Goal: Task Accomplishment & Management: Use online tool/utility

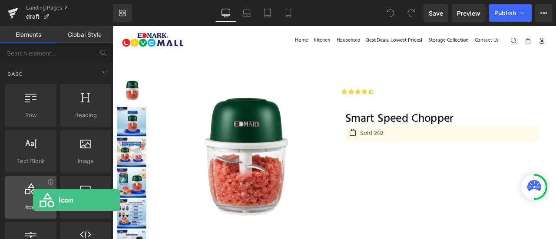
click at [33, 200] on div at bounding box center [31, 193] width 46 height 20
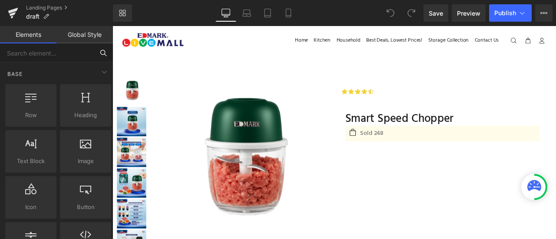
click at [66, 57] on input "text" at bounding box center [47, 52] width 94 height 19
type input "ico"
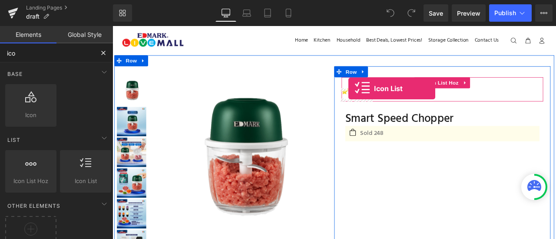
drag, startPoint x: 206, startPoint y: 204, endPoint x: 392, endPoint y: 100, distance: 212.7
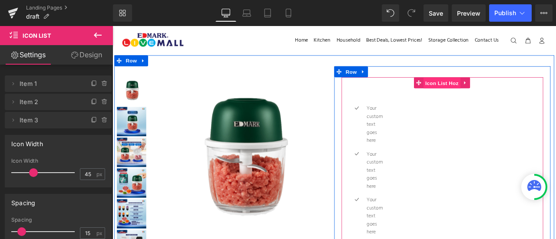
click at [484, 92] on span "Icon List Hoz" at bounding box center [503, 93] width 44 height 13
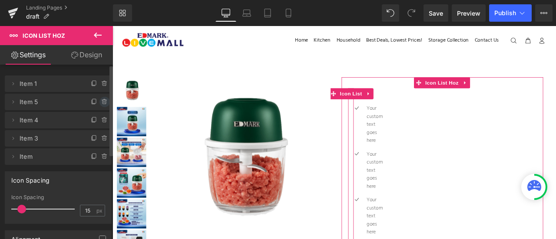
click at [101, 103] on icon at bounding box center [104, 102] width 7 height 7
click at [100, 103] on button "Delete" at bounding box center [95, 102] width 27 height 11
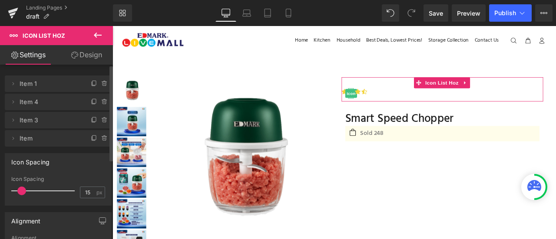
click at [101, 103] on icon at bounding box center [104, 102] width 7 height 7
click at [100, 103] on div "Delete Cancel" at bounding box center [60, 102] width 107 height 16
click at [43, 85] on span "Item 1" at bounding box center [50, 84] width 60 height 16
click at [91, 100] on button "Delete" at bounding box center [95, 102] width 27 height 11
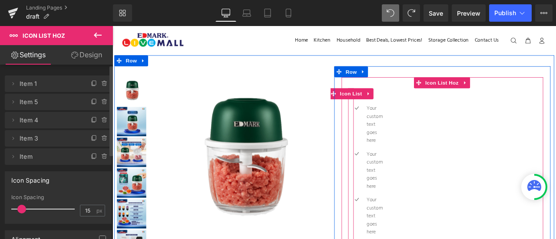
click at [399, 148] on div "Your custom text goes here Text Block" at bounding box center [402, 143] width 20 height 48
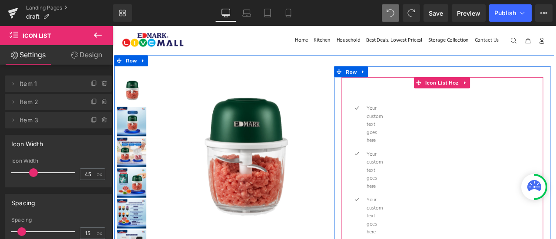
click at [432, 140] on ul "Icon Icon Your custom text goes here Text Block Icon Your custom text goes here…" at bounding box center [503, 205] width 239 height 211
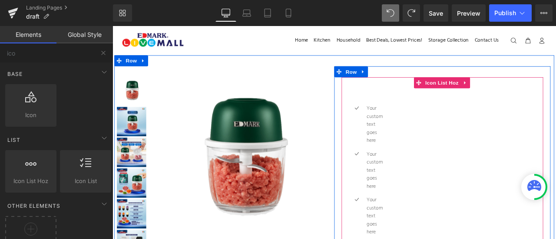
click at [422, 153] on ul "Icon Icon Your custom text goes here Text Block Icon Your custom text goes here…" at bounding box center [503, 205] width 239 height 211
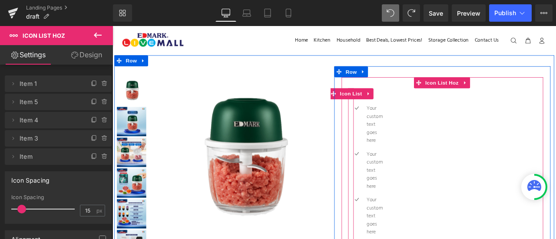
click at [392, 156] on div "Your custom text goes here Text Block" at bounding box center [402, 143] width 20 height 48
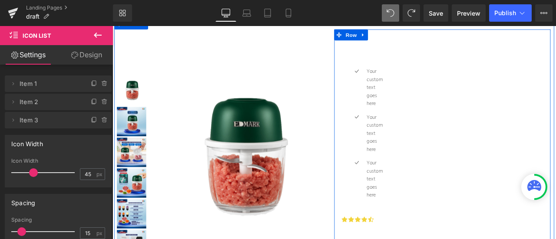
scroll to position [20, 0]
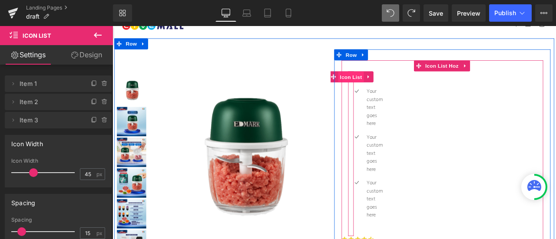
click at [396, 89] on span "Icon List" at bounding box center [394, 86] width 30 height 13
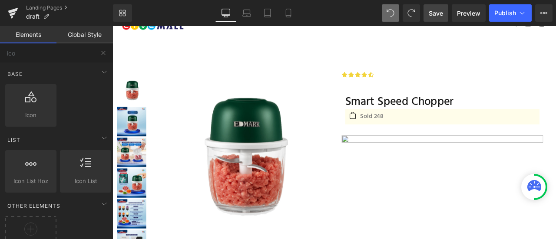
click at [432, 15] on span "Save" at bounding box center [436, 13] width 14 height 9
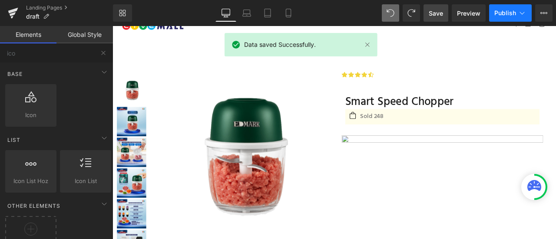
click at [504, 7] on button "Publish" at bounding box center [510, 12] width 43 height 17
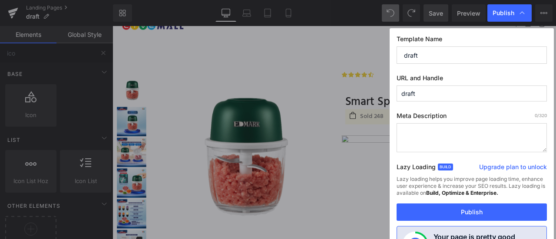
click at [451, 92] on input "draft" at bounding box center [471, 94] width 150 height 16
click at [449, 53] on input "draft" at bounding box center [471, 54] width 150 height 17
click at [442, 97] on input "draft" at bounding box center [471, 94] width 150 height 16
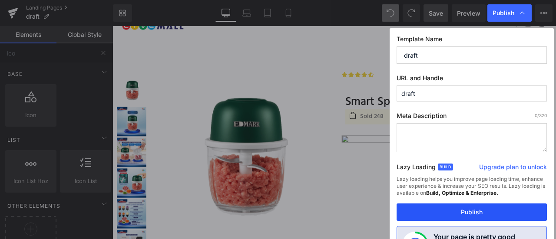
click at [470, 214] on button "Publish" at bounding box center [471, 212] width 150 height 17
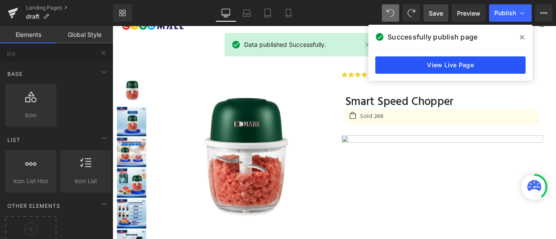
click at [478, 58] on link "View Live Page" at bounding box center [450, 64] width 150 height 17
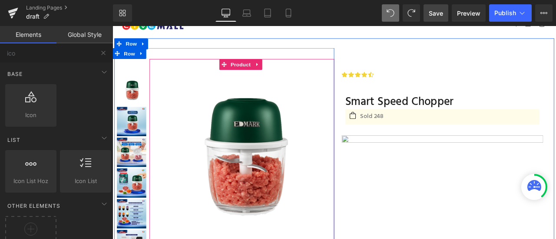
click at [208, 74] on div "Sale Off (P) Image Product" at bounding box center [265, 183] width 219 height 236
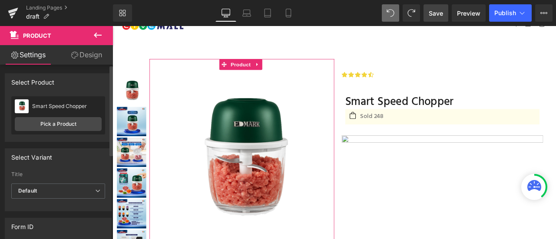
click at [77, 109] on div "Smart Speed Chopper Smart Speed Chopper" at bounding box center [58, 106] width 87 height 13
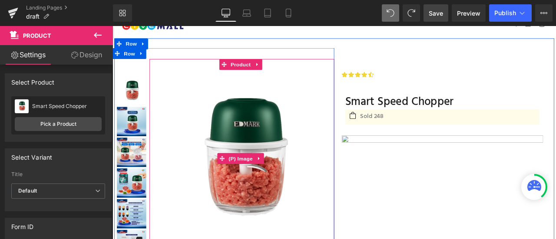
click at [201, 122] on img at bounding box center [266, 183] width 210 height 210
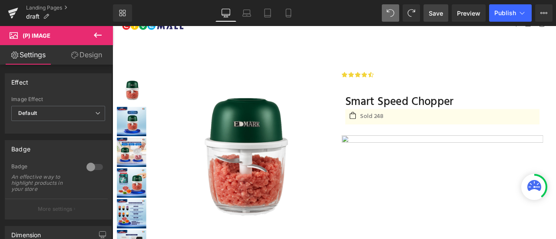
click at [99, 38] on icon at bounding box center [97, 35] width 10 height 10
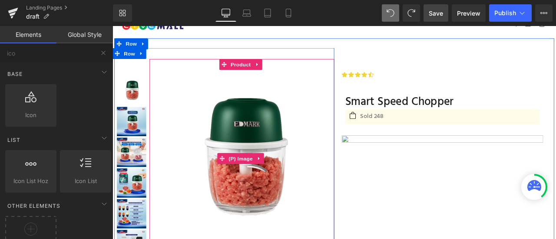
click at [197, 109] on img at bounding box center [266, 183] width 210 height 210
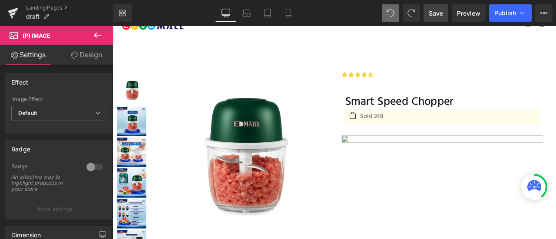
click at [94, 34] on icon at bounding box center [97, 35] width 10 height 10
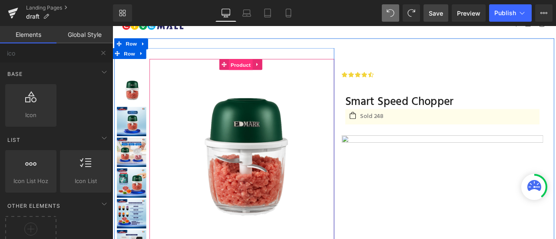
click at [260, 70] on span "Product" at bounding box center [264, 72] width 28 height 13
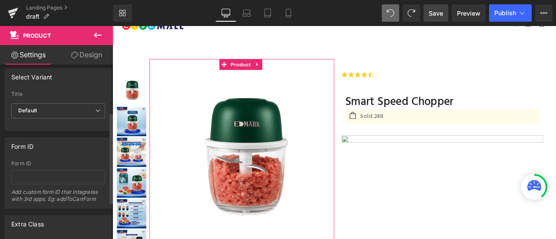
scroll to position [97, 0]
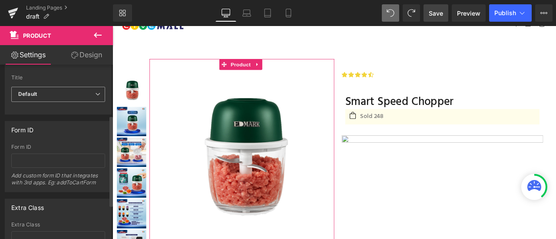
click at [64, 93] on span "Default" at bounding box center [58, 94] width 94 height 15
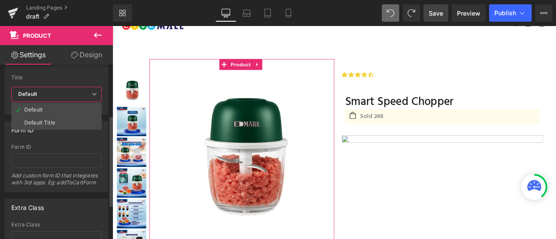
click at [64, 93] on span "Default" at bounding box center [56, 94] width 90 height 15
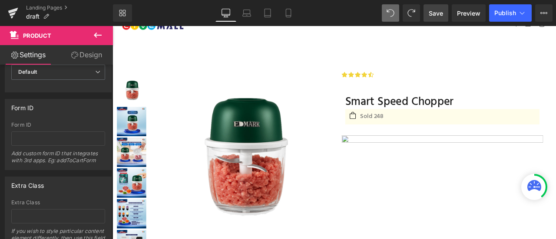
scroll to position [119, 0]
click at [543, 18] on button "Upgrade Plan View Live Page View with current Template Save Template to Library…" at bounding box center [543, 12] width 17 height 17
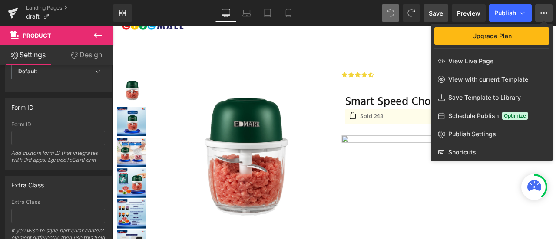
click at [92, 41] on button at bounding box center [97, 35] width 30 height 19
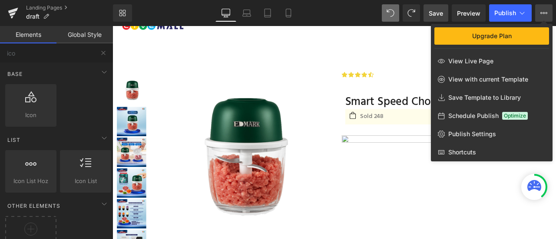
click at [242, 120] on div at bounding box center [333, 132] width 443 height 213
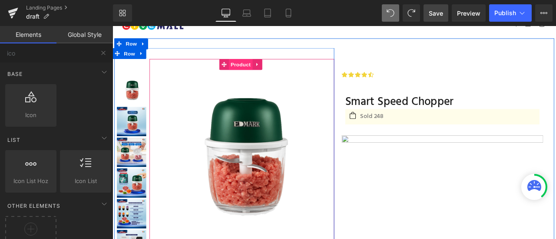
click at [261, 72] on span "Product" at bounding box center [264, 71] width 28 height 13
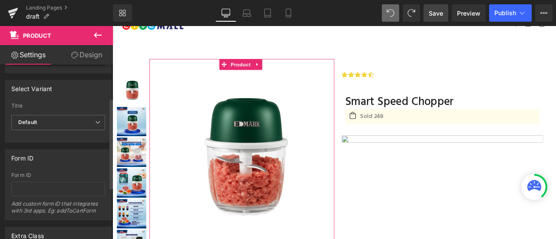
scroll to position [79, 0]
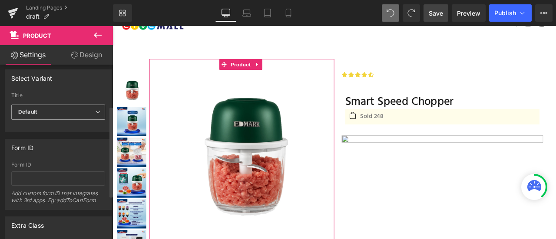
click at [61, 111] on span "Default" at bounding box center [58, 112] width 94 height 15
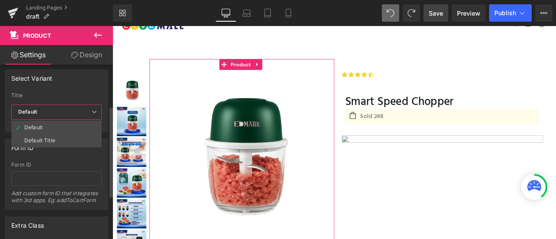
click at [61, 111] on span "Default" at bounding box center [56, 112] width 90 height 15
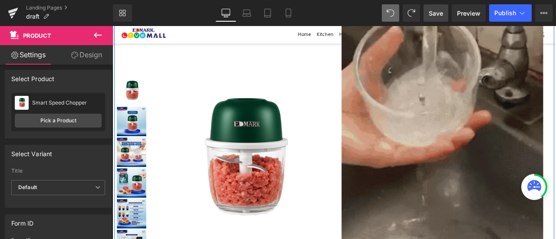
scroll to position [1279, 0]
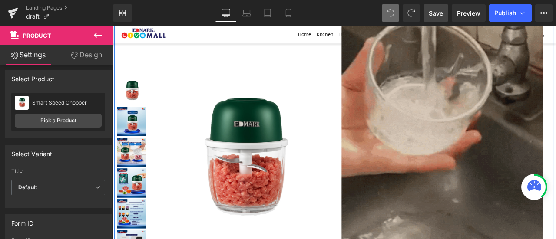
click at [445, 128] on img at bounding box center [503, 129] width 239 height 318
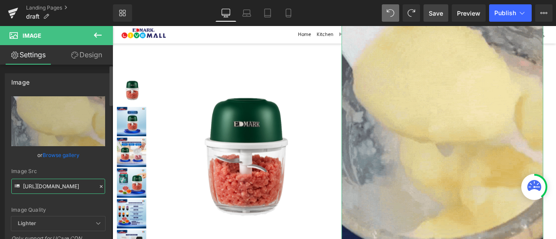
click at [60, 185] on input "https://cdn.shopify.com/s/files/1/0511/6520/0593/files/SSC03_3000x3000.webp?v=1…" at bounding box center [58, 186] width 94 height 15
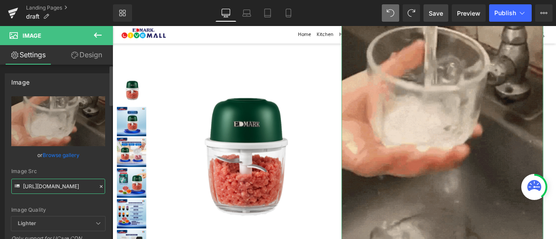
paste input "4.webp?v=1759820131"
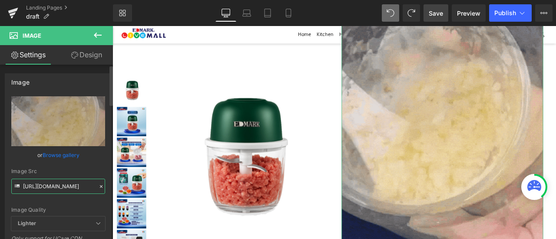
scroll to position [0, 138]
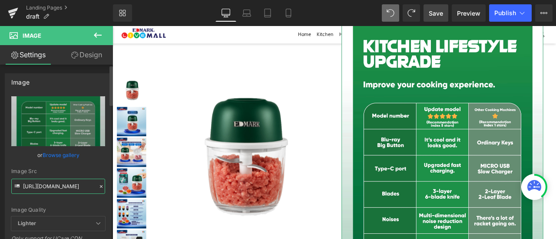
type input "https://cdn.shopify.com/s/files/1/0511/6520/0593/files/SSC04_3000x3000.webp?v=1…"
click at [98, 201] on div "Image Quality Lighter Lightest Lighter Lighter Lightest Only support for UCare …" at bounding box center [58, 156] width 94 height 120
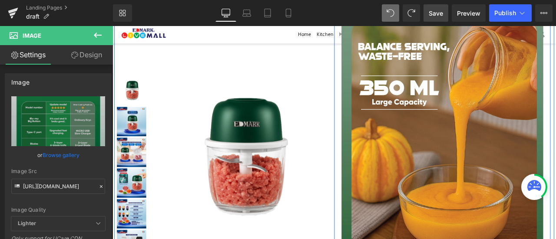
scroll to position [4561, 0]
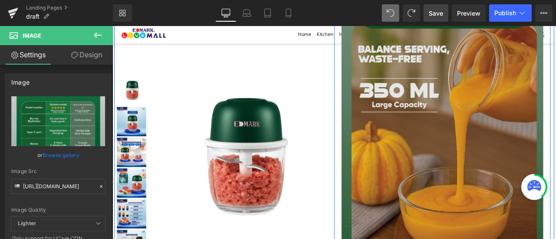
click at [446, 122] on img at bounding box center [503, 98] width 239 height 504
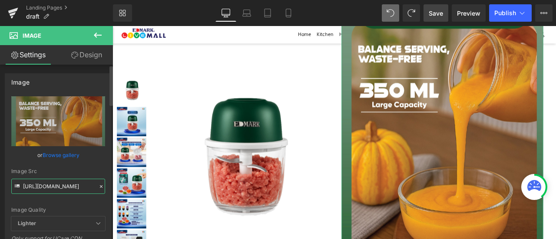
click at [78, 186] on input "https://cdn.shopify.com/s/files/1/0511/6520/0593/files/SSC08_3000x3000.webp?v=1…" at bounding box center [58, 186] width 94 height 15
paste input "11.webp?v=1759820086"
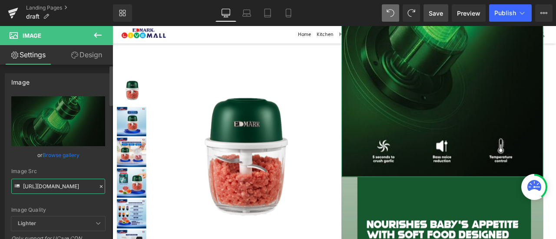
type input "https://cdn.shopify.com/s/files/1/0511/6520/0593/files/SSC11_3000x3000.webp?v=1…"
click at [80, 198] on div "Image Quality Lighter Lightest Lighter Lighter Lightest Only support for UCare …" at bounding box center [58, 156] width 94 height 120
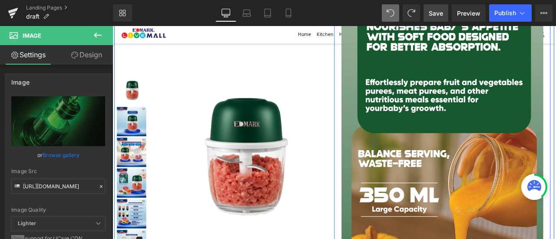
click at [478, 81] on img at bounding box center [503, 222] width 239 height 504
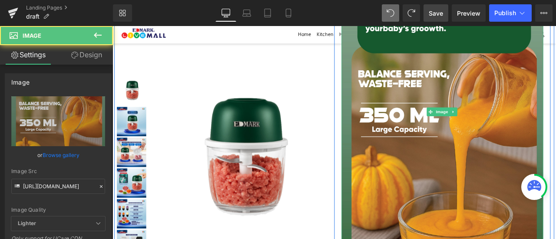
scroll to position [4891, 0]
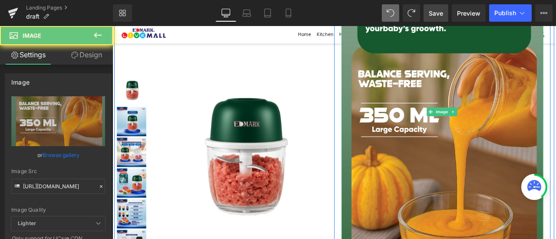
click at [478, 81] on img at bounding box center [503, 127] width 239 height 504
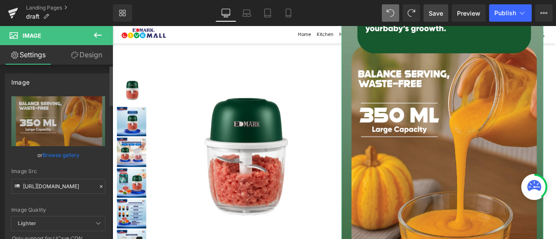
click at [62, 174] on div "Image Src" at bounding box center [58, 171] width 94 height 6
click at [64, 185] on input "https://cdn.shopify.com/s/files/1/0511/6520/0593/files/SSC08_3000x3000.webp?v=1…" at bounding box center [58, 186] width 94 height 15
paste input "12.webp?v=1759811286"
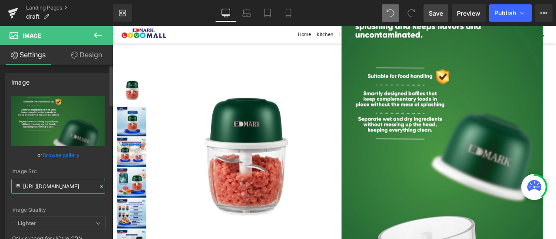
type input "https://cdn.shopify.com/s/files/1/0511/6520/0593/files/SSC12_3000x3000.webp?v=1…"
click at [80, 199] on div "Image Quality Lighter Lightest Lighter Lighter Lightest Only support for UCare …" at bounding box center [58, 156] width 94 height 120
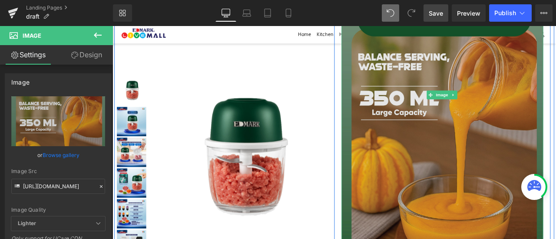
scroll to position [5430, 0]
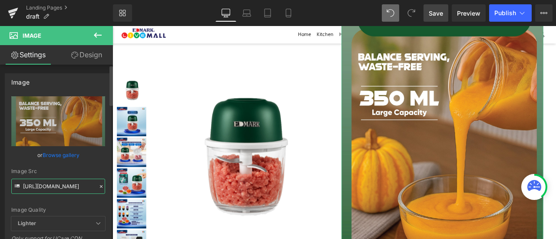
click at [63, 186] on input "https://cdn.shopify.com/s/files/1/0511/6520/0593/files/SSC08_3000x3000.webp?v=1…" at bounding box center [58, 186] width 94 height 15
paste input "13.webp?v=1759811347"
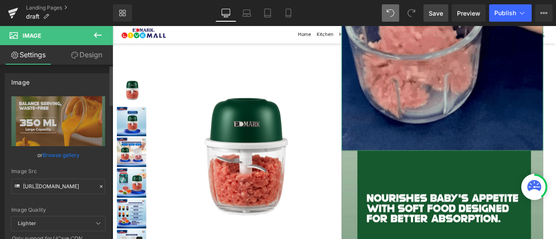
scroll to position [0, 0]
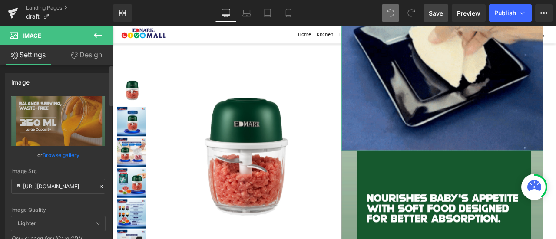
click at [73, 198] on div "Image Quality Lighter Lightest Lighter Lighter Lightest Only support for UCare …" at bounding box center [58, 156] width 94 height 120
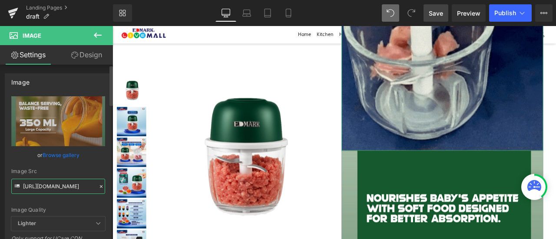
click at [77, 179] on input "https://cdn.shopify.com/s/files/1/0511/6520/0593/files/SSC13.webp?v=1759811347" at bounding box center [58, 186] width 94 height 15
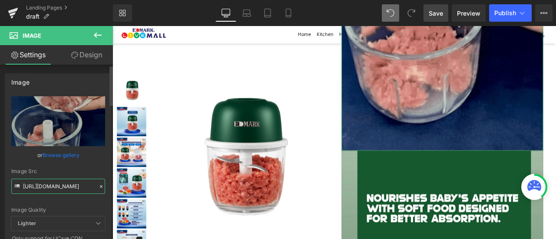
type input "https://cdn.shopify.com/s/files/1/0511/6520/0593/files/SSC13_3000x3000.webp?v=1…"
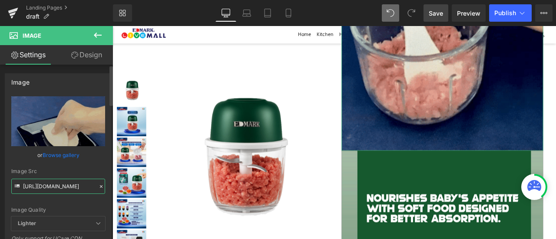
click at [81, 185] on input "https://cdn.shopify.com/s/files/1/0511/6520/0593/files/SSC13_3000x3000.webp?v=1…" at bounding box center [58, 186] width 94 height 15
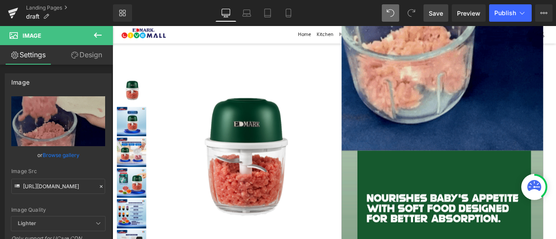
click at [98, 33] on icon at bounding box center [97, 35] width 10 height 10
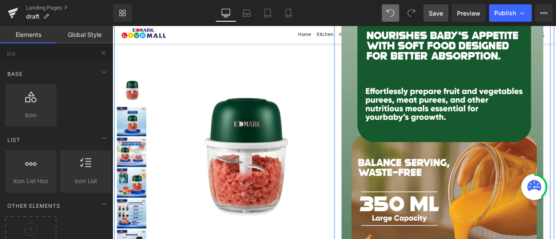
scroll to position [5614, 0]
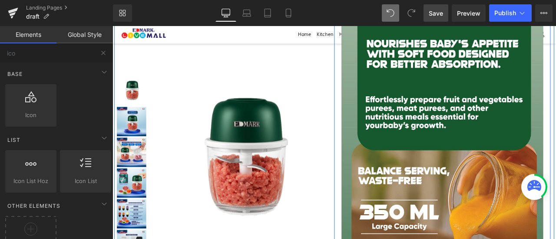
click at [531, 142] on img at bounding box center [503, 242] width 239 height 504
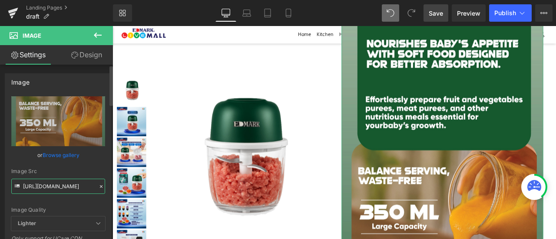
click at [67, 180] on input "https://cdn.shopify.com/s/files/1/0511/6520/0593/files/SSC08_3000x3000.webp?v=1…" at bounding box center [58, 186] width 94 height 15
paste input "14.webp?v=1759811288"
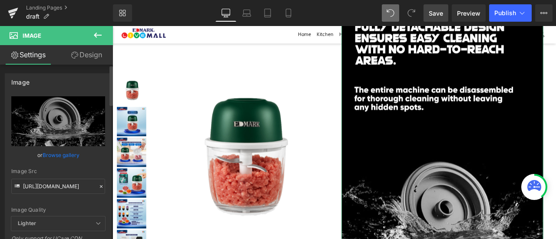
scroll to position [0, 0]
click at [73, 198] on div "Image Quality Lighter Lightest Lighter Lighter Lightest Only support for UCare …" at bounding box center [58, 156] width 94 height 120
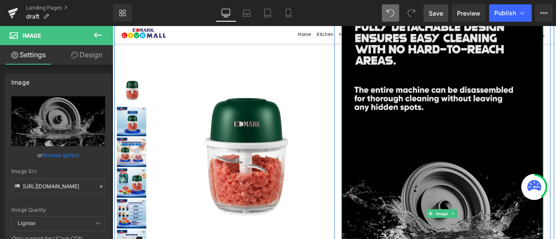
type input "https://cdn.shopify.com/s/files/1/0511/6520/0593/files/SSC14_3000x3000.webp?v=1…"
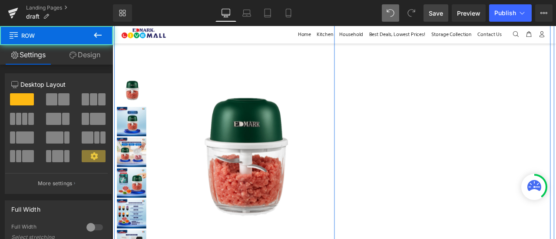
drag, startPoint x: 540, startPoint y: 147, endPoint x: 562, endPoint y: 105, distance: 47.6
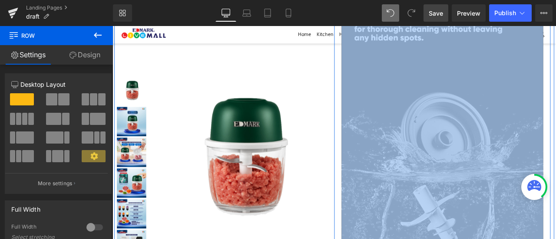
scroll to position [5681, 0]
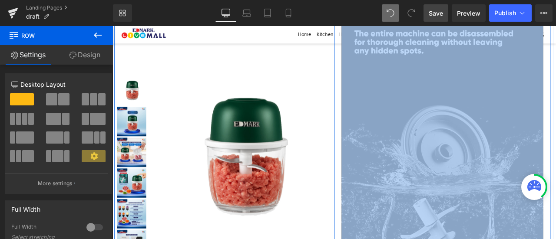
click at [555, 113] on img at bounding box center [503, 182] width 239 height 516
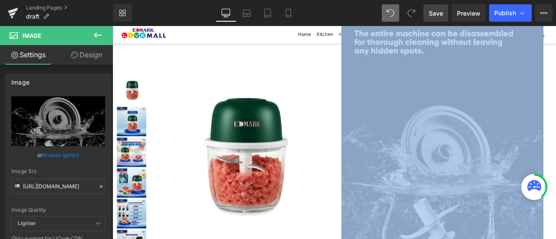
scroll to position [5459, 0]
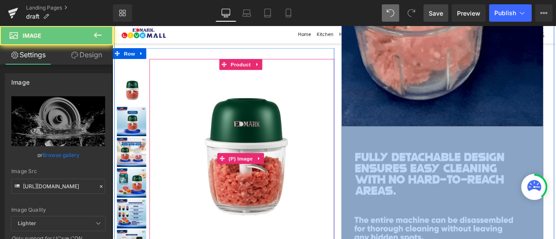
click at [350, 82] on img at bounding box center [266, 183] width 210 height 210
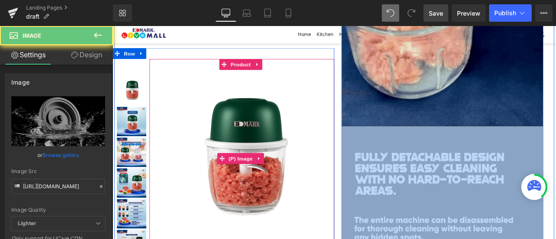
click at [350, 82] on img at bounding box center [266, 183] width 210 height 210
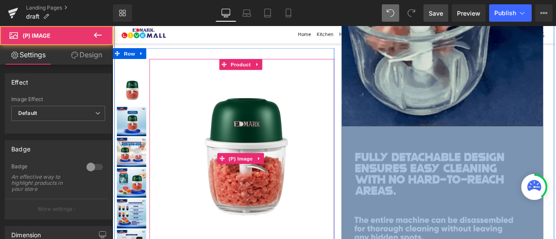
drag, startPoint x: 350, startPoint y: 82, endPoint x: 456, endPoint y: 159, distance: 130.9
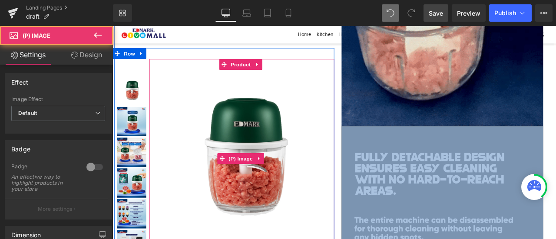
click at [456, 159] on div at bounding box center [375, 189] width 521 height 11175
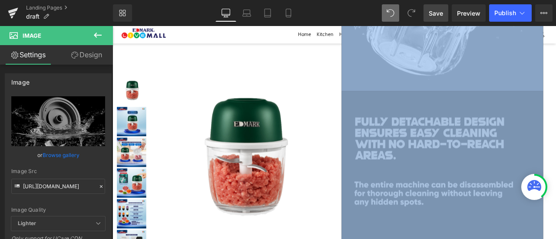
scroll to position [6030, 0]
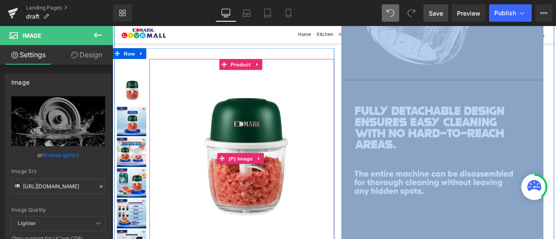
click at [342, 178] on img at bounding box center [266, 183] width 210 height 210
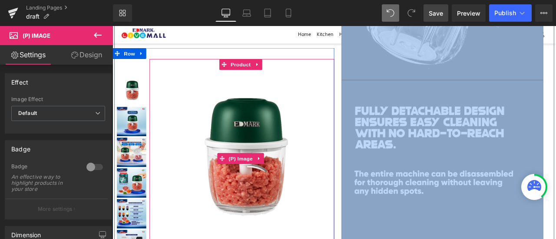
click at [342, 178] on img at bounding box center [266, 183] width 210 height 210
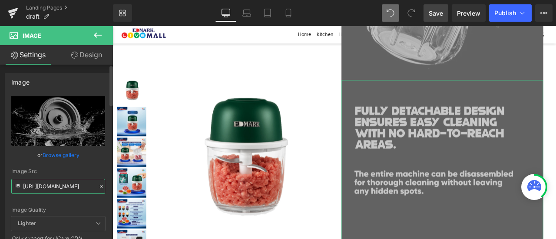
click at [63, 186] on input "https://cdn.shopify.com/s/files/1/0511/6520/0593/files/SSC14_3000x3000.webp?v=1…" at bounding box center [58, 186] width 94 height 15
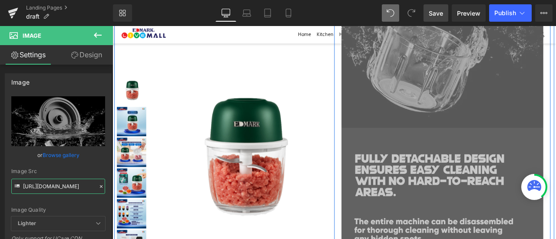
scroll to position [5974, 0]
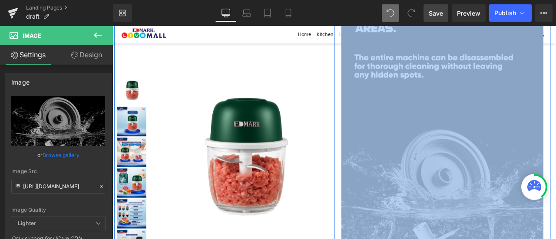
scroll to position [6182, 0]
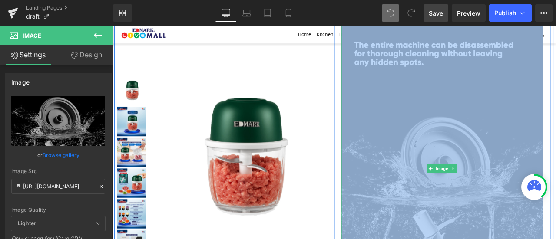
click at [471, 157] on img at bounding box center [503, 195] width 239 height 516
click at [499, 190] on span "Image" at bounding box center [503, 195] width 18 height 10
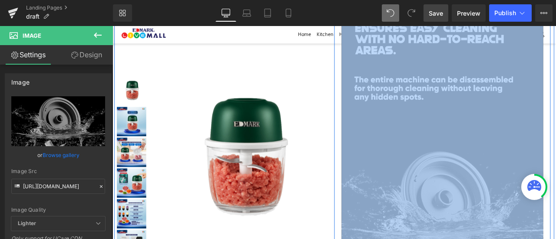
scroll to position [6156, 0]
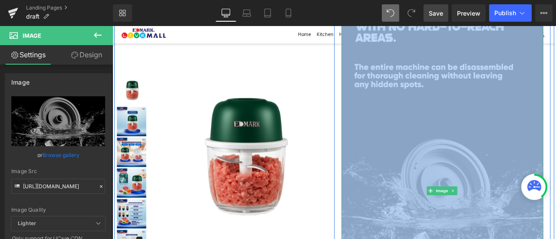
click at [489, 100] on img at bounding box center [503, 222] width 239 height 516
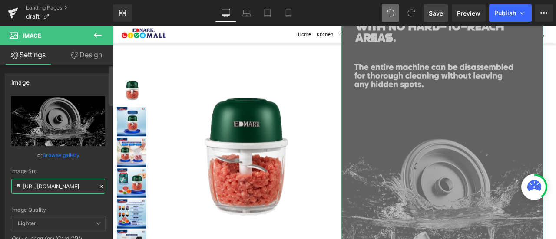
click at [59, 185] on input "https://cdn.shopify.com/s/files/1/0511/6520/0593/files/SSC14_3000x3000.webp?v=1…" at bounding box center [58, 186] width 94 height 15
paste input "6.webp?v=1759811285"
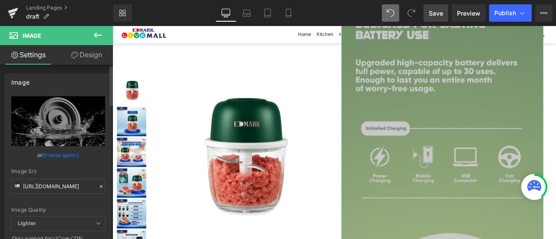
scroll to position [0, 0]
click at [79, 198] on div "Image Quality Lighter Lightest Lighter Lighter Lightest Only support for UCare …" at bounding box center [58, 156] width 94 height 120
type input "https://cdn.shopify.com/s/files/1/0511/6520/0593/files/SSC16_3000x3000.webp?v=1…"
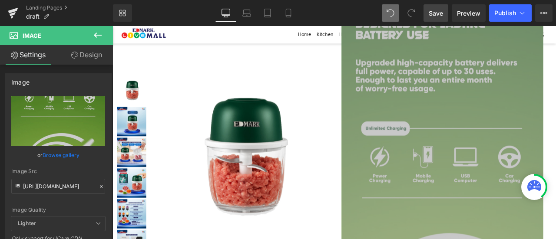
click at [438, 3] on div "Library Desktop Desktop Laptop Tablet Mobile Save Preview Publish Scheduled Upg…" at bounding box center [334, 13] width 443 height 26
click at [438, 12] on span "Save" at bounding box center [436, 13] width 14 height 9
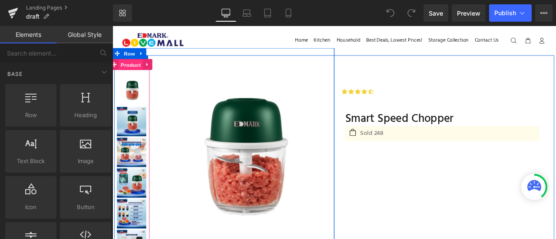
click at [134, 68] on span "Product" at bounding box center [134, 72] width 28 height 13
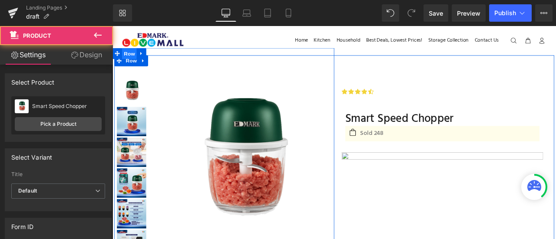
click at [134, 58] on span "Row" at bounding box center [132, 59] width 17 height 13
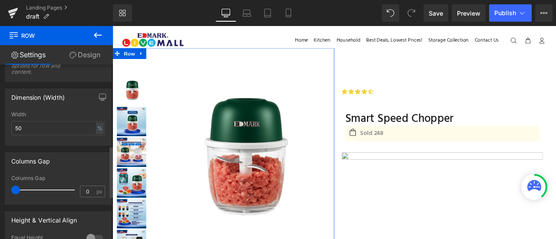
scroll to position [275, 0]
click at [92, 130] on input "50" at bounding box center [58, 128] width 94 height 14
click at [96, 130] on div "%" at bounding box center [100, 128] width 8 height 12
click at [96, 153] on li "px" at bounding box center [99, 154] width 11 height 13
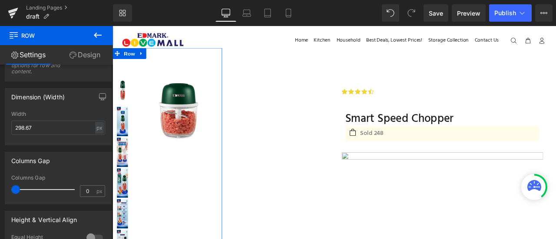
click at [92, 58] on link "Design" at bounding box center [84, 55] width 56 height 20
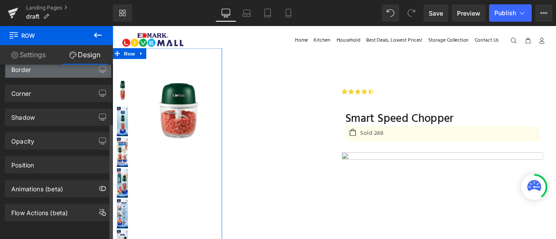
scroll to position [86, 0]
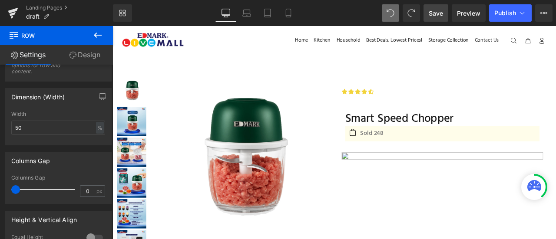
click at [443, 10] on span "Save" at bounding box center [436, 13] width 14 height 9
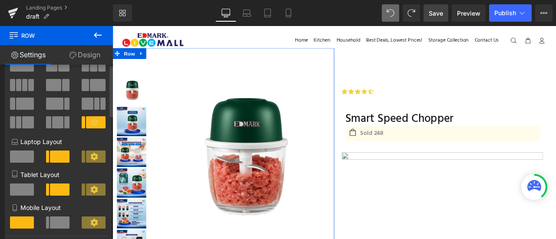
scroll to position [0, 0]
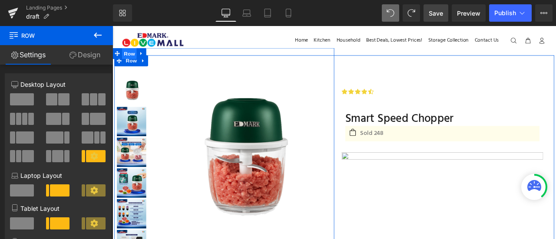
click at [129, 58] on span "Row" at bounding box center [132, 58] width 17 height 13
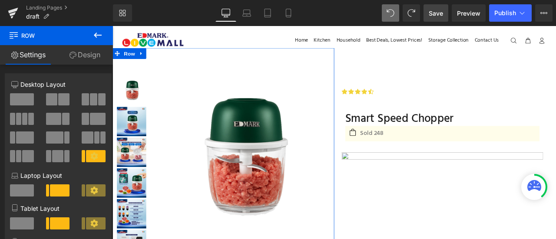
click at [92, 55] on link "Design" at bounding box center [84, 55] width 56 height 20
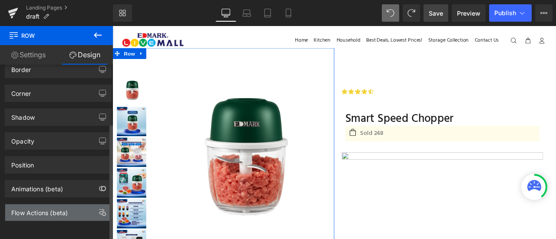
scroll to position [88, 0]
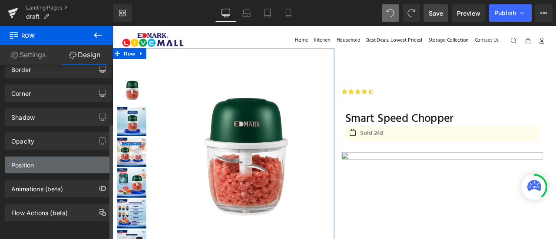
click at [49, 157] on div "Position" at bounding box center [58, 165] width 106 height 16
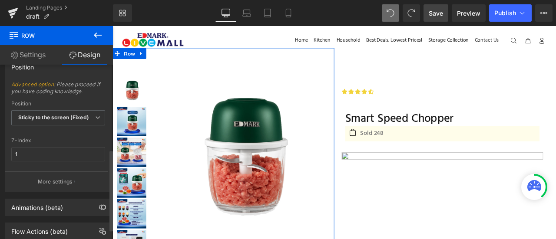
scroll to position [183, 0]
click at [31, 60] on link "Settings" at bounding box center [28, 55] width 56 height 20
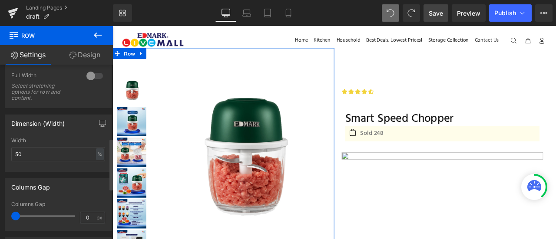
scroll to position [249, 0]
click at [96, 153] on div "%" at bounding box center [100, 154] width 8 height 12
click at [97, 179] on li "px" at bounding box center [99, 180] width 11 height 13
type input "298.67"
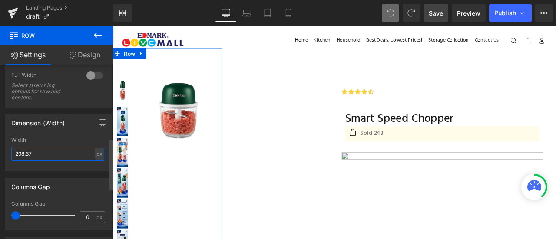
click at [83, 154] on input "298.67" at bounding box center [58, 154] width 94 height 14
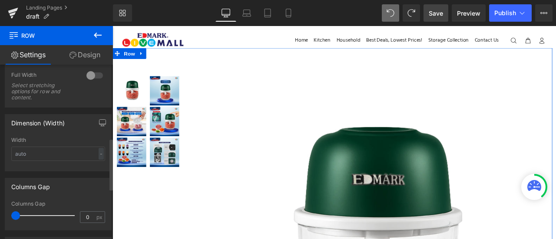
click at [87, 143] on div "Width" at bounding box center [58, 140] width 94 height 6
click at [86, 57] on link "Design" at bounding box center [84, 55] width 56 height 20
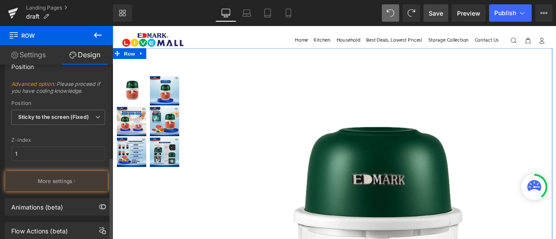
scroll to position [203, 0]
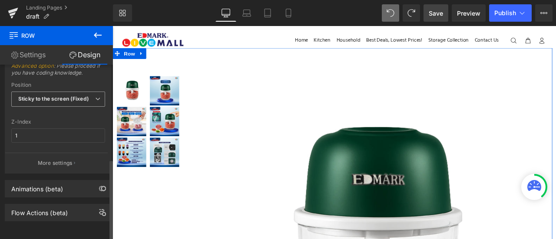
click at [73, 92] on span "Sticky to the screen (Fixed)" at bounding box center [58, 99] width 94 height 15
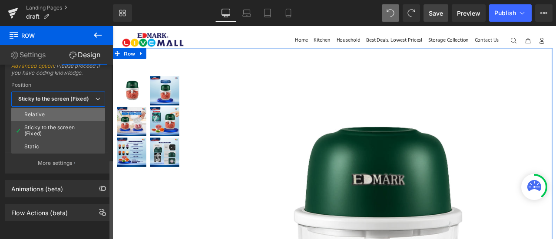
click at [69, 109] on li "Relative" at bounding box center [58, 114] width 94 height 13
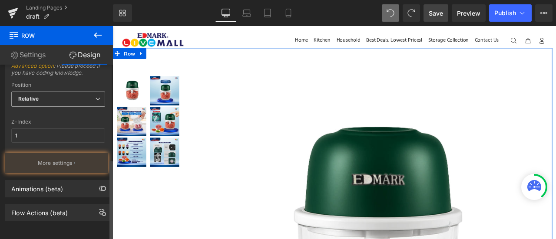
click at [69, 111] on div at bounding box center [58, 114] width 94 height 6
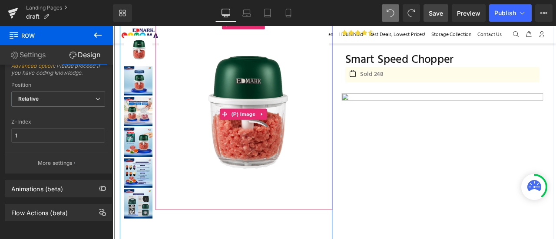
scroll to position [59, 0]
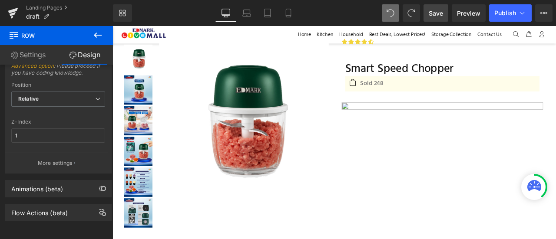
click at [438, 9] on span "Save" at bounding box center [436, 13] width 14 height 9
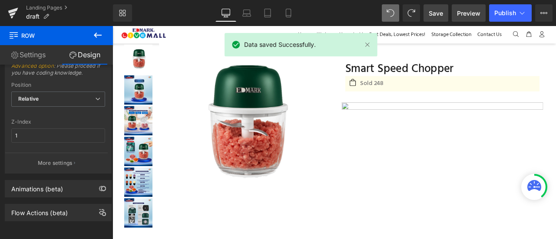
click at [472, 10] on span "Preview" at bounding box center [468, 13] width 23 height 9
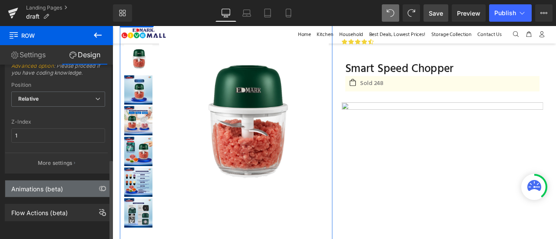
click at [58, 190] on div "Animations (beta)" at bounding box center [58, 189] width 106 height 16
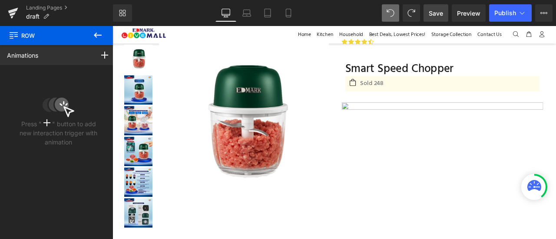
click at [98, 37] on icon at bounding box center [97, 35] width 10 height 10
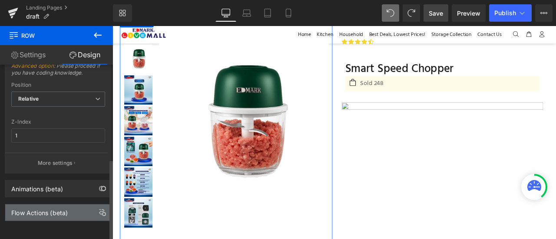
click at [67, 204] on div "Flow Actions (beta)" at bounding box center [39, 210] width 56 height 12
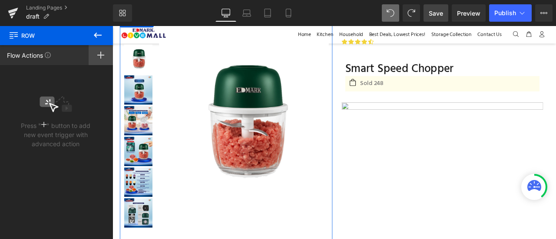
click at [96, 53] on div at bounding box center [101, 55] width 24 height 20
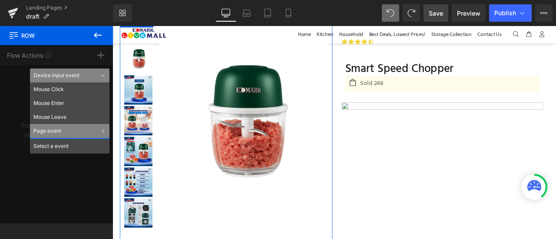
click at [76, 128] on div "Page event" at bounding box center [69, 131] width 79 height 14
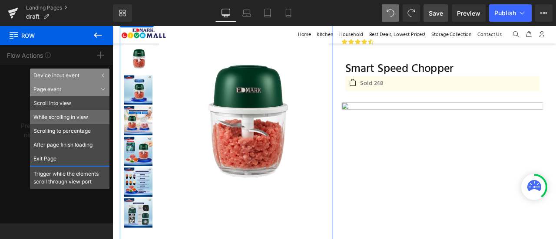
click at [86, 116] on li "While scrolling in view" at bounding box center [69, 117] width 79 height 14
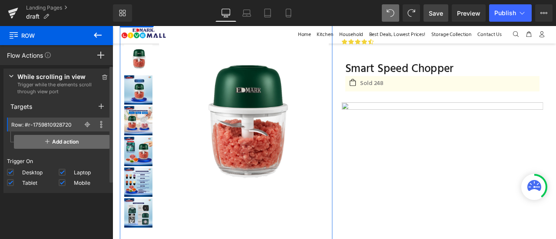
click at [66, 146] on span "Add action" at bounding box center [62, 142] width 96 height 14
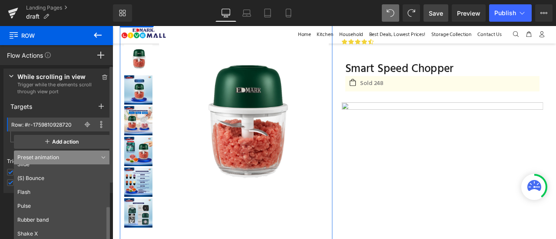
scroll to position [118, 0]
click at [97, 120] on span at bounding box center [101, 124] width 10 height 10
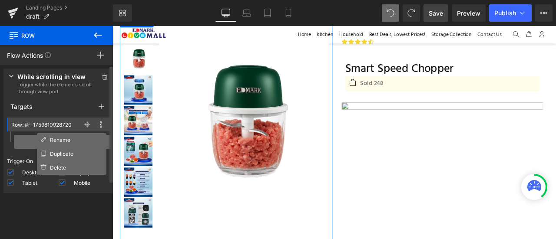
click at [23, 148] on span "Add action" at bounding box center [62, 142] width 96 height 14
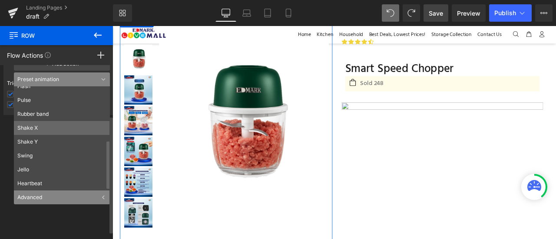
scroll to position [78, 0]
click at [67, 207] on div "Press " " button to add new event trigger with advanced action While scrolling …" at bounding box center [58, 154] width 117 height 178
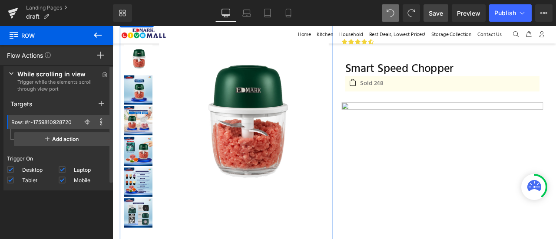
scroll to position [0, 0]
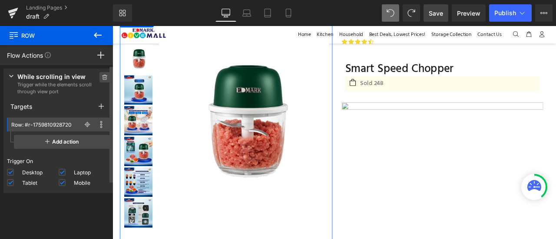
click at [102, 78] on icon at bounding box center [105, 77] width 6 height 5
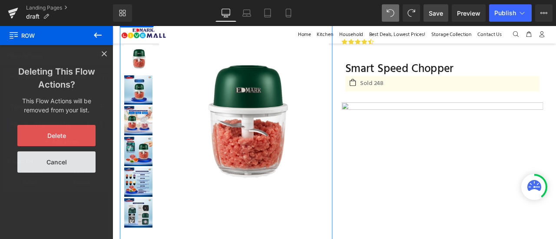
click at [74, 140] on button "Delete" at bounding box center [56, 135] width 78 height 21
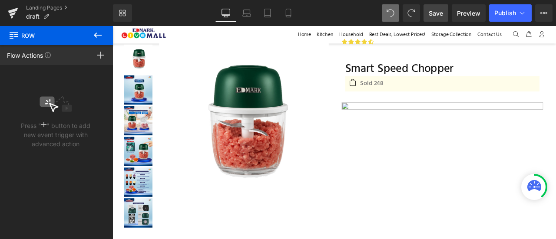
click at [100, 33] on icon at bounding box center [97, 35] width 10 height 10
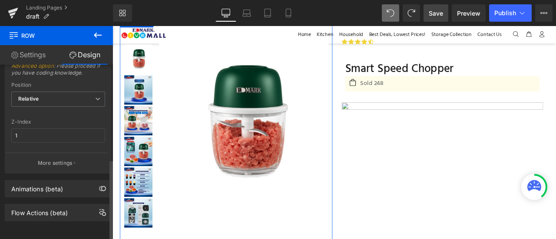
click at [65, 211] on div "Flow Actions (beta)" at bounding box center [58, 212] width 106 height 16
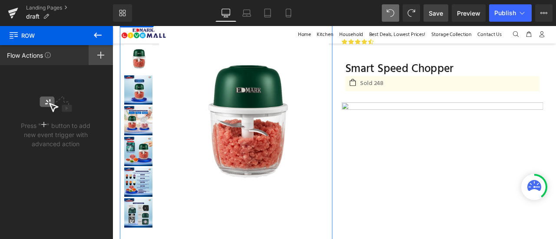
click at [102, 57] on icon at bounding box center [100, 55] width 7 height 7
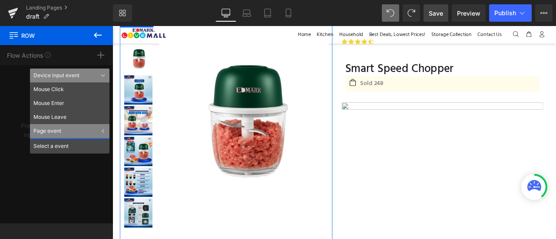
click at [79, 131] on div "Page event" at bounding box center [69, 131] width 79 height 14
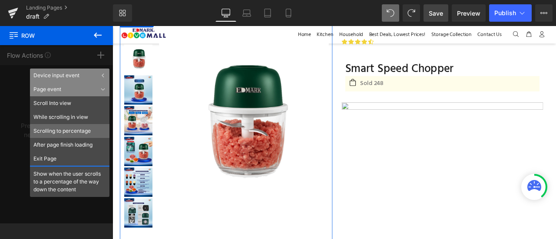
click at [81, 137] on li "Scrolling to percentage" at bounding box center [69, 131] width 79 height 14
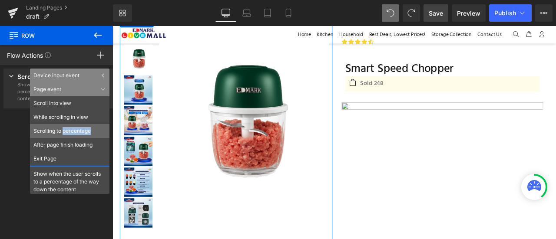
click at [81, 137] on div "Flow Actions Click "+" to add an event to trigger action affect on other elemen…" at bounding box center [56, 134] width 113 height 178
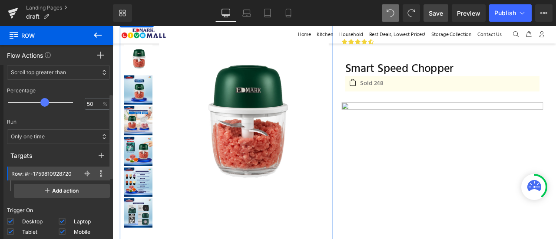
scroll to position [63, 0]
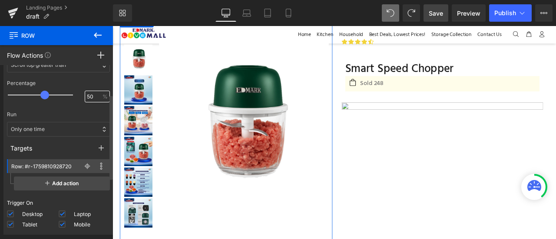
click at [87, 96] on input "50" at bounding box center [93, 97] width 12 height 8
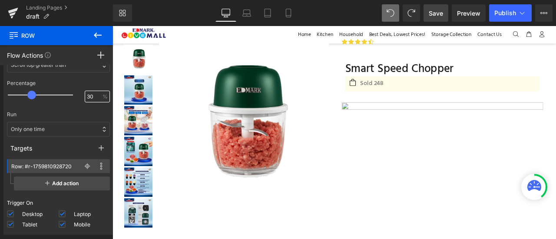
type input "30"
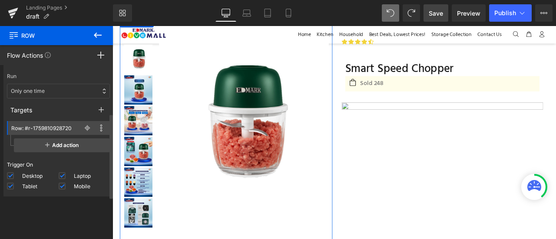
scroll to position [103, 0]
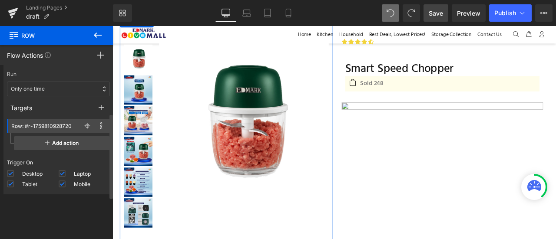
click at [56, 82] on div "Only one time" at bounding box center [58, 89] width 103 height 15
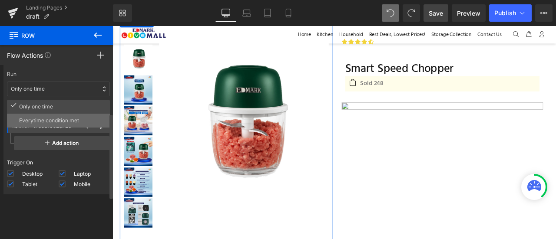
click at [59, 119] on p "Everytime condition met" at bounding box center [62, 121] width 87 height 8
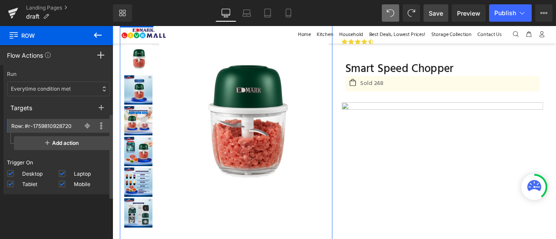
click at [68, 109] on div "Targets" at bounding box center [58, 108] width 110 height 16
click at [83, 121] on span at bounding box center [87, 126] width 10 height 10
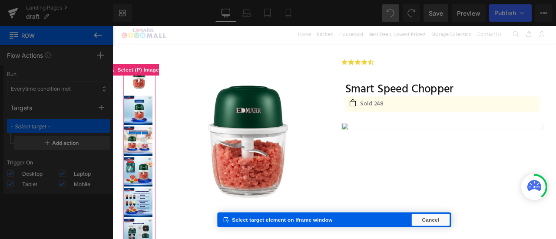
scroll to position [36, 0]
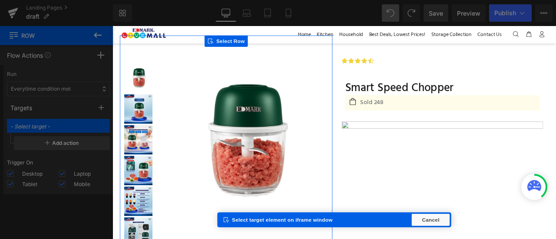
click at [234, 38] on div "Select Row" at bounding box center [246, 43] width 51 height 13
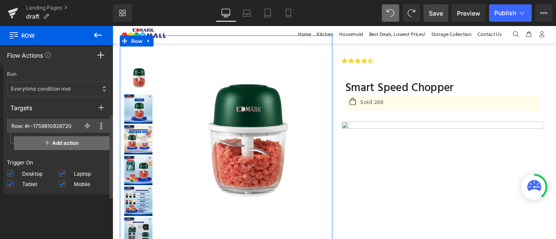
click at [74, 144] on span "Add action" at bounding box center [62, 143] width 96 height 14
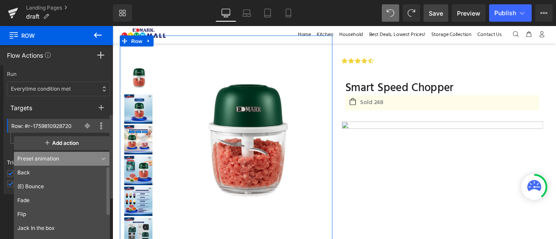
click at [84, 108] on div "Targets" at bounding box center [58, 108] width 110 height 16
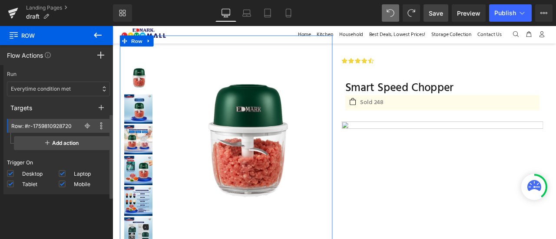
click at [17, 213] on div "Press " " button to add new event trigger with advanced action Scrolling to per…" at bounding box center [58, 154] width 117 height 178
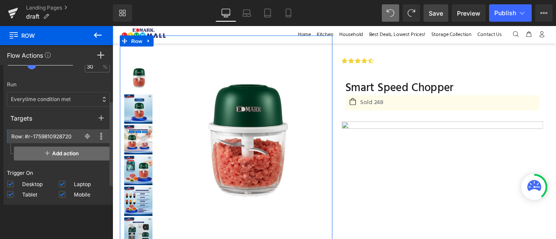
scroll to position [109, 0]
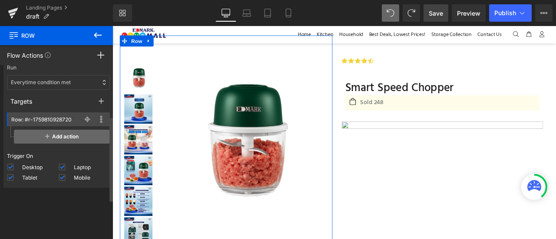
click at [45, 137] on icon at bounding box center [47, 136] width 4 height 7
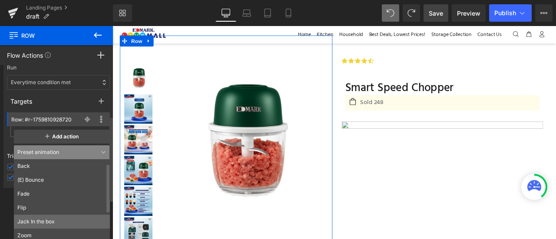
scroll to position [0, 0]
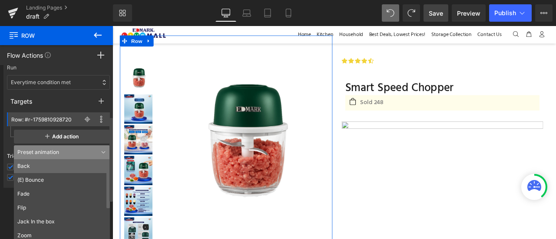
click at [54, 166] on li "Back" at bounding box center [64, 166] width 100 height 14
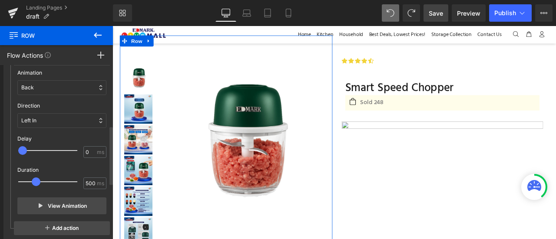
scroll to position [185, 0]
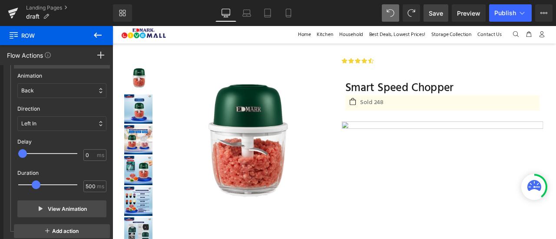
click at [102, 30] on icon at bounding box center [97, 35] width 10 height 10
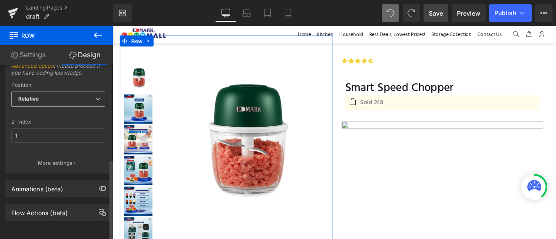
click at [66, 98] on span "Relative" at bounding box center [58, 99] width 94 height 15
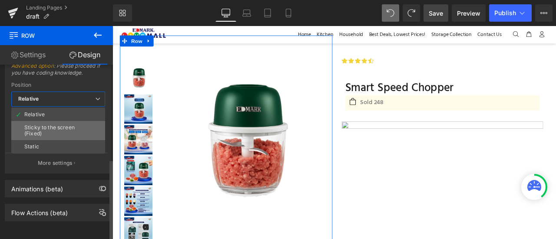
click at [65, 121] on li "Sticky to the screen (Fixed)" at bounding box center [58, 130] width 94 height 19
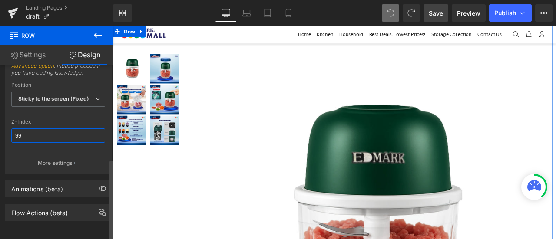
click at [55, 135] on input "99" at bounding box center [58, 136] width 94 height 14
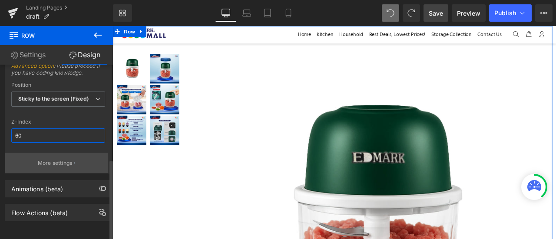
type input "60"
click at [64, 153] on button "More settings" at bounding box center [56, 163] width 102 height 20
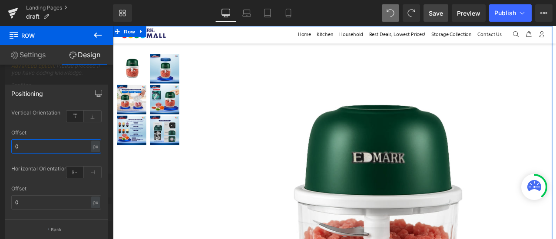
click at [67, 145] on input "0" at bounding box center [56, 146] width 90 height 14
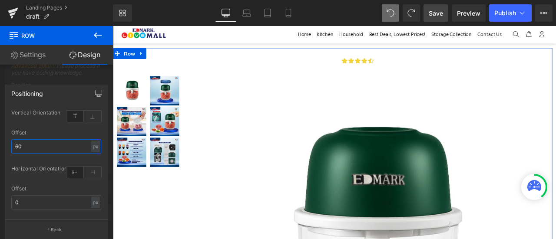
type input "60"
click at [94, 132] on div "Offset" at bounding box center [56, 133] width 90 height 6
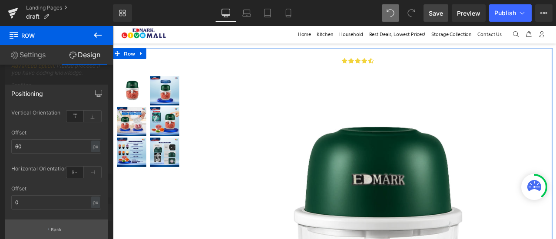
click at [62, 227] on button "Back" at bounding box center [56, 230] width 103 height 20
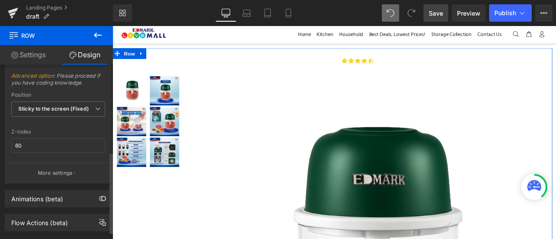
scroll to position [187, 0]
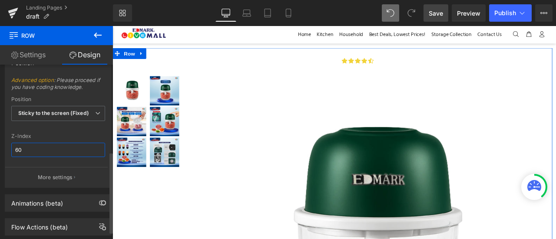
click at [31, 150] on input "60" at bounding box center [58, 150] width 94 height 14
click at [42, 143] on input "1" at bounding box center [58, 150] width 94 height 14
type input "1"
click at [28, 56] on link "Settings" at bounding box center [28, 55] width 56 height 20
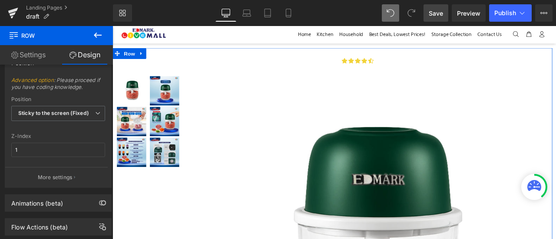
type input "1200"
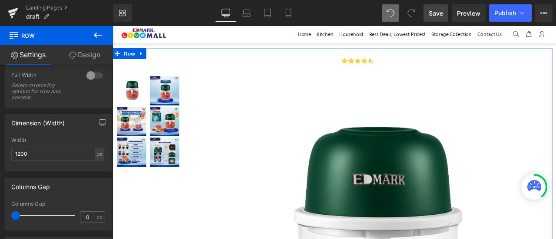
click at [67, 51] on link "Design" at bounding box center [84, 55] width 56 height 20
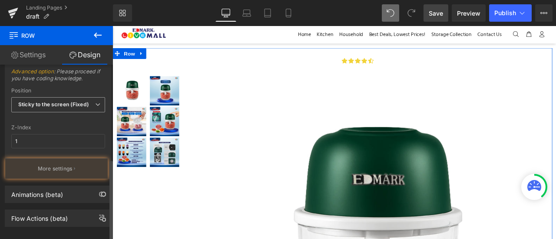
scroll to position [203, 0]
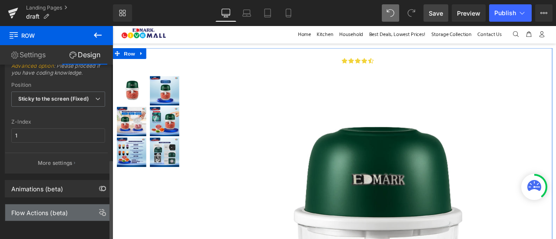
click at [55, 205] on div "Flow Actions (beta)" at bounding box center [39, 210] width 56 height 12
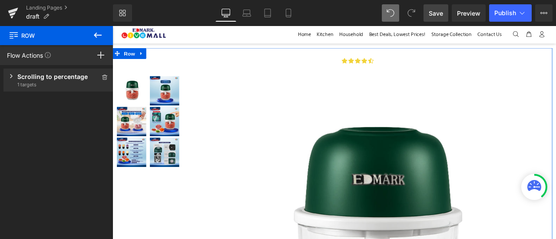
click at [56, 78] on div "Scrolling to percentage" at bounding box center [58, 76] width 82 height 9
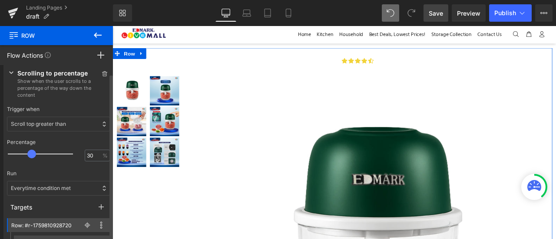
scroll to position [0, 0]
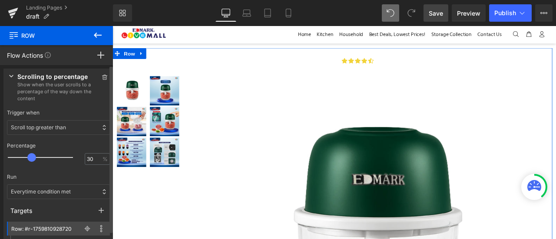
click at [63, 133] on div "Scroll top greater than" at bounding box center [58, 127] width 103 height 15
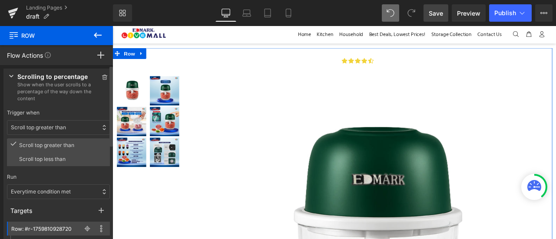
click at [63, 133] on div "Scroll top greater than" at bounding box center [58, 127] width 103 height 15
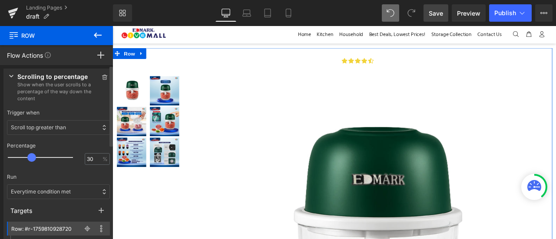
click at [63, 133] on div "Scroll top greater than" at bounding box center [58, 127] width 103 height 15
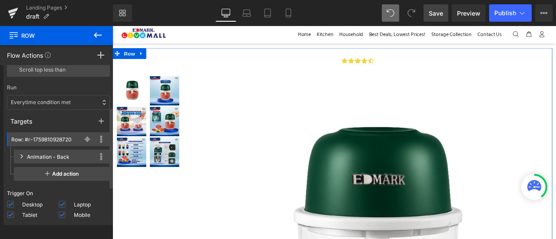
scroll to position [96, 0]
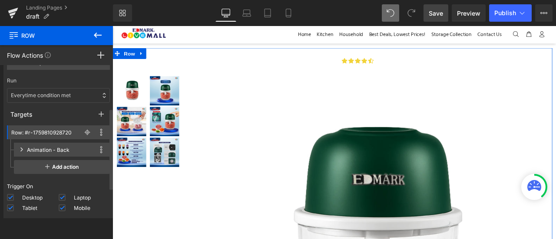
click at [97, 150] on div "Scroll top greater than Scroll top less than" at bounding box center [58, 103] width 103 height 122
click at [100, 150] on icon at bounding box center [101, 150] width 2 height 2
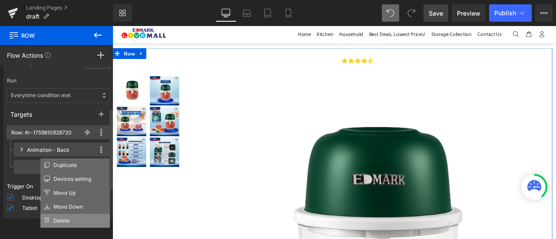
click at [79, 216] on li "Delete" at bounding box center [74, 221] width 69 height 14
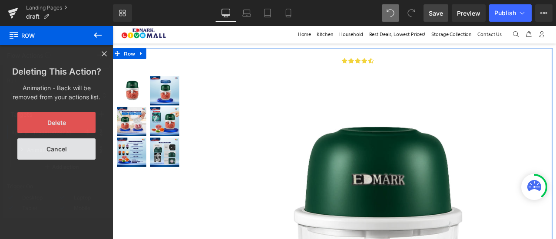
click at [77, 119] on button "Delete" at bounding box center [56, 122] width 78 height 21
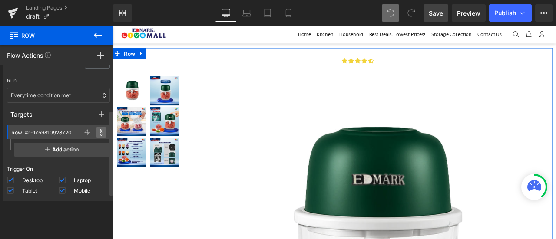
click at [100, 133] on icon at bounding box center [101, 132] width 3 height 7
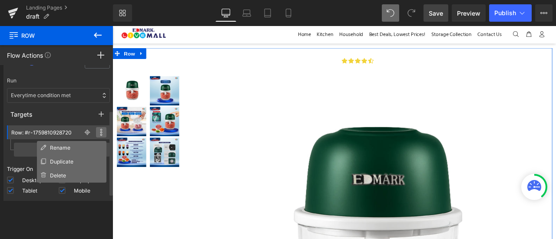
click at [100, 133] on icon at bounding box center [101, 132] width 3 height 7
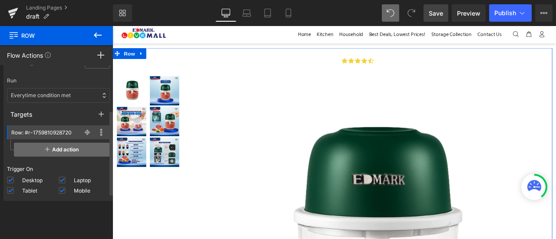
click at [77, 149] on span "Add action" at bounding box center [62, 150] width 96 height 14
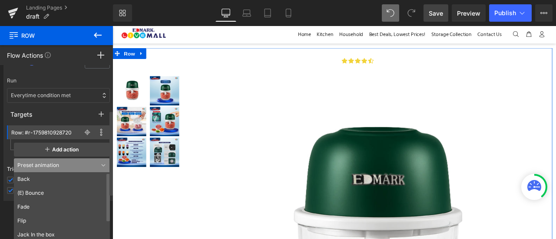
click at [77, 168] on div "Preset animation" at bounding box center [62, 165] width 96 height 14
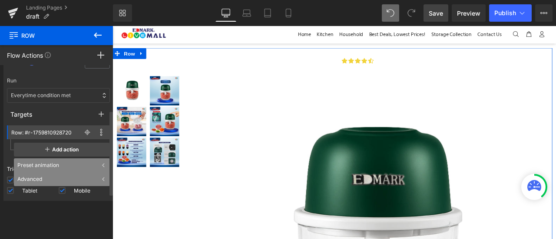
click at [76, 178] on div "Advanced" at bounding box center [62, 179] width 96 height 14
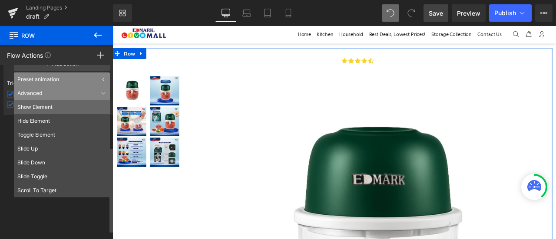
scroll to position [185, 0]
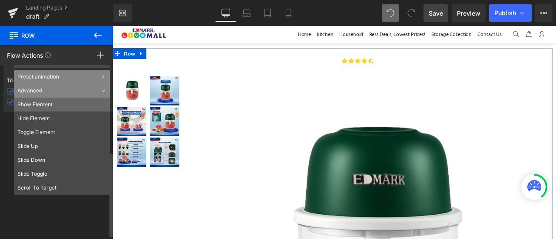
click at [77, 107] on li "Show Element" at bounding box center [62, 105] width 96 height 14
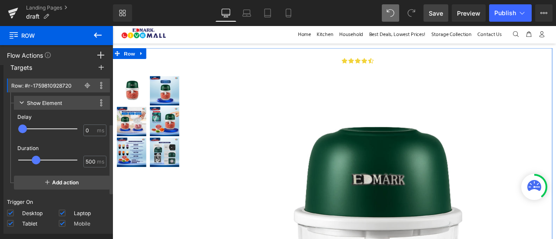
scroll to position [135, 0]
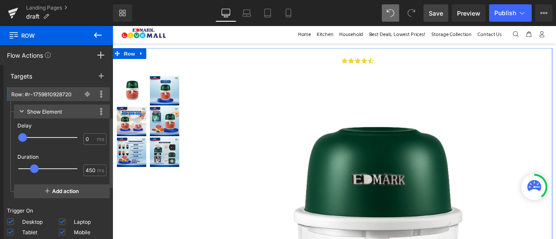
click at [35, 170] on span at bounding box center [34, 169] width 9 height 9
type input "50"
drag, startPoint x: 35, startPoint y: 170, endPoint x: 0, endPoint y: 171, distance: 35.2
click at [0, 171] on div "Press " " button to add new event trigger with advanced action Scrolling to per…" at bounding box center [58, 90] width 117 height 319
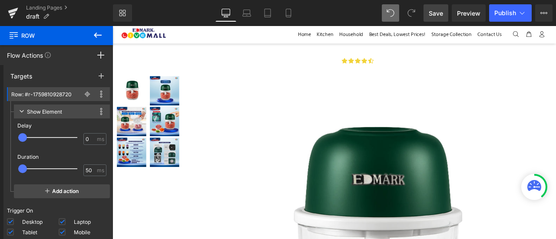
click at [97, 36] on icon at bounding box center [97, 35] width 10 height 10
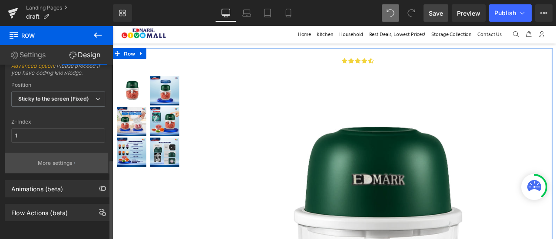
click at [46, 159] on p "More settings" at bounding box center [55, 163] width 35 height 8
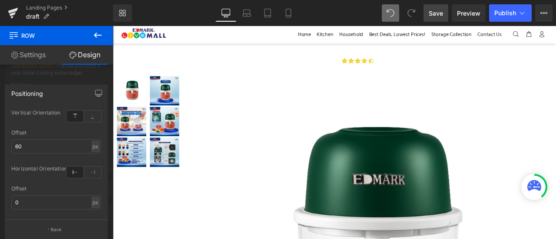
click at [97, 37] on icon at bounding box center [98, 35] width 8 height 5
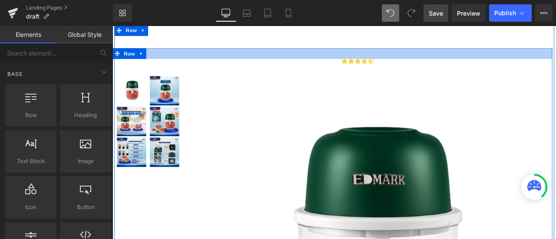
scroll to position [40, 0]
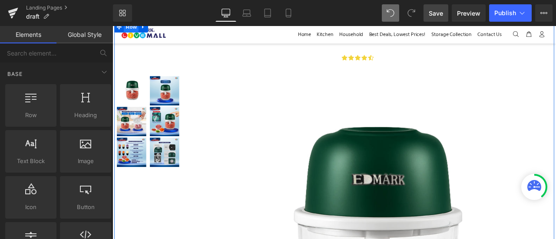
click at [134, 26] on span "Row" at bounding box center [134, 26] width 17 height 13
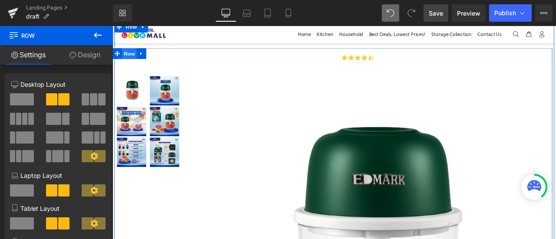
click at [129, 60] on span "Row" at bounding box center [132, 58] width 17 height 13
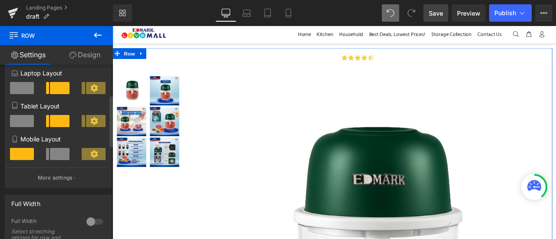
scroll to position [102, 0]
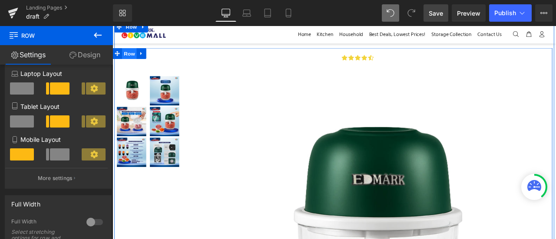
click at [134, 60] on span "Row" at bounding box center [132, 58] width 17 height 13
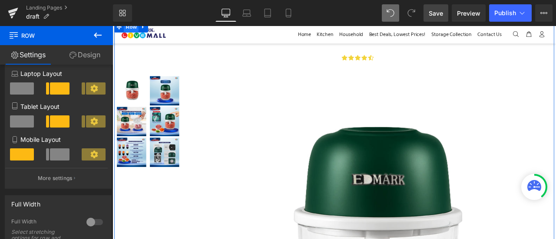
click at [141, 28] on span "Row" at bounding box center [134, 26] width 17 height 13
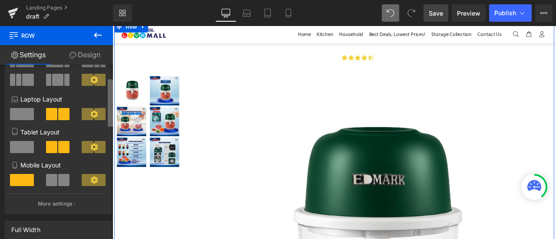
scroll to position [42, 0]
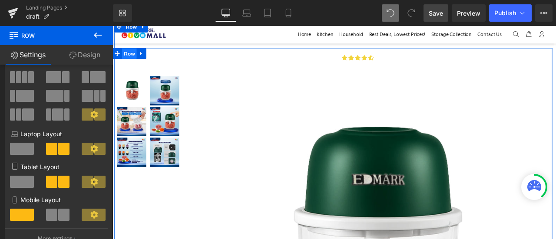
click at [137, 55] on span "Row" at bounding box center [132, 59] width 17 height 13
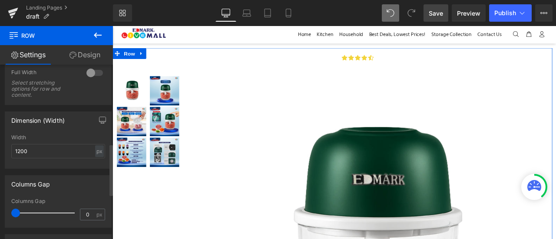
scroll to position [275, 0]
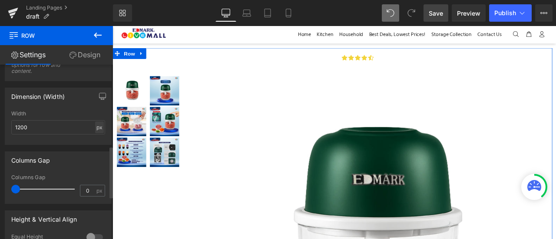
click at [95, 127] on div "px" at bounding box center [99, 128] width 9 height 12
click at [96, 152] on li "px" at bounding box center [99, 153] width 11 height 13
click at [60, 125] on input "1200" at bounding box center [58, 127] width 94 height 14
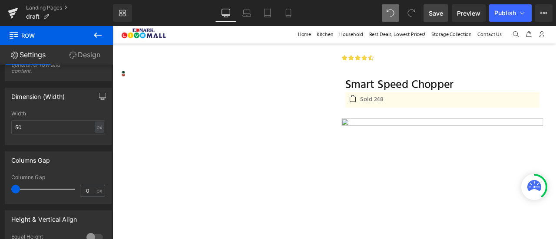
click at [435, 18] on link "Save" at bounding box center [435, 12] width 25 height 17
click at [505, 16] on span "Publish" at bounding box center [505, 13] width 22 height 7
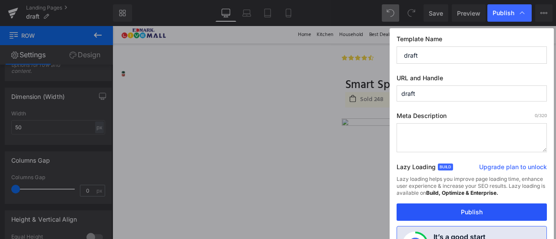
click at [458, 214] on button "Publish" at bounding box center [471, 212] width 150 height 17
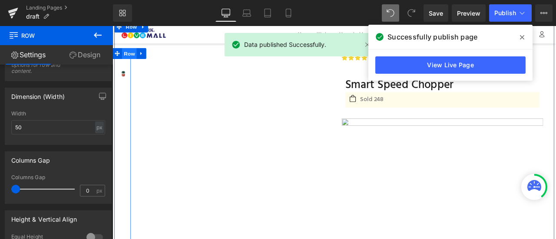
click at [131, 59] on span "Row" at bounding box center [132, 58] width 17 height 13
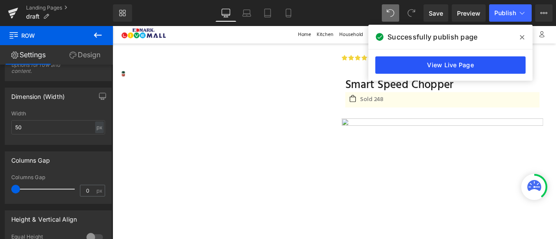
click at [428, 59] on link "View Live Page" at bounding box center [450, 64] width 150 height 17
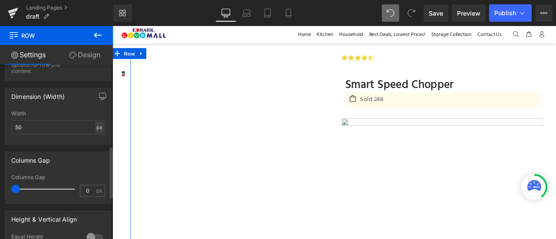
click at [95, 128] on div "px" at bounding box center [99, 128] width 9 height 12
click at [96, 143] on li "%" at bounding box center [99, 141] width 11 height 13
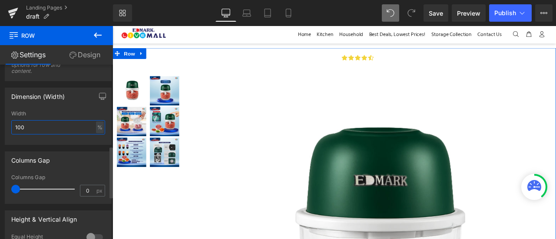
click at [76, 130] on input "100" at bounding box center [58, 127] width 94 height 14
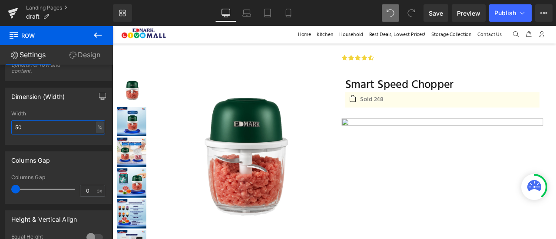
type input "50"
click at [508, 23] on div "Library Desktop Desktop Laptop Tablet Mobile Save Preview Publish Scheduled Upg…" at bounding box center [334, 13] width 443 height 26
click at [508, 19] on button "Publish" at bounding box center [510, 12] width 43 height 17
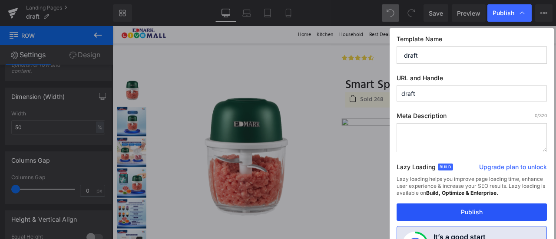
click at [466, 211] on button "Publish" at bounding box center [471, 212] width 150 height 17
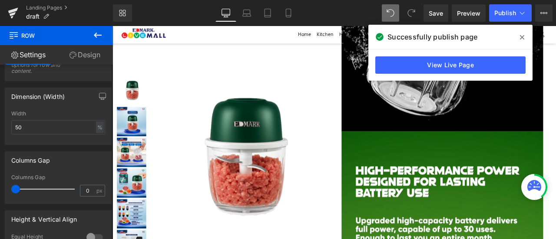
scroll to position [6332, 0]
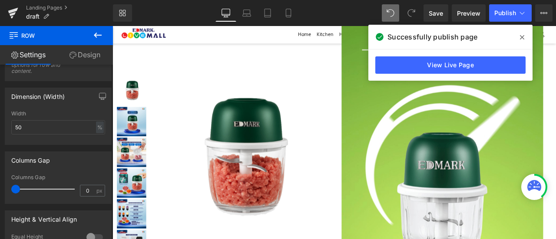
click at [99, 32] on icon at bounding box center [97, 35] width 10 height 10
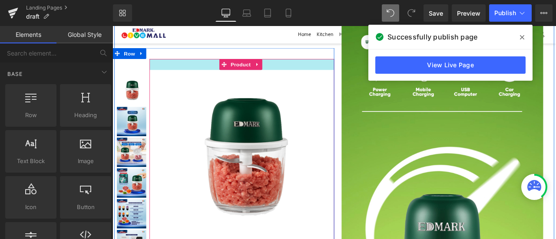
scroll to position [6257, 0]
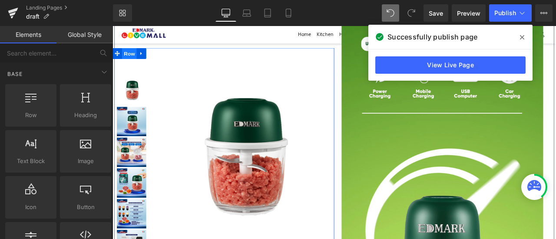
click at [133, 59] on span "Row" at bounding box center [132, 58] width 17 height 13
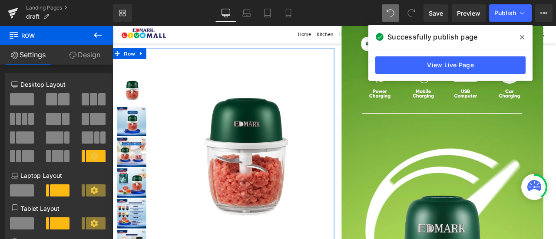
click at [79, 55] on link "Design" at bounding box center [84, 55] width 56 height 20
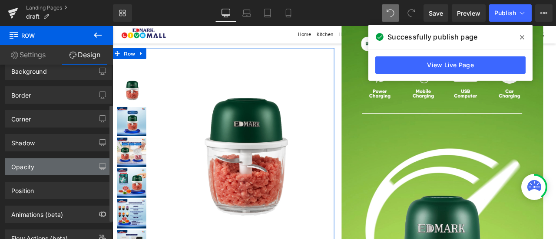
scroll to position [87, 0]
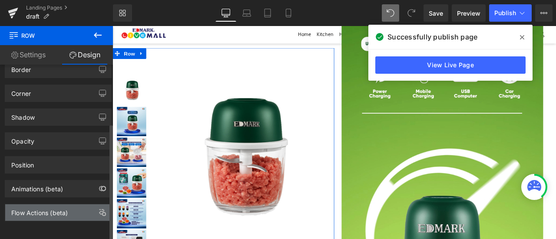
click at [52, 204] on div "Flow Actions (beta)" at bounding box center [39, 210] width 56 height 12
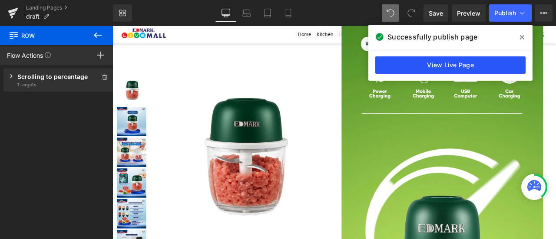
click at [429, 59] on link "View Live Page" at bounding box center [450, 64] width 150 height 17
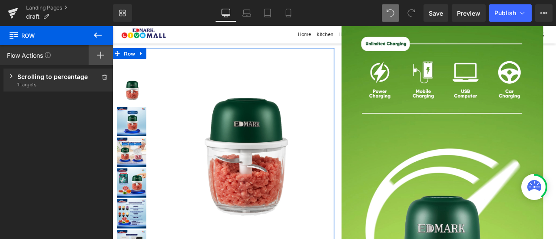
click at [103, 54] on icon at bounding box center [100, 55] width 7 height 7
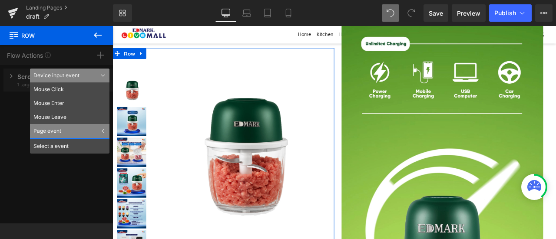
click at [90, 76] on div "Device input event" at bounding box center [69, 76] width 79 height 14
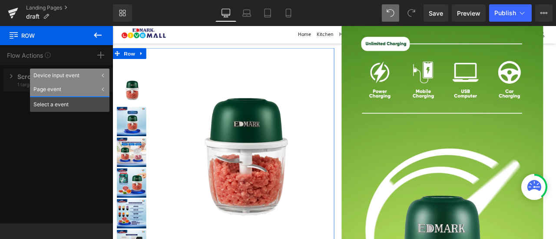
click at [74, 110] on div "Select a event" at bounding box center [69, 104] width 79 height 16
click at [61, 110] on div "Select a event" at bounding box center [69, 104] width 79 height 16
click at [57, 102] on div "Select a event" at bounding box center [69, 104] width 79 height 16
click at [86, 77] on div "Device input event" at bounding box center [69, 76] width 79 height 14
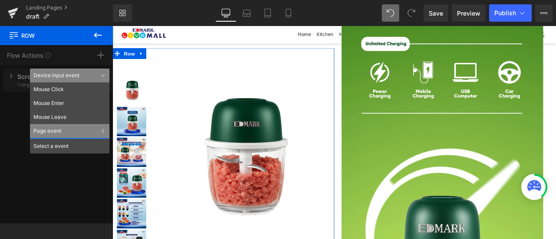
click at [68, 147] on div "Select a event" at bounding box center [69, 146] width 79 height 16
click at [92, 128] on div "Page event" at bounding box center [69, 131] width 79 height 14
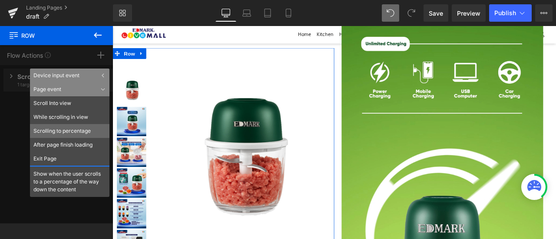
click at [93, 132] on li "Scrolling to percentage" at bounding box center [69, 131] width 79 height 14
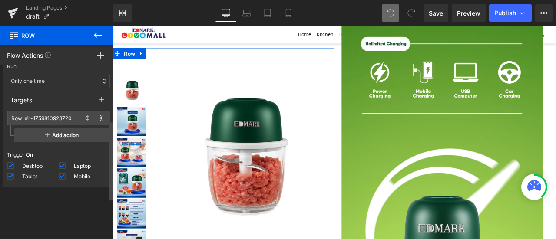
scroll to position [145, 0]
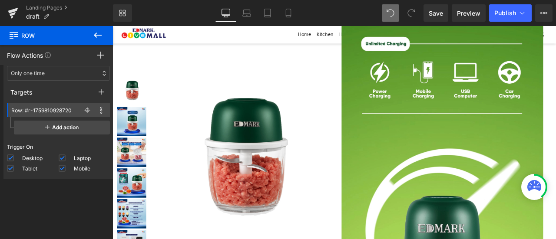
click at [96, 32] on icon at bounding box center [97, 35] width 10 height 10
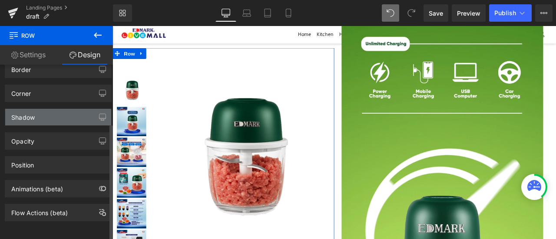
scroll to position [88, 0]
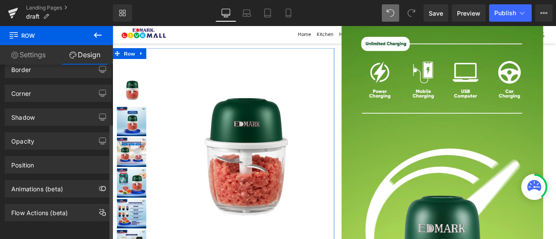
click at [67, 208] on div "Flow Actions (beta)" at bounding box center [39, 210] width 56 height 12
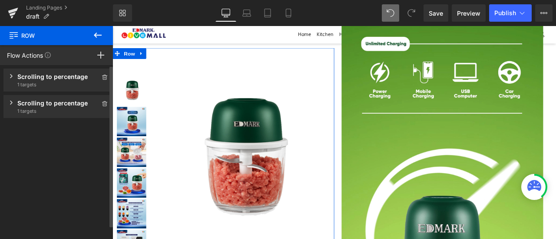
click at [58, 104] on div "Scrolling to percentage" at bounding box center [58, 103] width 82 height 9
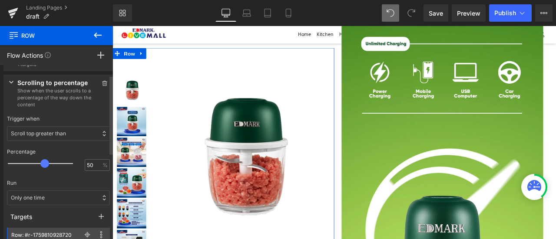
scroll to position [23, 0]
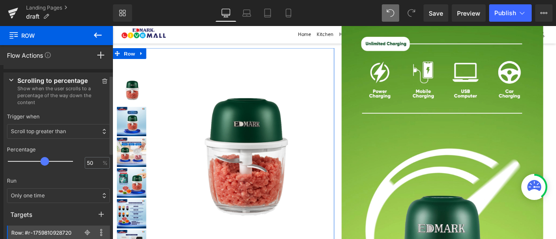
drag, startPoint x: 60, startPoint y: 204, endPoint x: 61, endPoint y: 195, distance: 9.6
click at [61, 195] on div "Run Only one time Everytime condition met Only one time Only one time Everytime…" at bounding box center [58, 190] width 110 height 33
click at [61, 195] on div "Only one time" at bounding box center [58, 195] width 103 height 15
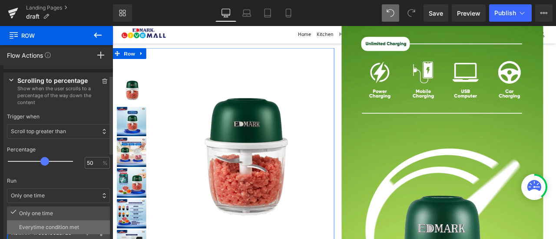
click at [69, 227] on p "Everytime condition met" at bounding box center [62, 228] width 87 height 8
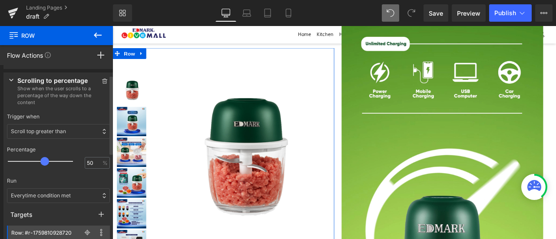
click at [71, 218] on div "Targets" at bounding box center [58, 215] width 110 height 16
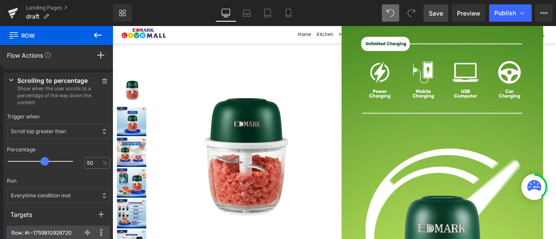
click at [433, 18] on link "Save" at bounding box center [435, 12] width 25 height 17
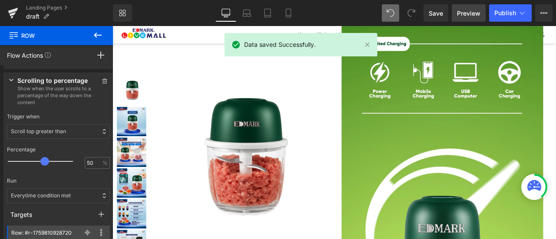
click at [471, 12] on span "Preview" at bounding box center [468, 13] width 23 height 9
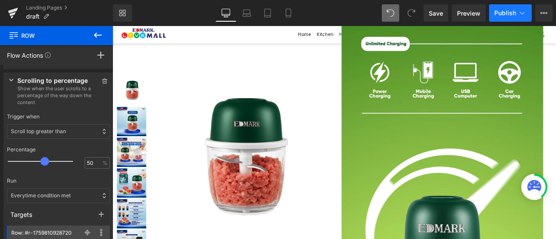
click at [503, 19] on button "Publish" at bounding box center [510, 12] width 43 height 17
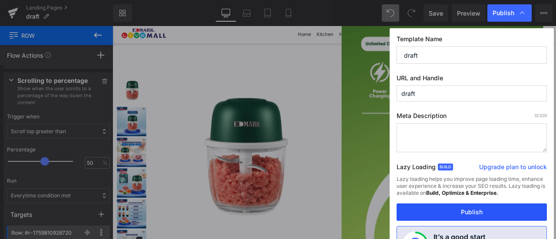
drag, startPoint x: 493, startPoint y: 223, endPoint x: 496, endPoint y: 215, distance: 8.0
click at [496, 215] on div "Template Name draft URL and Handle draft Meta Description 0 /320 Lazy Loading B…" at bounding box center [471, 153] width 164 height 251
click at [496, 215] on button "Publish" at bounding box center [471, 212] width 150 height 17
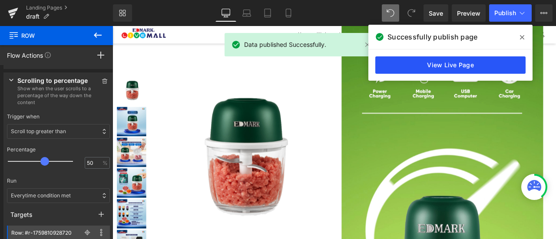
click at [477, 71] on link "View Live Page" at bounding box center [450, 64] width 150 height 17
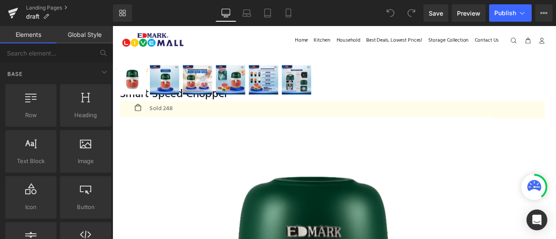
click at [425, 86] on div "Icon Icon Icon Icon Icon Icon List Hoz" at bounding box center [373, 73] width 512 height 25
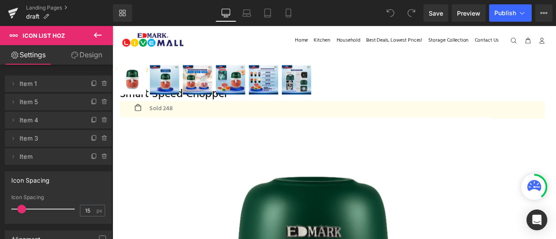
click at [112, 26] on span "Row" at bounding box center [112, 26] width 0 height 0
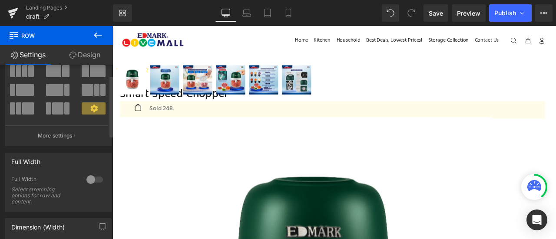
scroll to position [57, 0]
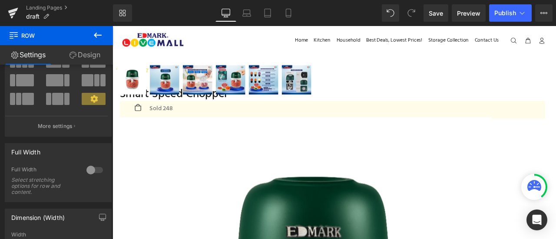
click at [94, 59] on link "Design" at bounding box center [84, 55] width 56 height 20
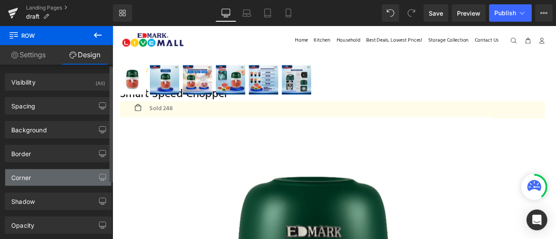
scroll to position [88, 0]
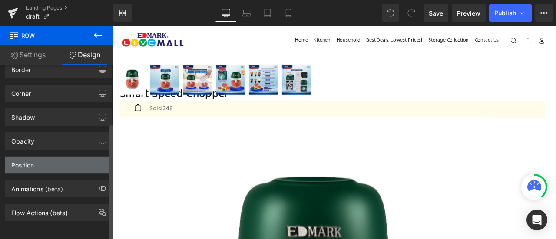
click at [62, 157] on div "Position" at bounding box center [58, 165] width 106 height 16
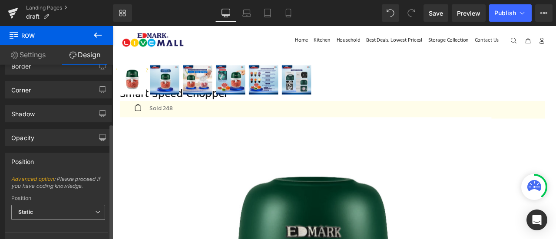
click at [52, 211] on span "Static" at bounding box center [58, 212] width 94 height 15
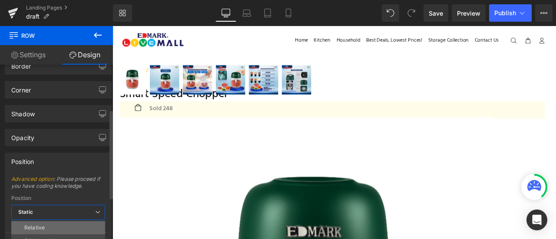
click at [53, 221] on li "Relative" at bounding box center [58, 227] width 94 height 13
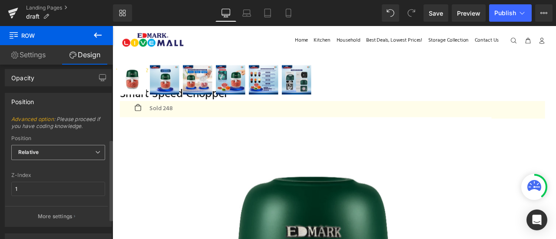
scroll to position [160, 0]
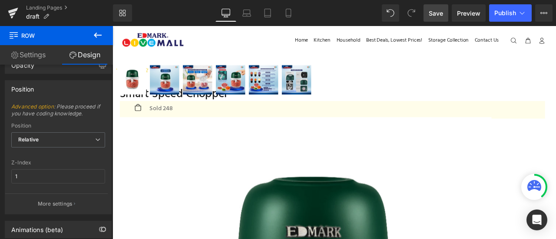
click at [435, 13] on span "Save" at bounding box center [436, 13] width 14 height 9
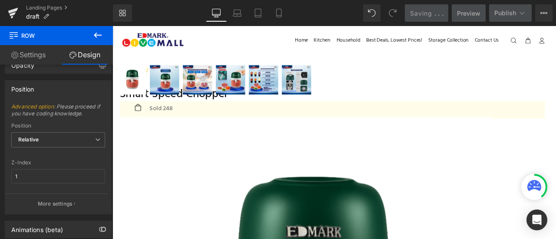
click at [432, 86] on div "Icon Icon Icon Icon Icon Icon List Hoz" at bounding box center [373, 73] width 512 height 25
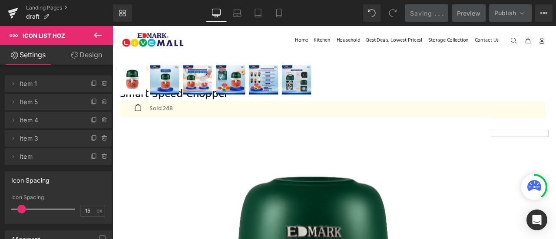
click at [58, 50] on link "Design" at bounding box center [86, 55] width 56 height 20
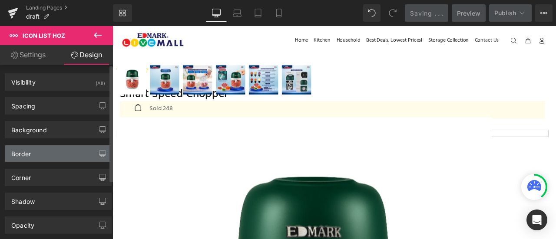
type input "0"
type input "30"
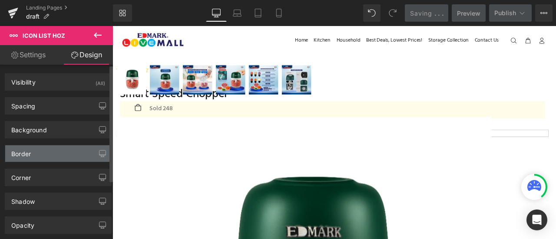
type input "0"
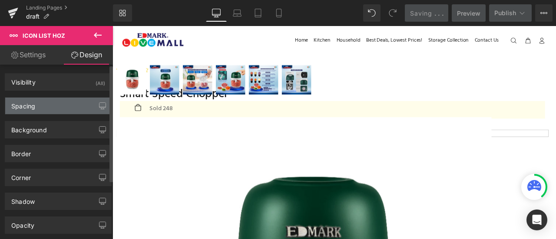
click at [40, 107] on div "Spacing" at bounding box center [58, 106] width 106 height 16
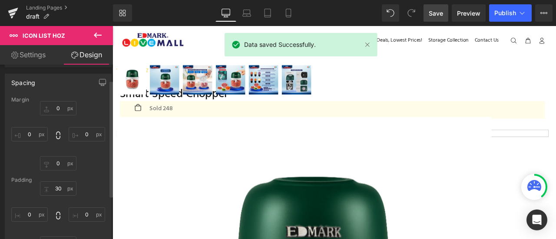
click at [40, 173] on div "Margin 0px 0 0px 0 0px 0 0px 0 Padding 30px 30 0px 0 0px 0 0px 0 Setup Global S…" at bounding box center [58, 184] width 106 height 174
click at [56, 187] on input "30" at bounding box center [58, 188] width 36 height 14
type input "0"
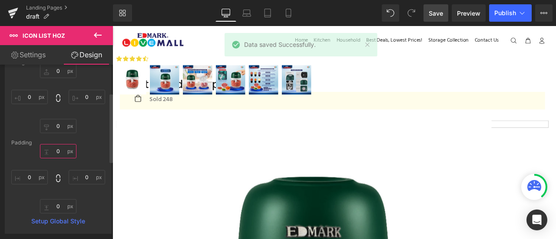
scroll to position [76, 0]
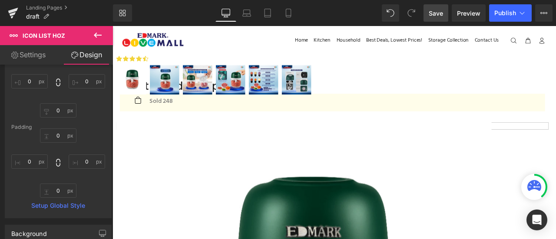
click at [408, 105] on div "Smart Speed Chopper (P) Title Icon Sold 248 Text Block Icon List Product" at bounding box center [373, 108] width 512 height 63
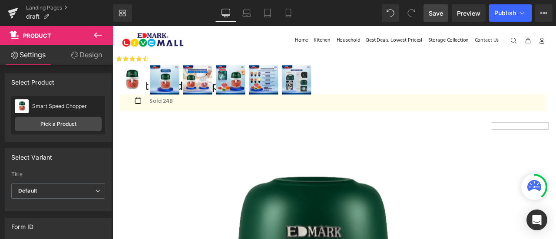
click at [100, 53] on link "Design" at bounding box center [86, 55] width 56 height 20
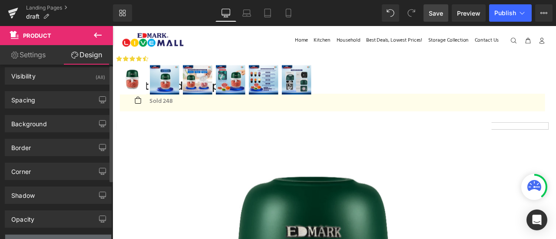
scroll to position [0, 0]
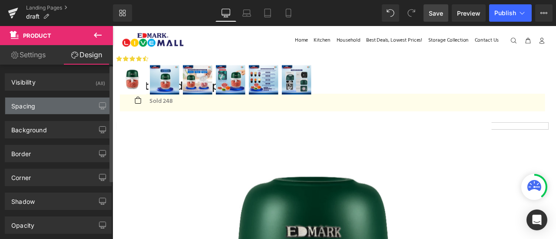
click at [58, 99] on div "Spacing" at bounding box center [58, 106] width 106 height 16
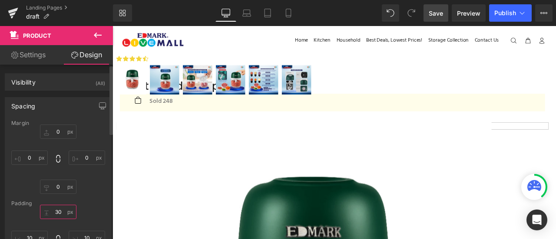
click at [55, 210] on input "30" at bounding box center [58, 212] width 36 height 14
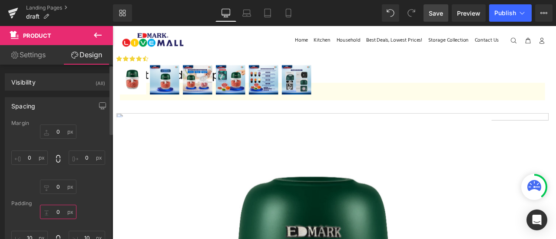
type input "0"
click at [87, 208] on div "0 0 10px 10 30px 30 10px 10" at bounding box center [58, 239] width 94 height 69
click at [443, 13] on span "Save" at bounding box center [436, 13] width 14 height 9
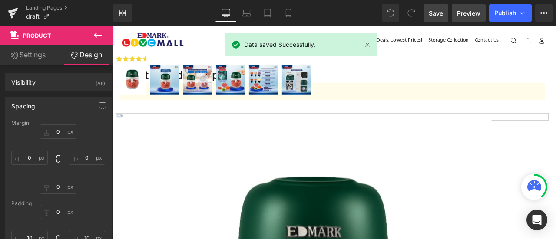
click at [468, 12] on span "Preview" at bounding box center [468, 13] width 23 height 9
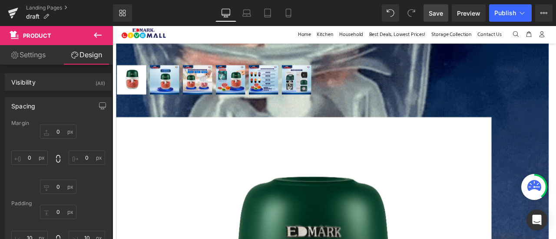
scroll to position [11677, 0]
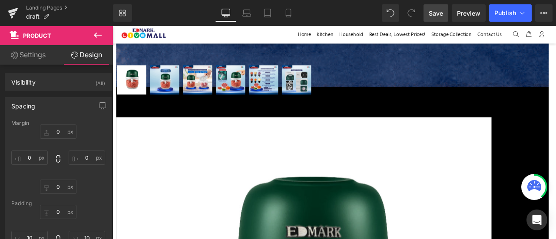
click at [112, 26] on span "Row" at bounding box center [112, 26] width 0 height 0
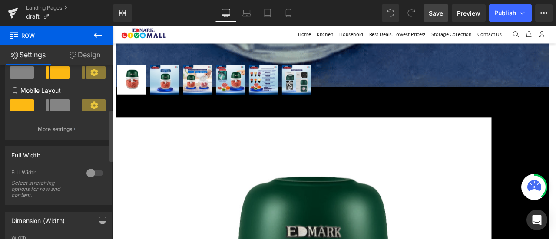
scroll to position [152, 0]
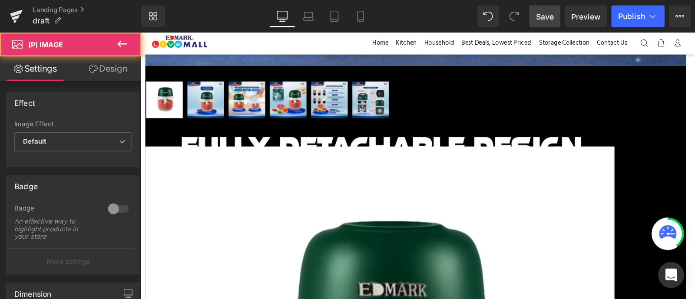
scroll to position [11717, 0]
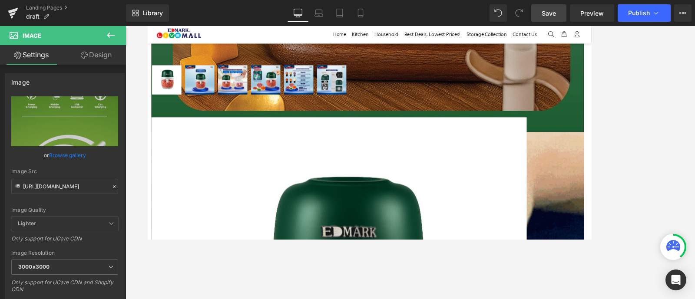
scroll to position [6177, 0]
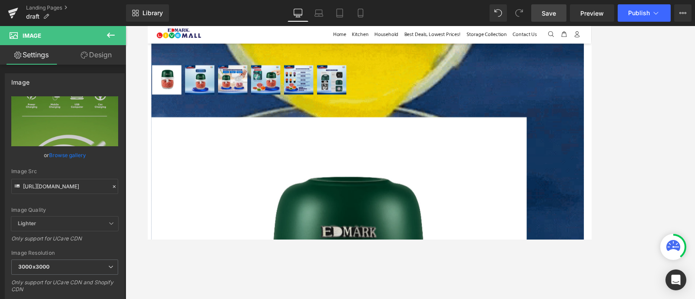
scroll to position [6534, 0]
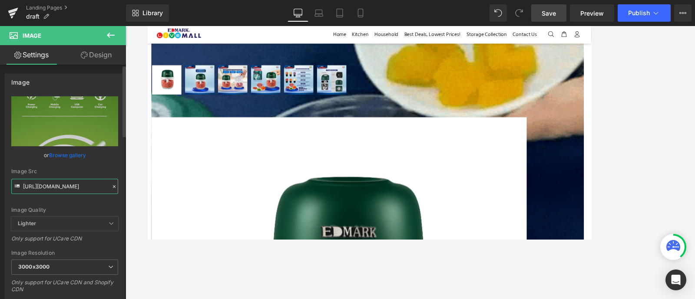
click at [75, 185] on input "https://cdn.shopify.com/s/files/1/0511/6520/0593/files/SSC16_3000x3000.webp?v=1…" at bounding box center [64, 186] width 107 height 15
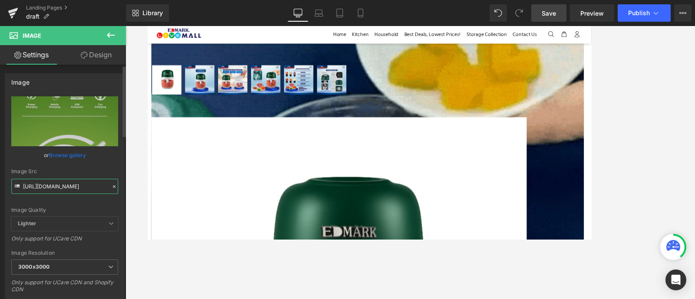
paste input "7.webp?v=1759811344"
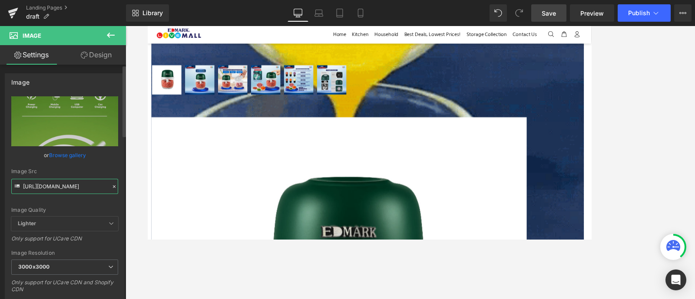
scroll to position [0, 123]
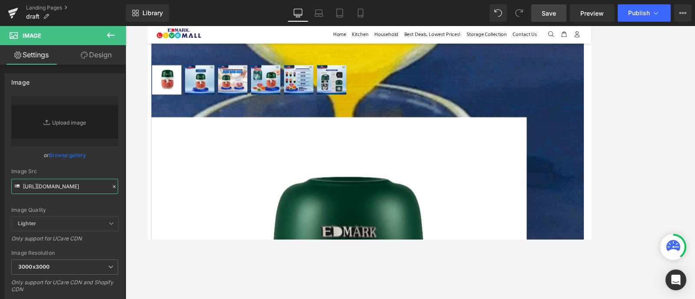
type input "https://cdn.shopify.com/s/files/1/0511/6520/0593/files/SSC17_3000x3000.webp?v=1…"
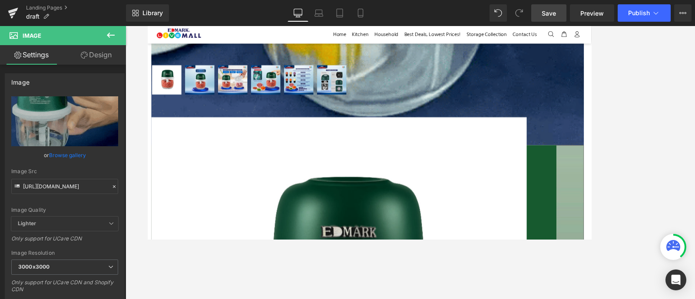
scroll to position [6850, 0]
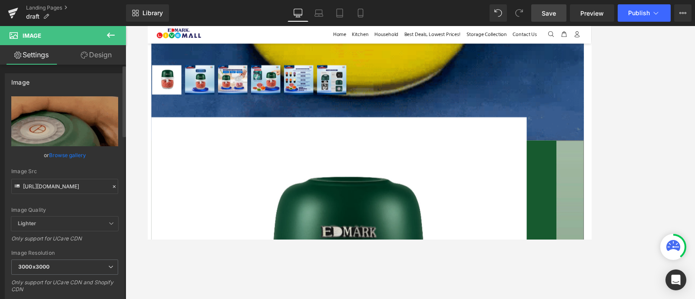
click at [93, 172] on div "Image Src" at bounding box center [64, 171] width 107 height 6
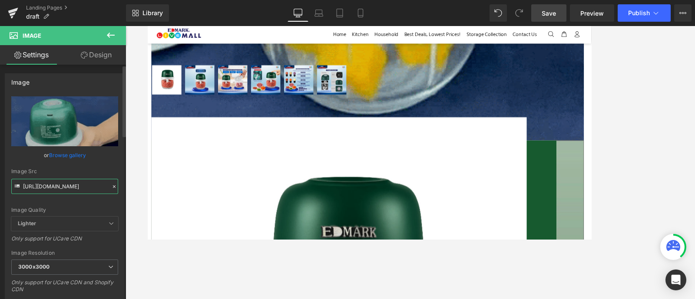
click at [93, 181] on input "https://cdn.shopify.com/s/files/1/0511/6520/0593/files/SSC17_3000x3000.webp?v=1…" at bounding box center [64, 186] width 107 height 15
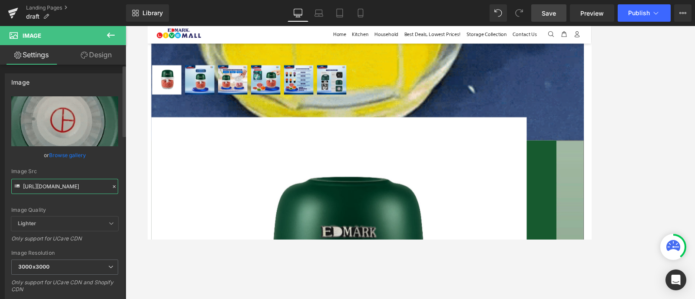
paste input "8.webp?v=1759811286"
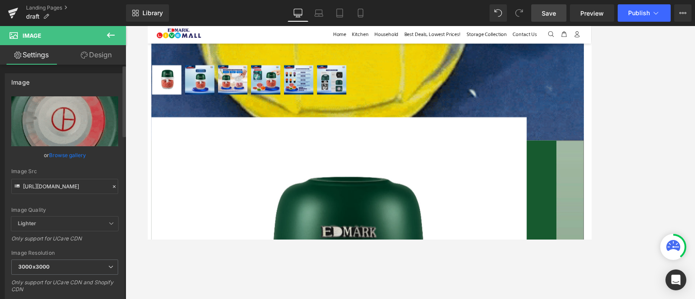
scroll to position [0, 0]
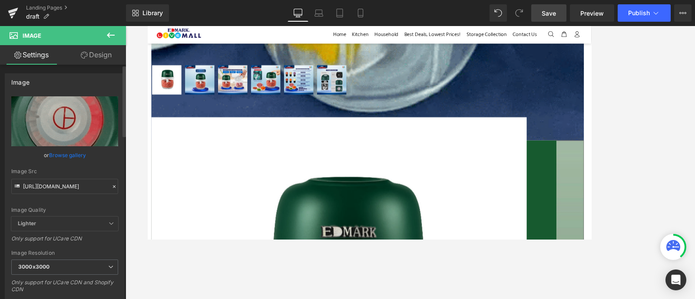
click at [102, 171] on div "Image Src" at bounding box center [64, 171] width 107 height 6
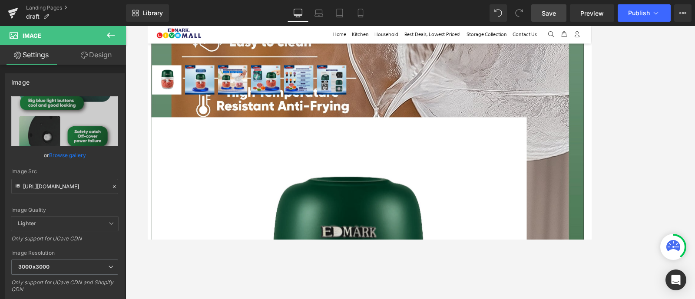
scroll to position [7490, 0]
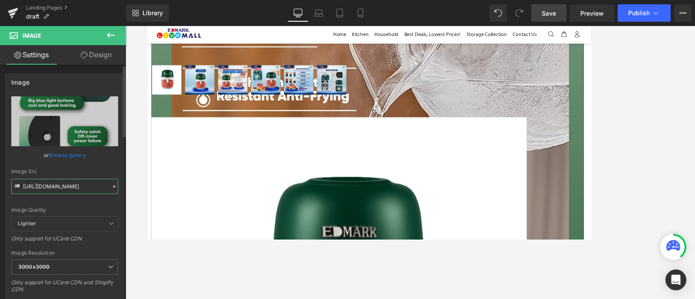
click at [91, 185] on input "https://cdn.shopify.com/s/files/1/0511/6520/0593/files/SSC18_3000x3000.webp?v=1…" at bounding box center [64, 186] width 107 height 15
paste input "9"
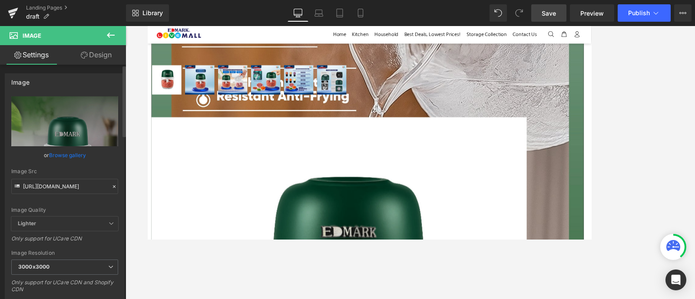
scroll to position [0, 0]
click at [98, 200] on div "Image Quality Lighter Lightest Lighter Lighter Lightest Only support for UCare …" at bounding box center [64, 156] width 107 height 120
type input "https://cdn.shopify.com/s/files/1/0511/6520/0593/files/SSC19_3000x3000.webp?v=1…"
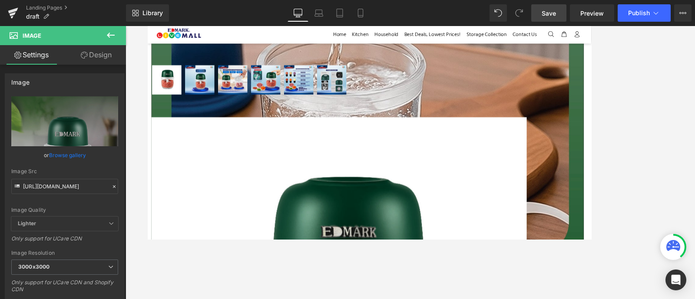
scroll to position [7742, 0]
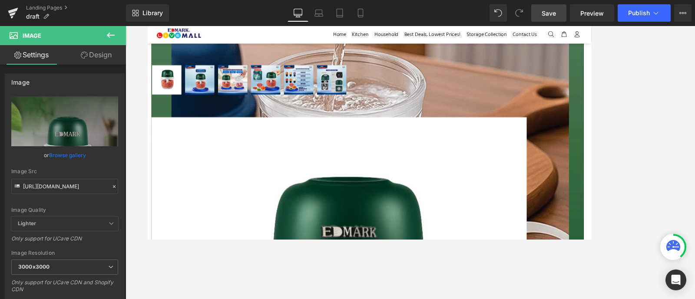
click at [555, 11] on link "Save" at bounding box center [548, 12] width 35 height 17
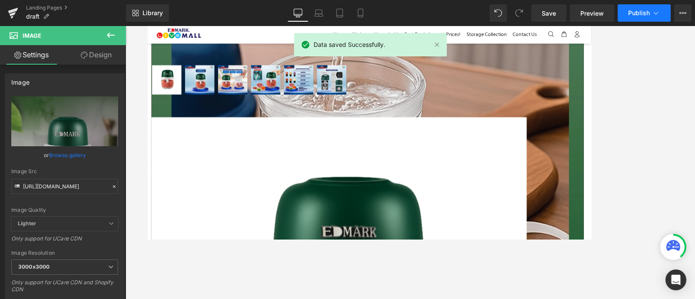
click at [555, 16] on button "Publish" at bounding box center [643, 12] width 53 height 17
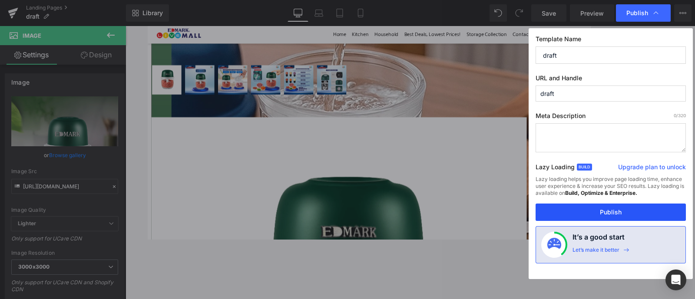
click at [555, 207] on button "Publish" at bounding box center [610, 212] width 150 height 17
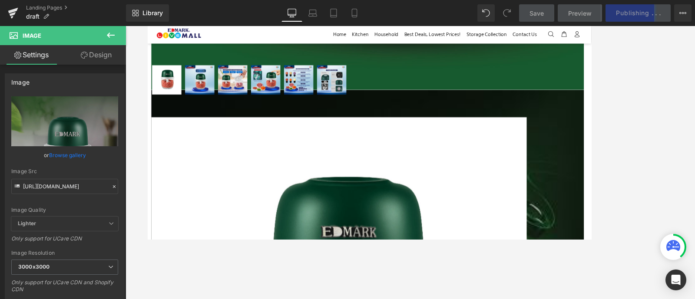
scroll to position [9191, 0]
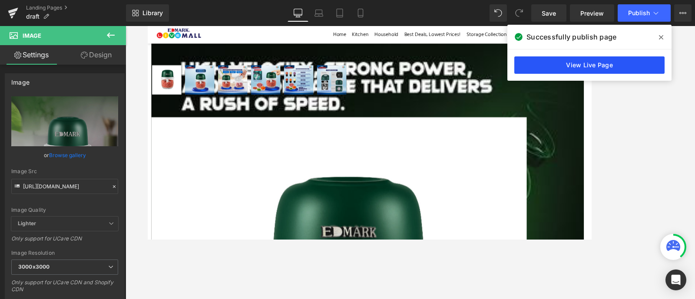
click at [555, 70] on link "View Live Page" at bounding box center [589, 64] width 150 height 17
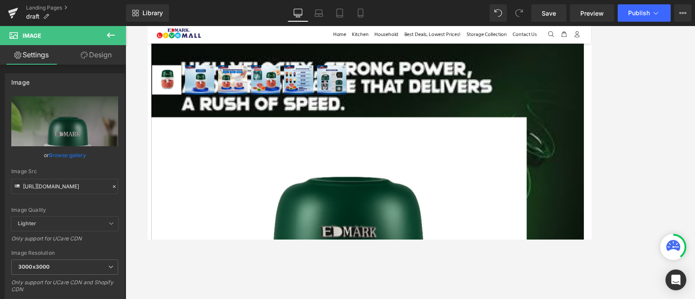
click at [112, 33] on icon at bounding box center [111, 35] width 10 height 10
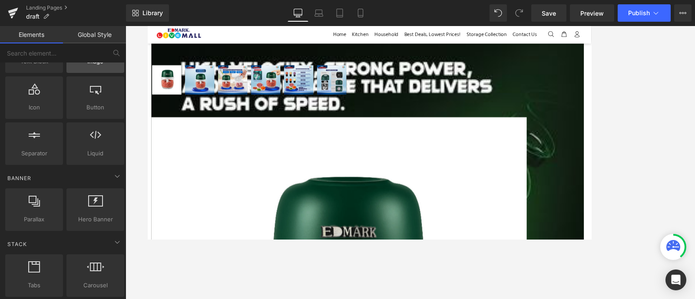
scroll to position [0, 0]
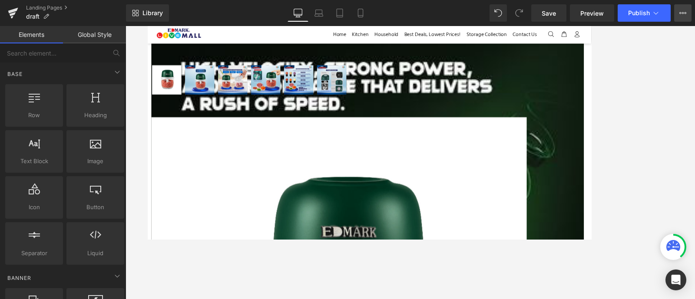
click at [555, 16] on icon at bounding box center [682, 13] width 7 height 7
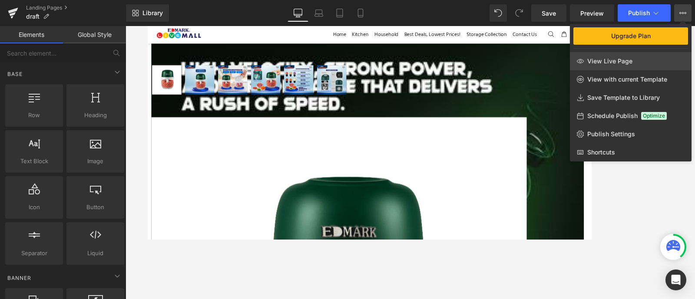
click at [555, 63] on div "Row You are previewing how the will restyle your page. You can not edit Element…" at bounding box center [347, 157] width 695 height 314
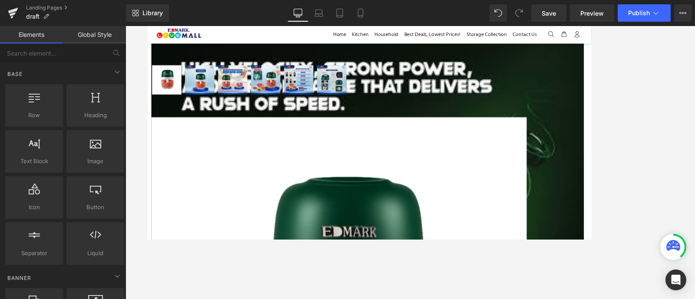
click at [555, 52] on div at bounding box center [409, 162] width 569 height 273
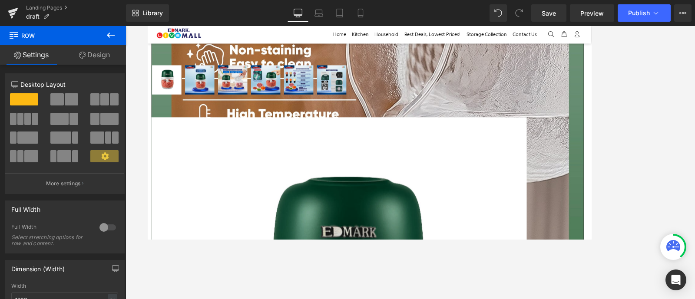
scroll to position [7449, 0]
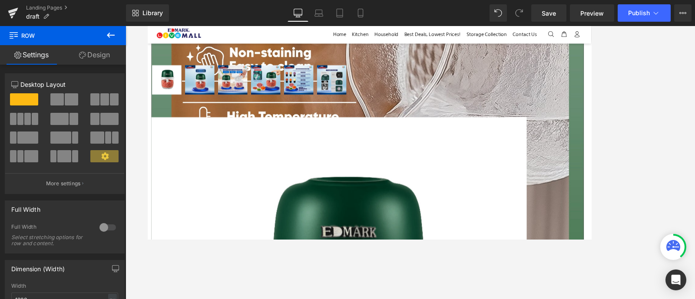
drag, startPoint x: 653, startPoint y: 284, endPoint x: 656, endPoint y: 218, distance: 66.1
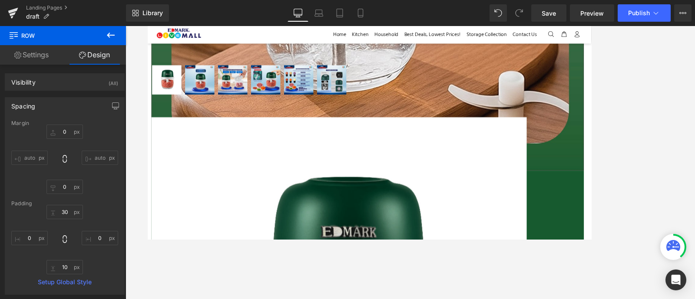
scroll to position [7900, 0]
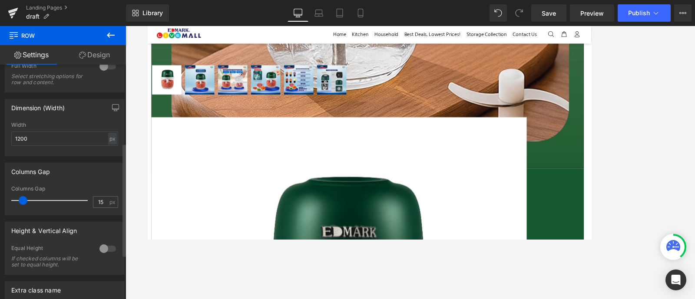
click at [62, 227] on div "Height & Vertical Align" at bounding box center [44, 228] width 66 height 12
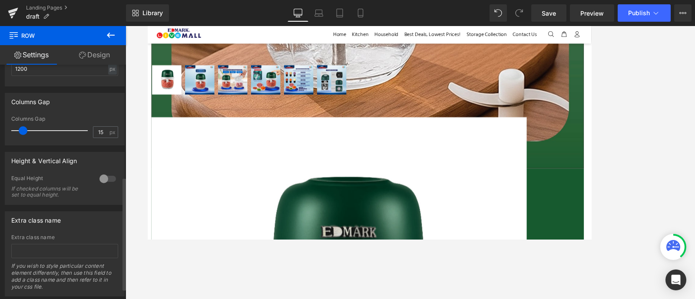
scroll to position [231, 0]
click at [102, 175] on div at bounding box center [107, 178] width 21 height 14
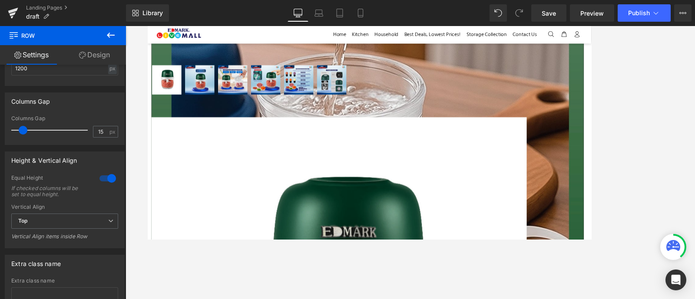
scroll to position [7738, 0]
click at [547, 14] on span "Save" at bounding box center [548, 13] width 14 height 9
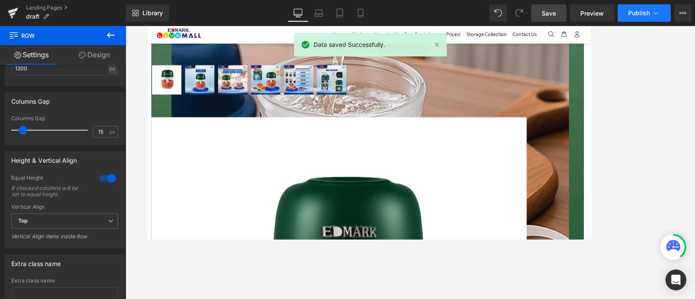
click at [555, 16] on span "Publish" at bounding box center [639, 13] width 22 height 7
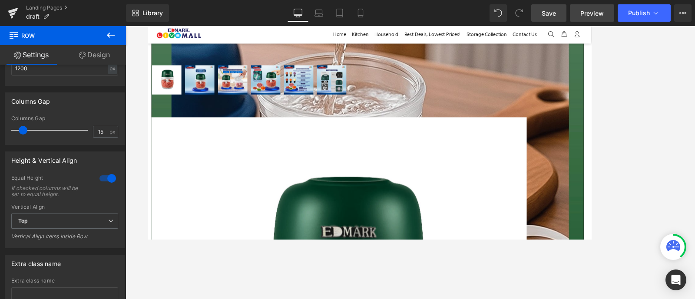
click at [555, 10] on link "Preview" at bounding box center [592, 12] width 44 height 17
click at [114, 36] on icon at bounding box center [111, 35] width 10 height 10
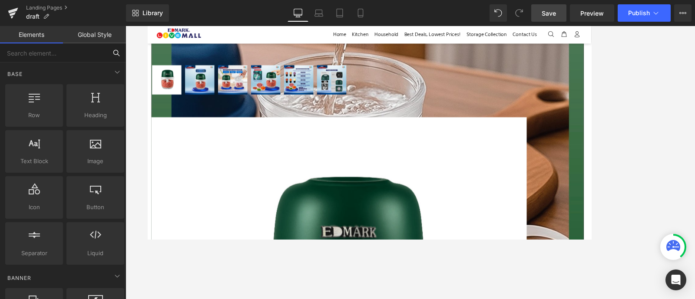
click at [80, 57] on input "text" at bounding box center [53, 52] width 107 height 19
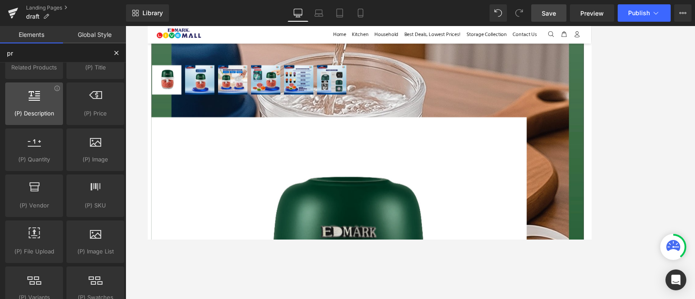
scroll to position [167, 0]
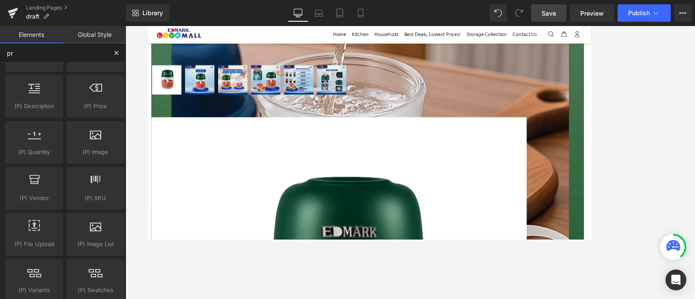
type input "pr"
click at [270, 107] on img at bounding box center [287, 90] width 35 height 35
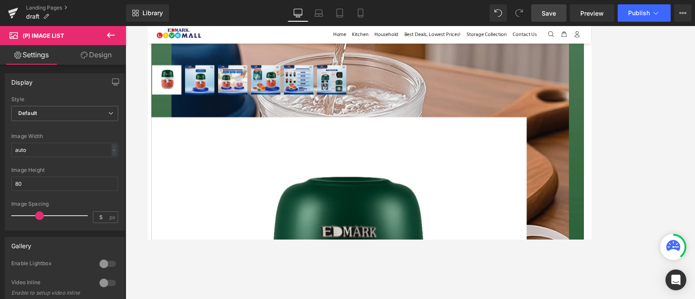
click at [111, 36] on icon at bounding box center [111, 35] width 10 height 10
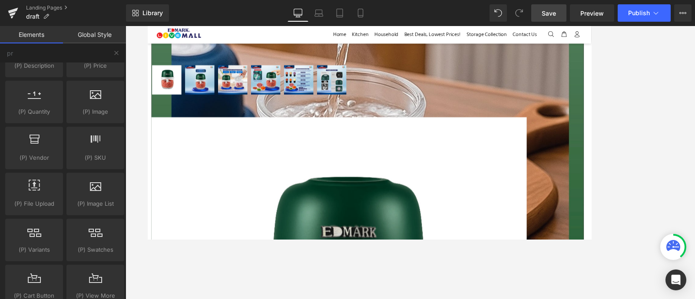
scroll to position [7714, 0]
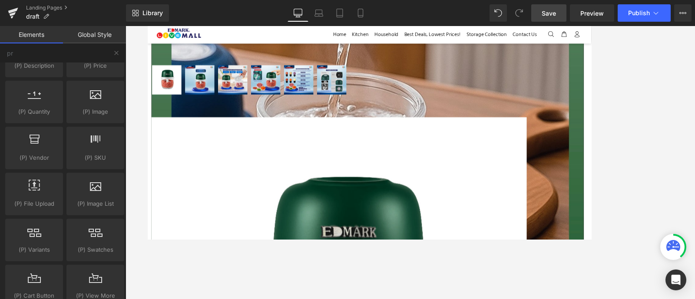
click at [309, 107] on img at bounding box center [326, 90] width 35 height 35
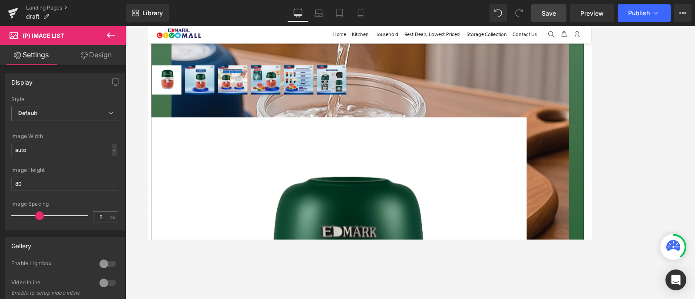
click at [107, 52] on link "Design" at bounding box center [96, 55] width 63 height 20
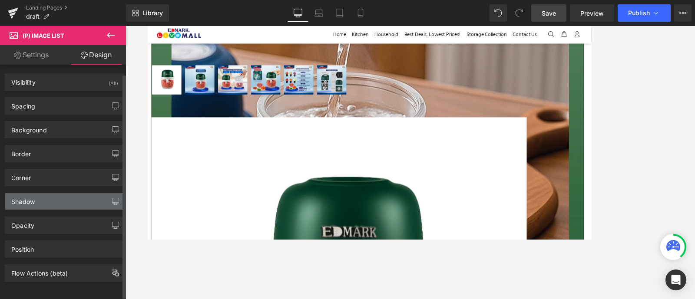
scroll to position [7, 0]
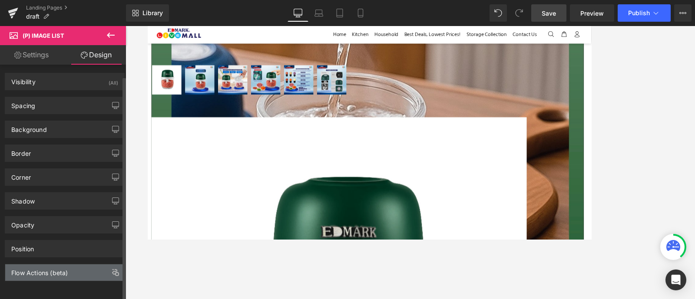
click at [65, 239] on div "Flow Actions (beta)" at bounding box center [39, 270] width 56 height 12
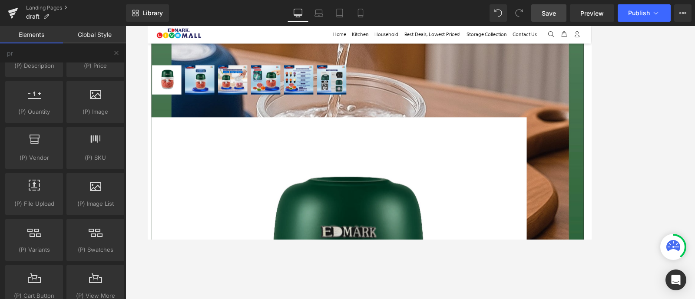
click at [126, 49] on div at bounding box center [409, 162] width 569 height 273
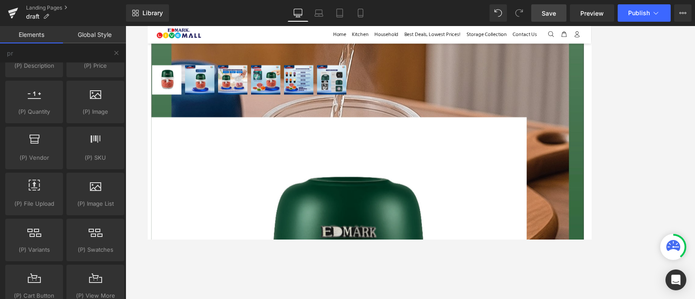
scroll to position [7524, 0]
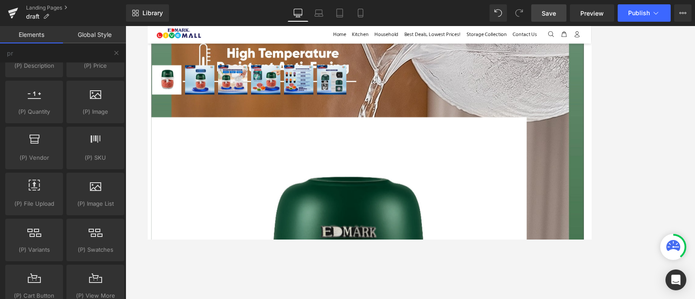
click at [147, 26] on span "Row" at bounding box center [147, 26] width 0 height 0
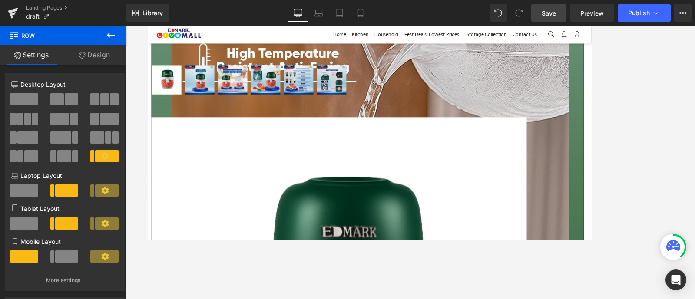
click at [103, 56] on link "Design" at bounding box center [94, 55] width 63 height 20
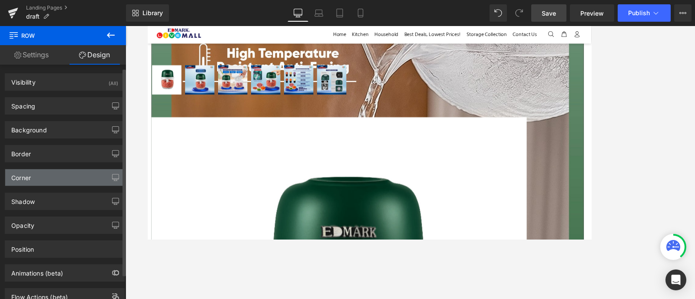
scroll to position [31, 0]
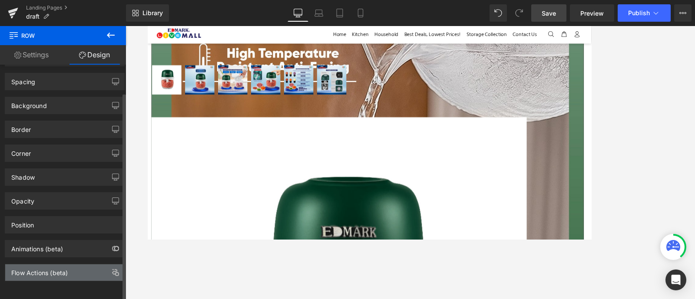
click at [64, 239] on div "Flow Actions (beta)" at bounding box center [39, 270] width 56 height 12
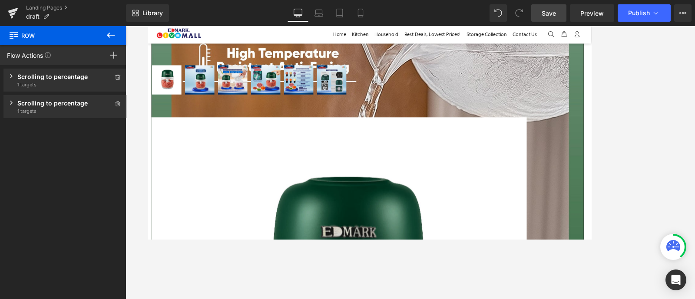
click at [53, 112] on span "1 targets" at bounding box center [64, 111] width 95 height 7
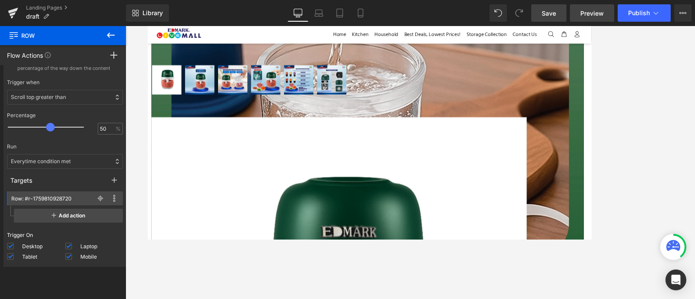
scroll to position [7762, 0]
click at [555, 11] on span "Publish" at bounding box center [639, 13] width 22 height 7
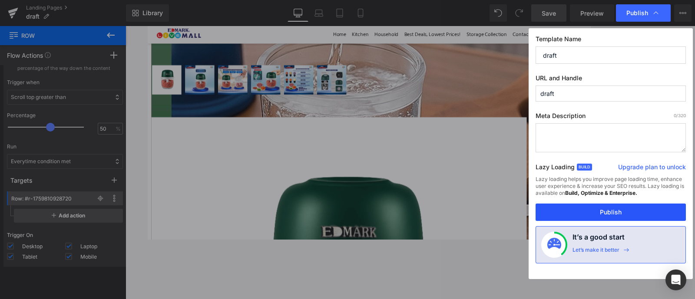
click at [555, 217] on button "Publish" at bounding box center [610, 212] width 150 height 17
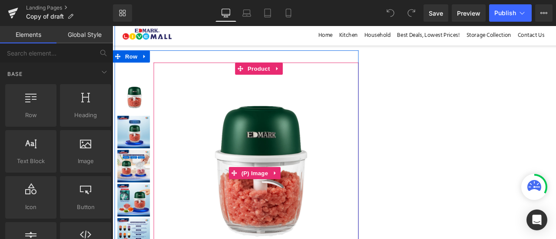
scroll to position [169, 0]
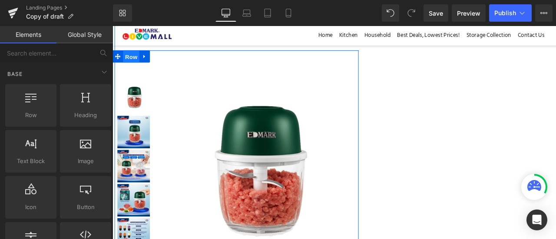
click at [132, 53] on span "Row" at bounding box center [132, 59] width 17 height 13
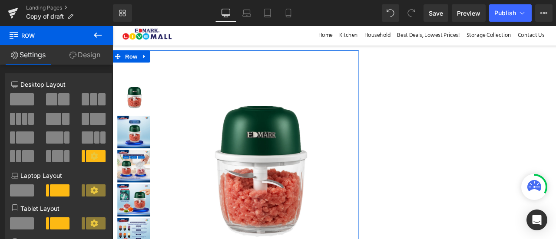
click at [91, 59] on link "Design" at bounding box center [84, 55] width 56 height 20
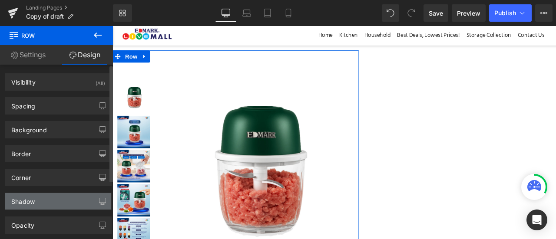
type input "1"
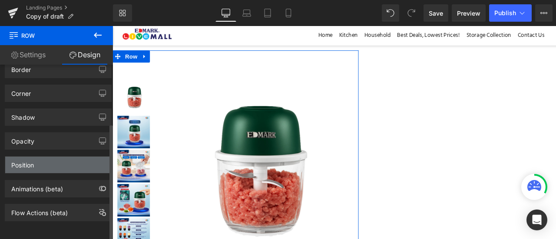
click at [69, 158] on div "Position" at bounding box center [58, 165] width 106 height 16
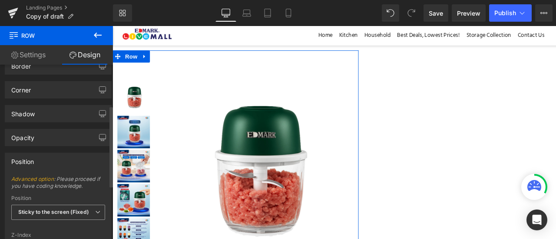
click at [64, 205] on span "Sticky to the screen (Fixed)" at bounding box center [58, 212] width 94 height 15
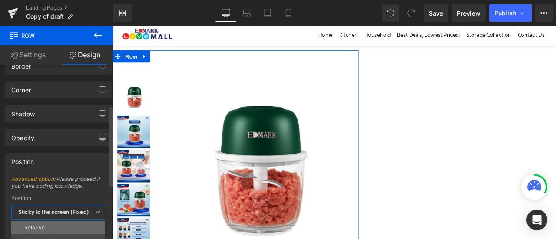
click at [64, 226] on li "Relative" at bounding box center [58, 227] width 94 height 13
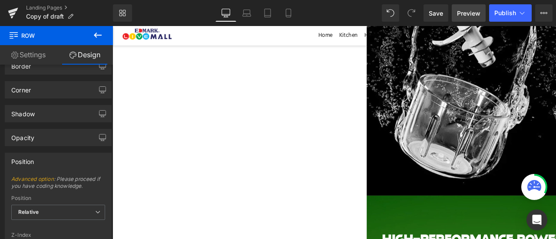
scroll to position [5913, 0]
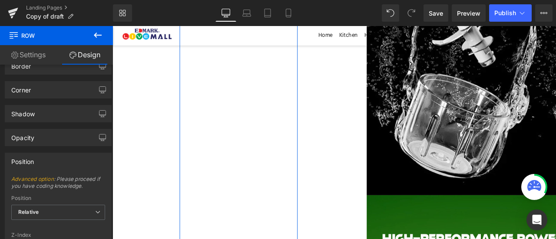
click at [45, 56] on link "Settings" at bounding box center [28, 55] width 56 height 20
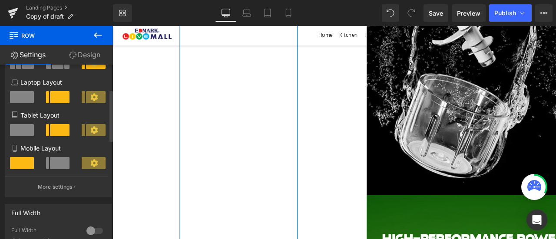
scroll to position [221, 0]
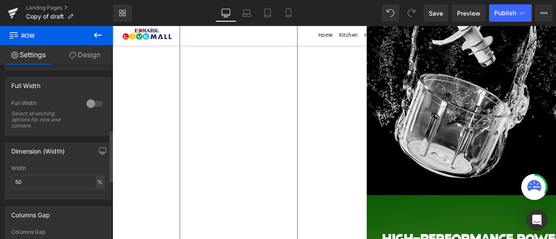
click at [96, 182] on div "%" at bounding box center [100, 182] width 8 height 12
click at [99, 208] on li "px" at bounding box center [99, 208] width 11 height 13
type input "144.33"
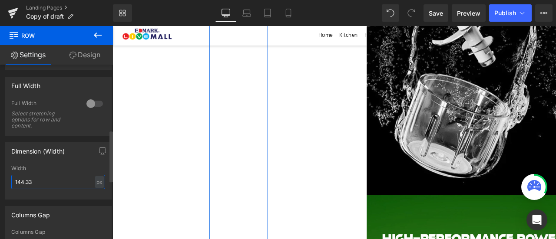
click at [59, 186] on input "144.33" at bounding box center [58, 182] width 94 height 14
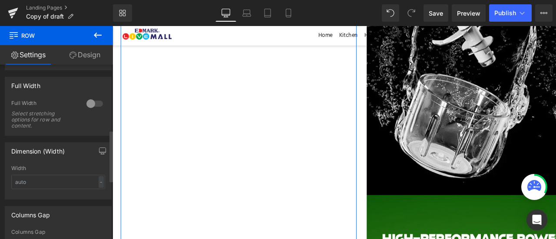
click at [60, 197] on div at bounding box center [58, 197] width 94 height 6
drag, startPoint x: 76, startPoint y: 163, endPoint x: 79, endPoint y: 126, distance: 37.0
click at [76, 163] on div "Dimension (Width) Width - % px" at bounding box center [58, 170] width 107 height 57
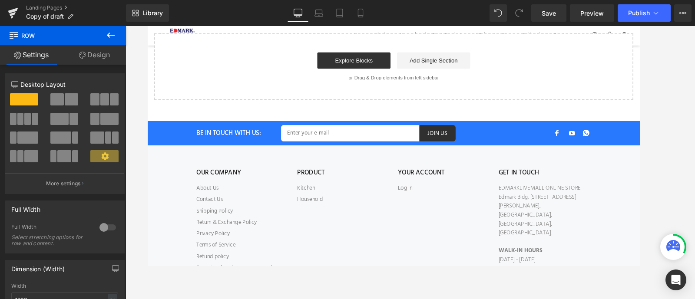
scroll to position [11731, 0]
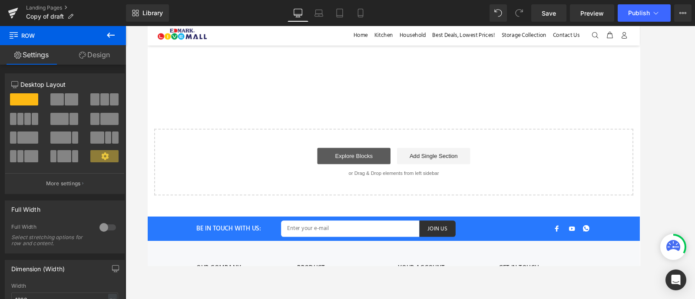
click at [379, 170] on link "Explore Blocks" at bounding box center [367, 164] width 78 height 17
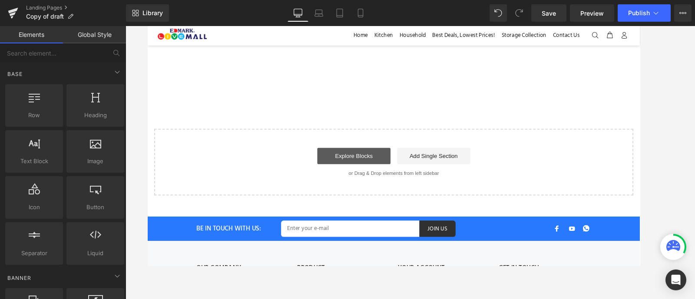
click at [372, 165] on link "Explore Blocks" at bounding box center [367, 164] width 78 height 17
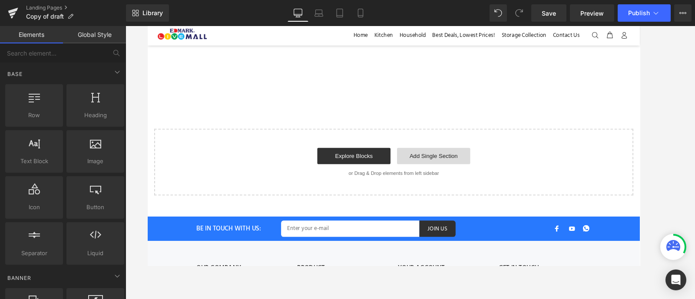
click at [440, 157] on link "Add Single Section" at bounding box center [452, 164] width 78 height 17
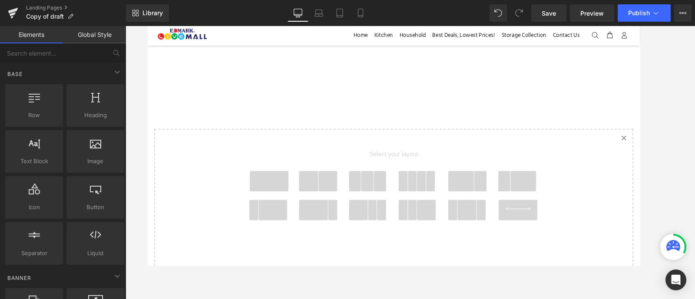
click at [617, 143] on icon "Created with Sketch." at bounding box center [656, 146] width 6 height 6
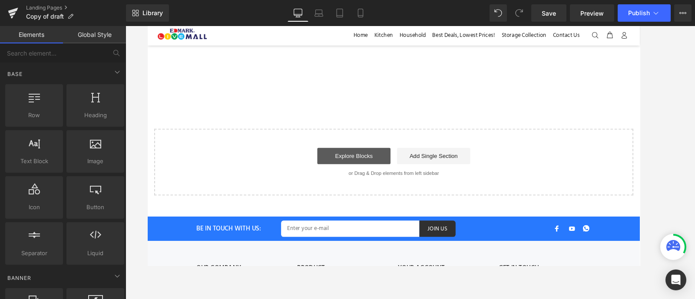
click at [380, 169] on link "Explore Blocks" at bounding box center [367, 164] width 78 height 17
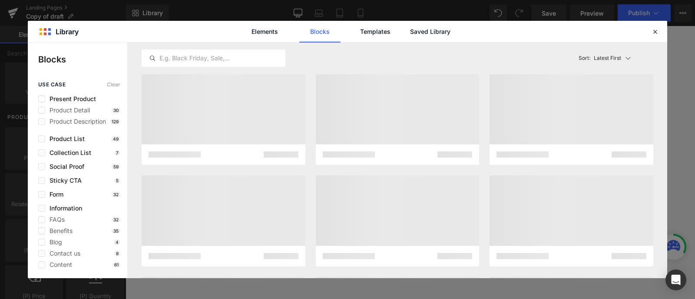
scroll to position [765, 0]
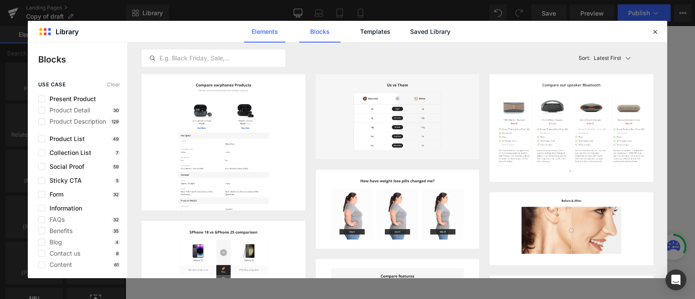
click at [278, 39] on link "Elements" at bounding box center [264, 32] width 41 height 22
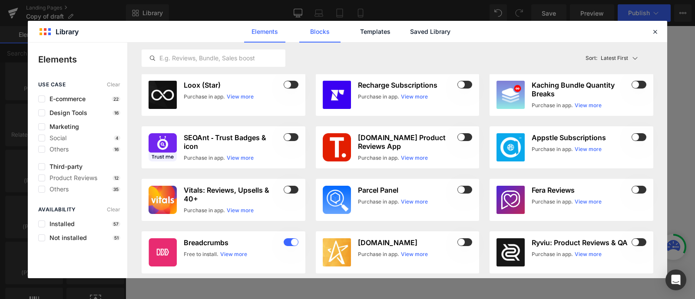
click at [324, 35] on link "Blocks" at bounding box center [319, 32] width 41 height 22
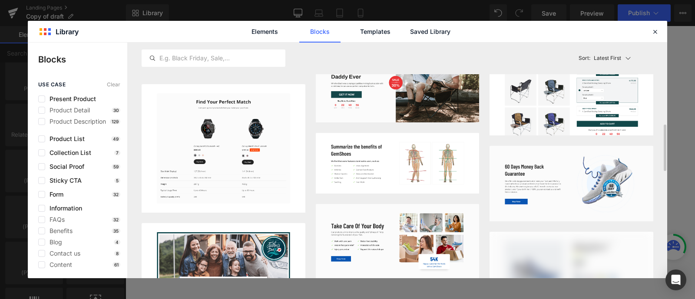
scroll to position [409, 0]
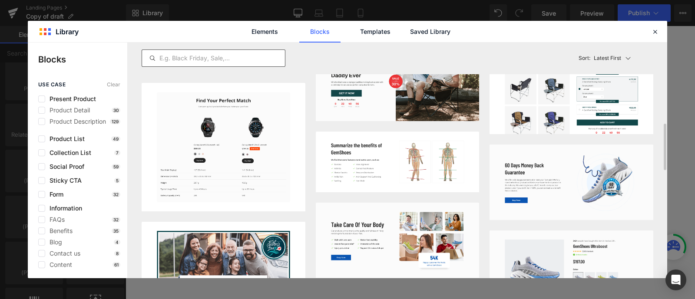
click at [168, 51] on div at bounding box center [214, 57] width 144 height 17
click at [185, 54] on input "text" at bounding box center [213, 58] width 143 height 10
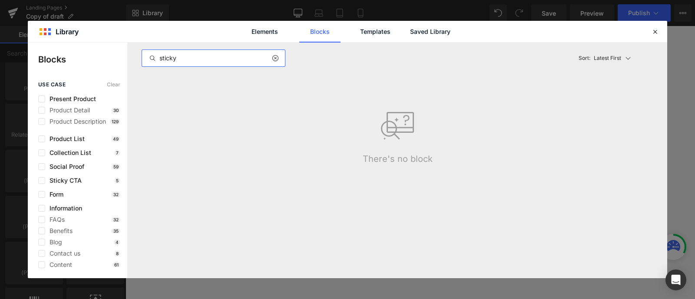
scroll to position [0, 0]
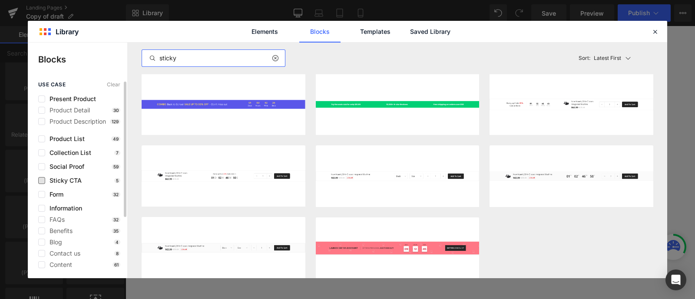
click at [71, 181] on span "Sticky CTA" at bounding box center [63, 180] width 36 height 7
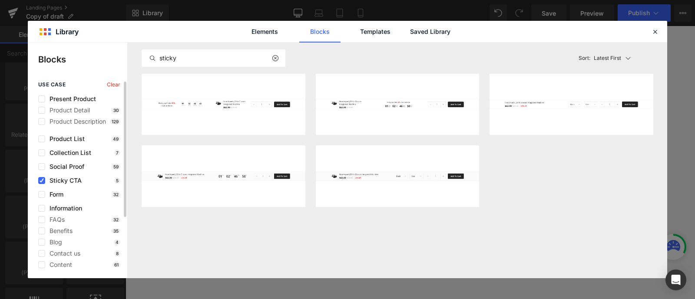
click at [71, 181] on span "Sticky CTA" at bounding box center [63, 180] width 36 height 7
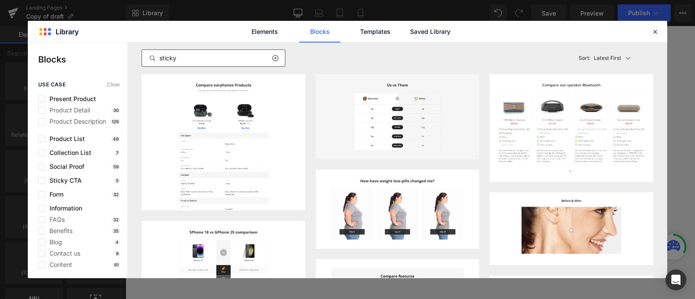
click at [172, 52] on div "sticky" at bounding box center [214, 57] width 144 height 17
click at [193, 58] on input "sticky" at bounding box center [213, 58] width 143 height 10
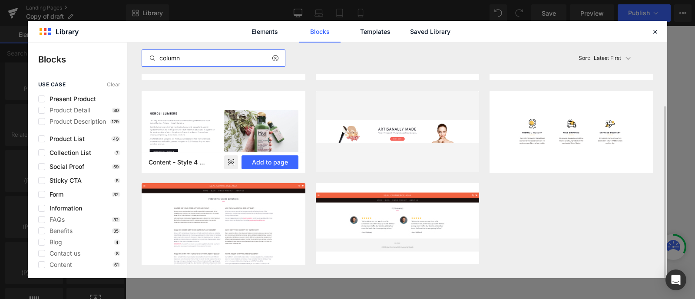
scroll to position [84, 0]
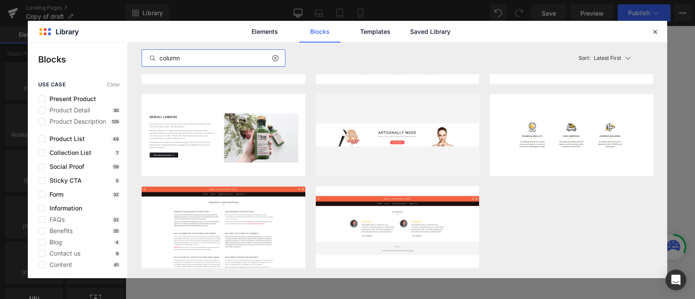
type input "column"
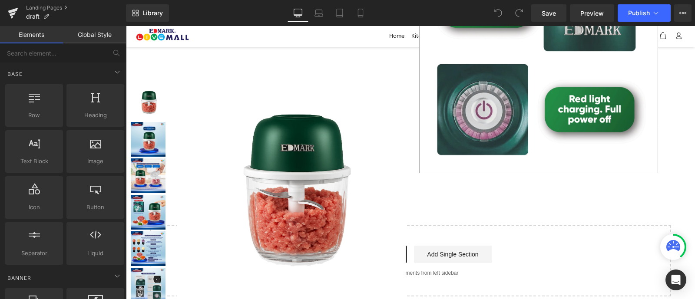
scroll to position [7823, 0]
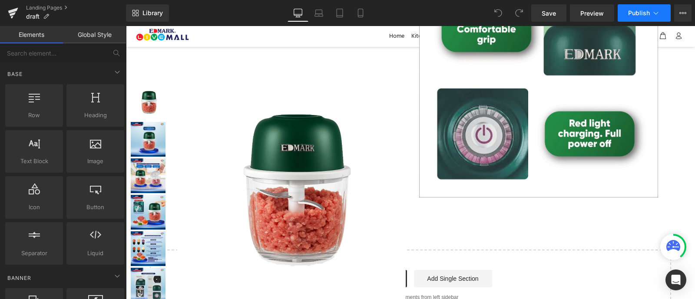
click at [627, 20] on button "Publish" at bounding box center [643, 12] width 53 height 17
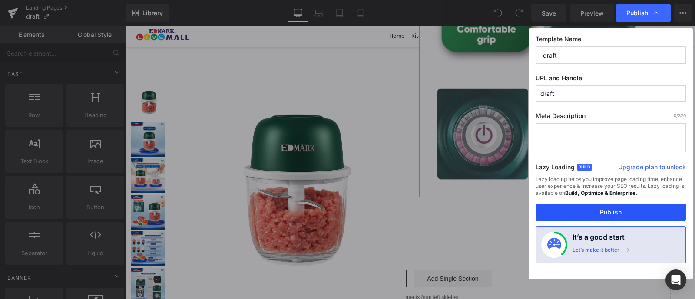
click at [625, 207] on button "Publish" at bounding box center [610, 212] width 150 height 17
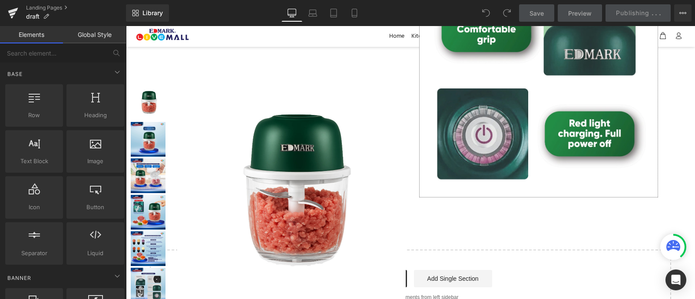
drag, startPoint x: 751, startPoint y: 233, endPoint x: 625, endPoint y: 207, distance: 128.1
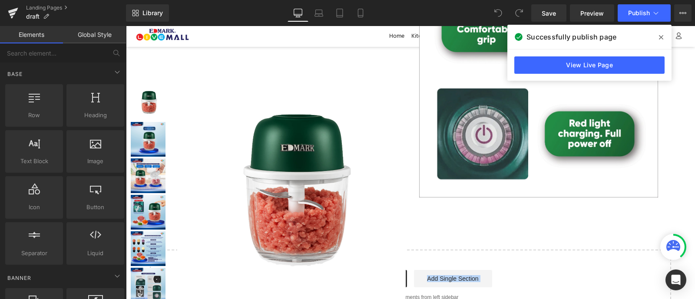
click at [660, 35] on icon at bounding box center [661, 37] width 4 height 7
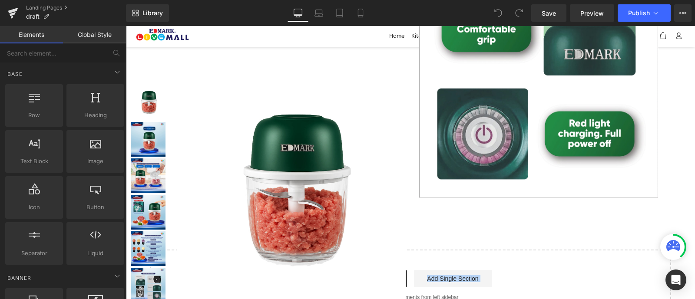
click at [563, 2] on div "Library Desktop Desktop Laptop Tablet Mobile Save Preview Publish Scheduled Upg…" at bounding box center [410, 13] width 569 height 26
click at [562, 4] on link "Save" at bounding box center [548, 12] width 35 height 17
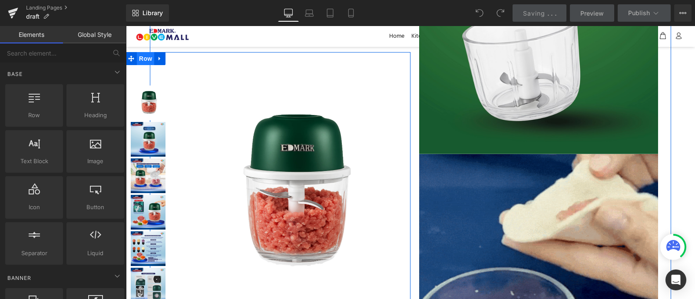
scroll to position [5101, 0]
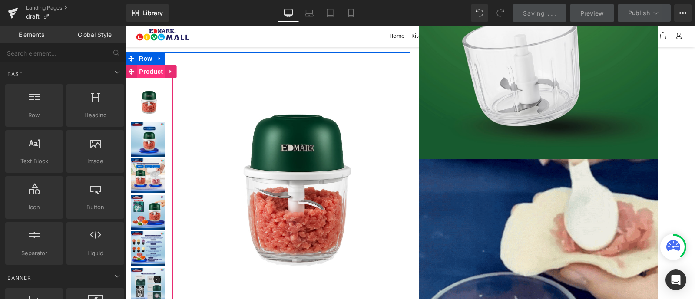
click at [140, 74] on span "Product" at bounding box center [151, 71] width 28 height 13
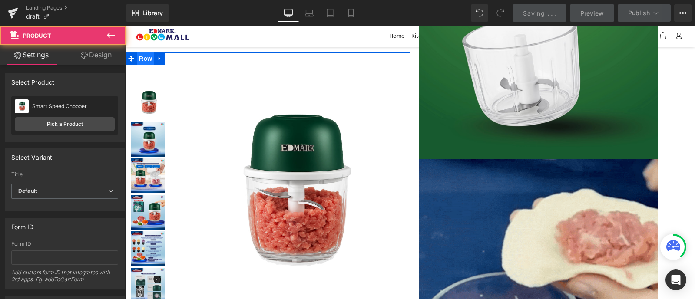
click at [147, 55] on span "Row" at bounding box center [145, 58] width 17 height 13
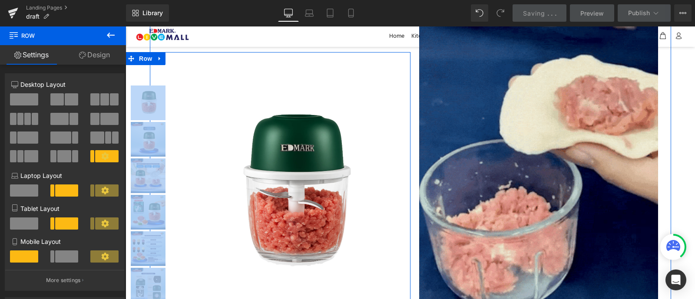
drag, startPoint x: 229, startPoint y: 64, endPoint x: 201, endPoint y: 16, distance: 54.7
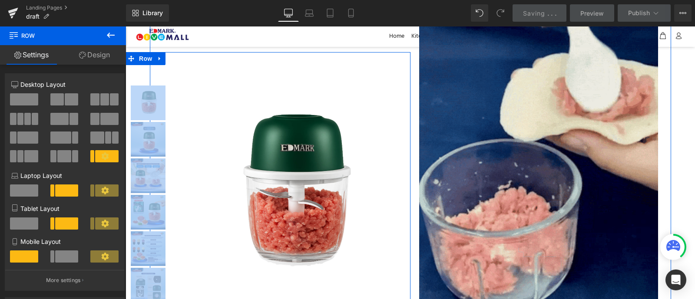
scroll to position [5300, 0]
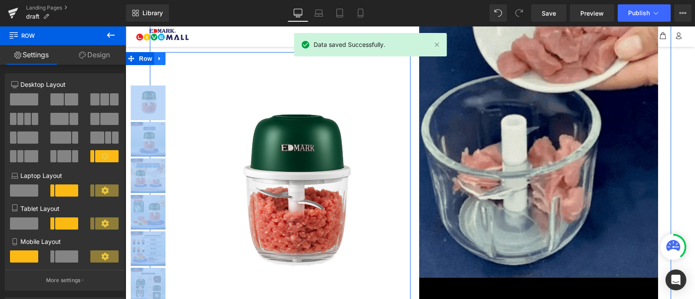
click at [154, 58] on link at bounding box center [159, 58] width 11 height 13
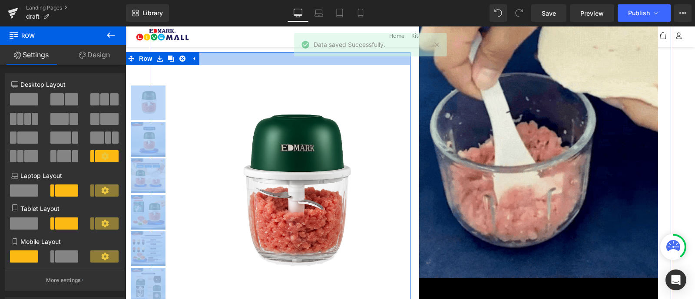
click at [261, 54] on div at bounding box center [267, 58] width 285 height 13
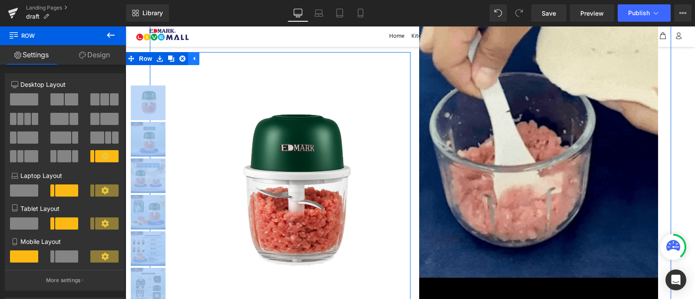
click at [198, 63] on link at bounding box center [193, 58] width 11 height 13
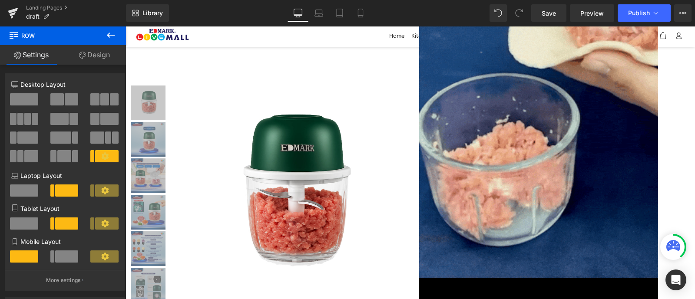
click at [257, 7] on div "Library Desktop Desktop Laptop Tablet Mobile Save Preview Publish Scheduled Upg…" at bounding box center [410, 12] width 569 height 17
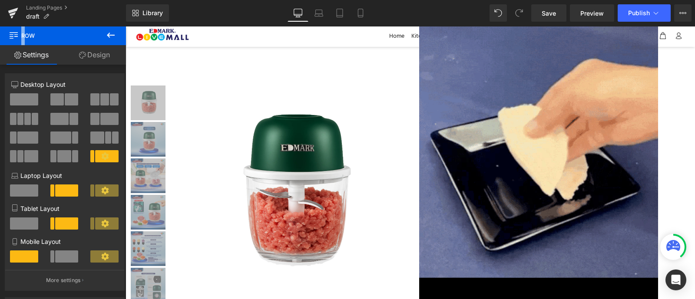
click at [257, 7] on div "Library Desktop Desktop Laptop Tablet Mobile Save Preview Publish Scheduled Upg…" at bounding box center [410, 12] width 569 height 17
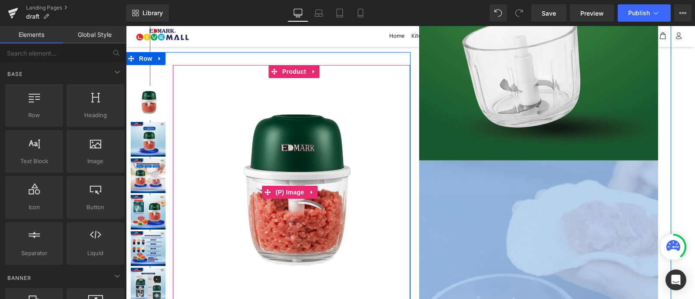
scroll to position [5087, 0]
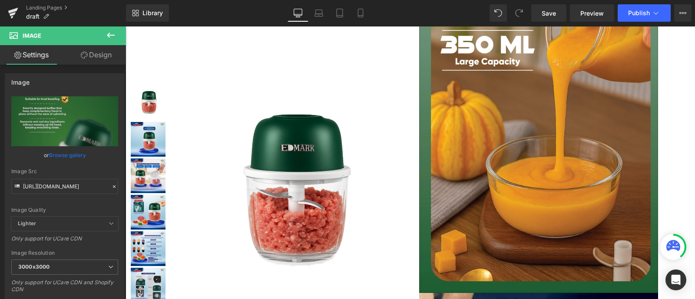
scroll to position [0, 0]
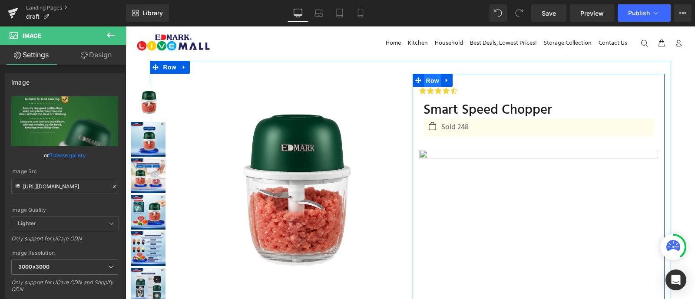
click at [434, 79] on span "Row" at bounding box center [432, 80] width 17 height 13
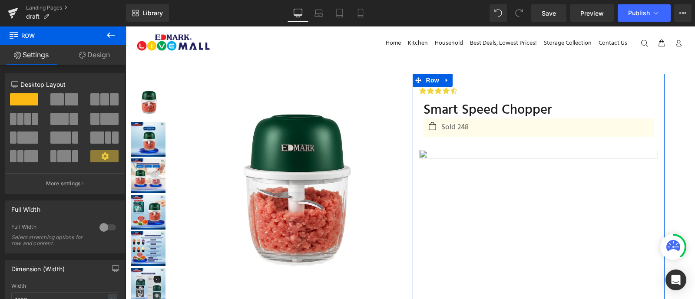
click at [87, 62] on link "Design" at bounding box center [94, 55] width 63 height 20
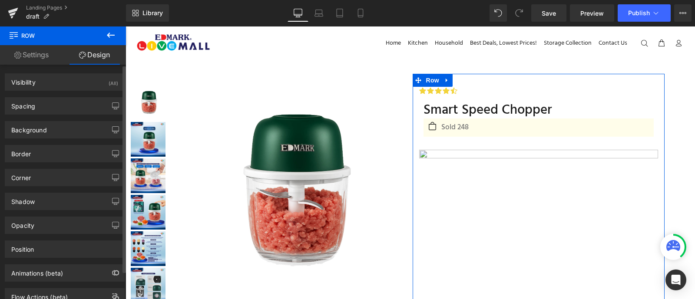
click at [61, 239] on div "Position Advanced option : Please proceed if you have coding knowledge. Relativ…" at bounding box center [65, 246] width 130 height 24
click at [62, 244] on div "Position" at bounding box center [64, 249] width 119 height 16
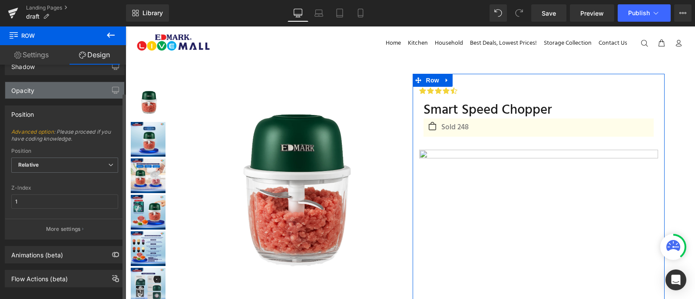
scroll to position [147, 0]
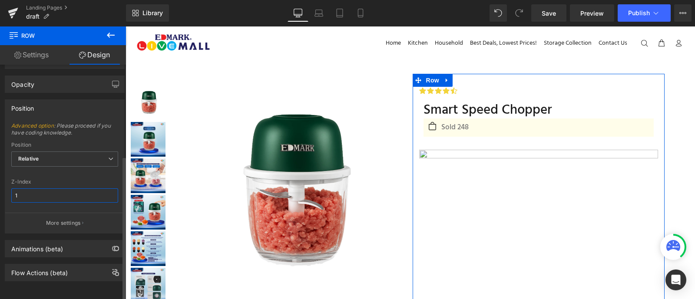
click at [63, 188] on input "1" at bounding box center [64, 195] width 107 height 14
click at [80, 220] on button "More settings" at bounding box center [64, 223] width 119 height 20
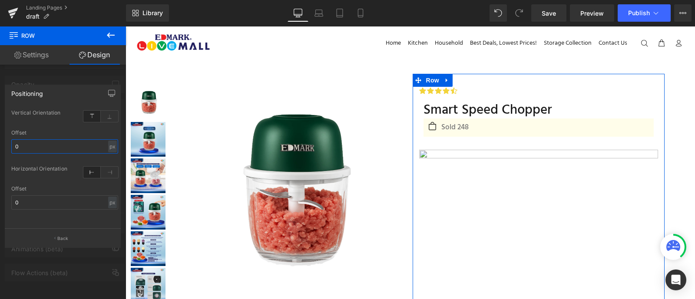
click at [39, 147] on input "0" at bounding box center [64, 146] width 107 height 14
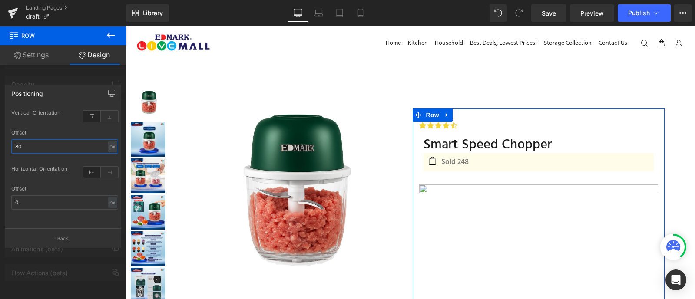
click at [31, 142] on input "80" at bounding box center [64, 146] width 107 height 14
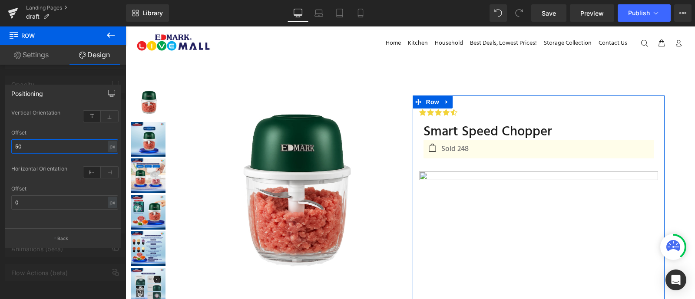
type input "5"
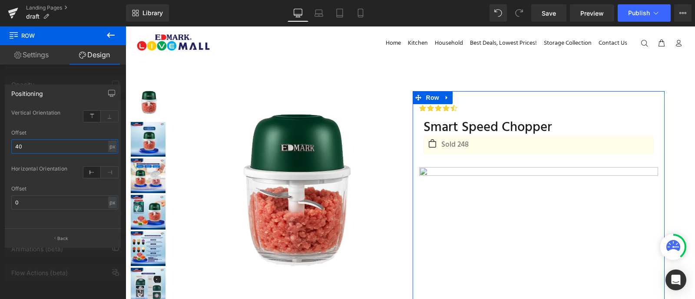
type input "4"
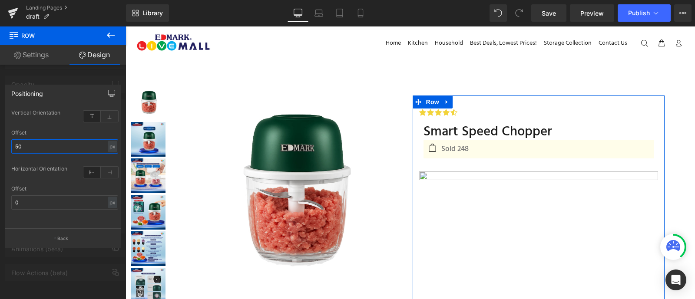
click at [36, 147] on input "50" at bounding box center [64, 146] width 107 height 14
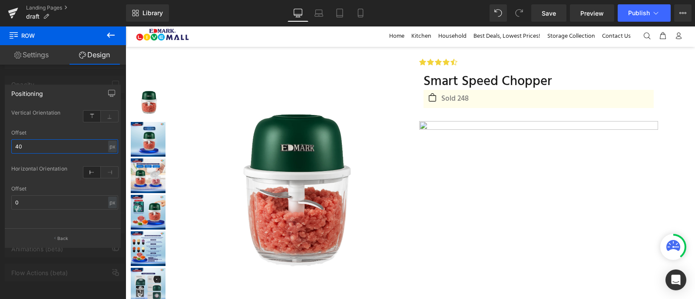
scroll to position [45, 0]
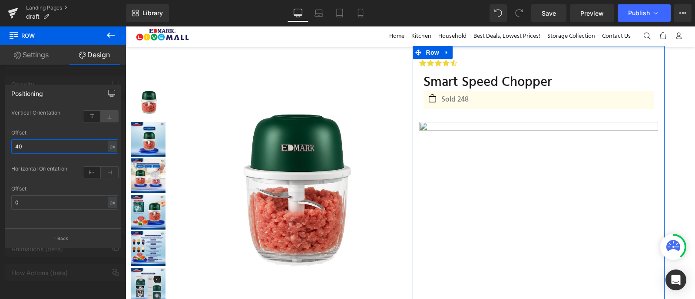
type input "4"
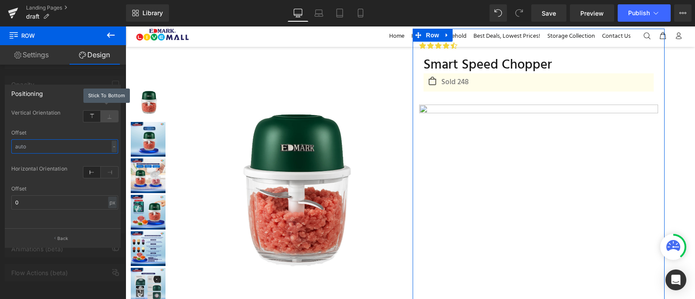
type input "0"
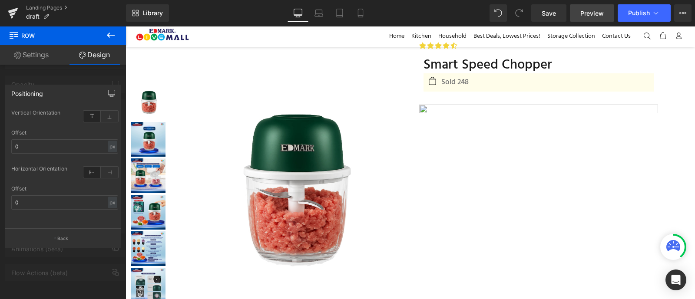
click at [597, 16] on span "Preview" at bounding box center [591, 13] width 23 height 9
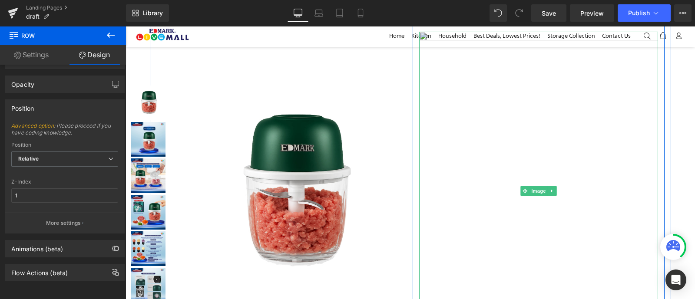
scroll to position [0, 0]
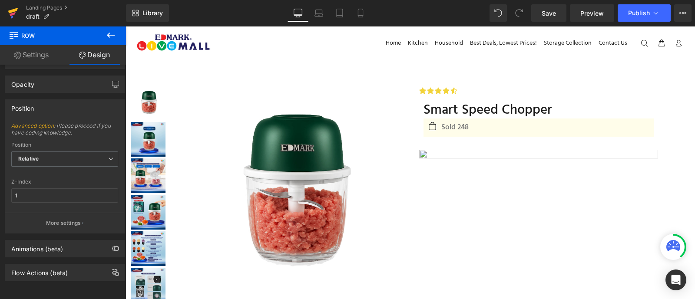
click at [3, 12] on link at bounding box center [13, 13] width 26 height 26
click at [546, 10] on span "Save" at bounding box center [548, 13] width 14 height 9
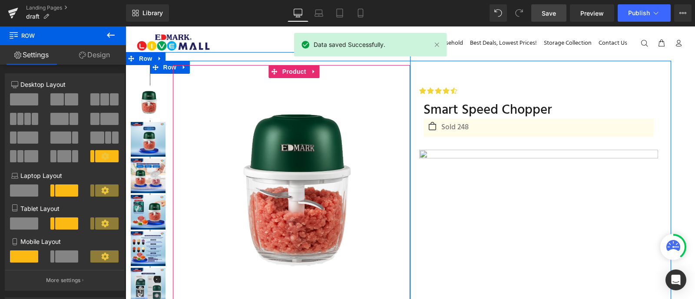
click at [181, 69] on div "Sale Off (P) Image Product" at bounding box center [291, 192] width 237 height 254
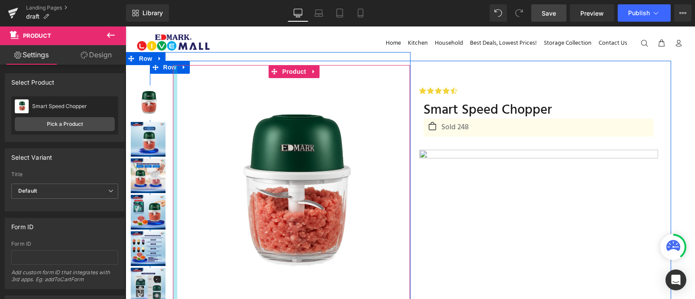
click at [173, 66] on div at bounding box center [175, 192] width 4 height 254
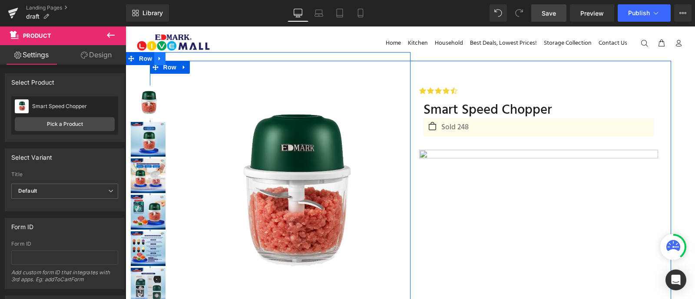
click at [162, 63] on link at bounding box center [159, 58] width 11 height 13
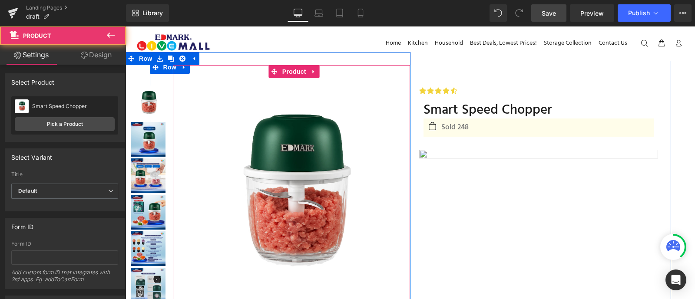
click at [180, 68] on div "Sale Off (P) Image Product" at bounding box center [291, 192] width 237 height 254
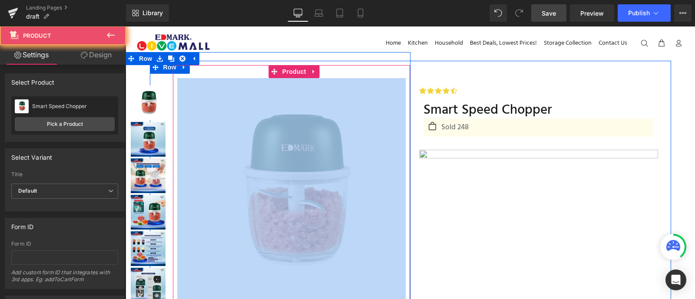
click at [180, 68] on div "Sale Off (P) Image Product" at bounding box center [291, 192] width 237 height 254
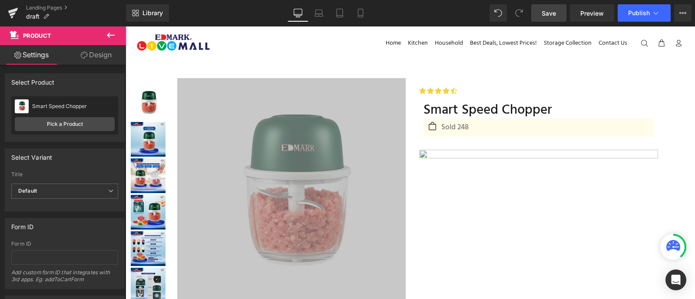
click at [112, 33] on icon at bounding box center [111, 35] width 10 height 10
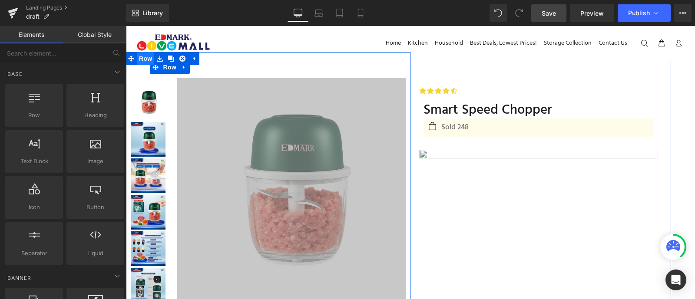
click at [143, 55] on span "Row" at bounding box center [145, 58] width 17 height 13
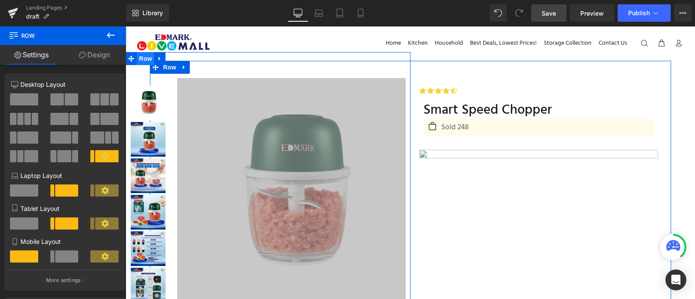
click at [145, 55] on span "Row" at bounding box center [145, 58] width 17 height 13
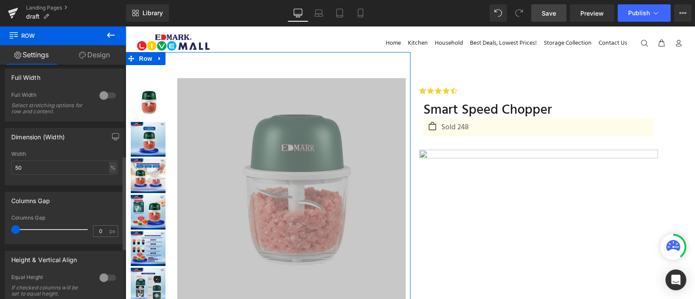
scroll to position [235, 0]
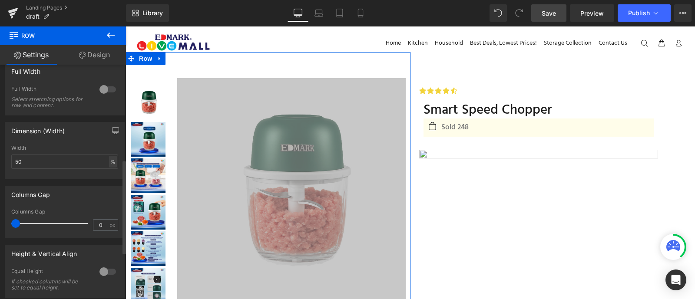
click at [109, 165] on div "%" at bounding box center [113, 162] width 8 height 12
click at [110, 175] on li "%" at bounding box center [112, 175] width 11 height 13
click at [110, 165] on div "%" at bounding box center [113, 162] width 8 height 12
click at [63, 163] on input "50" at bounding box center [64, 162] width 107 height 14
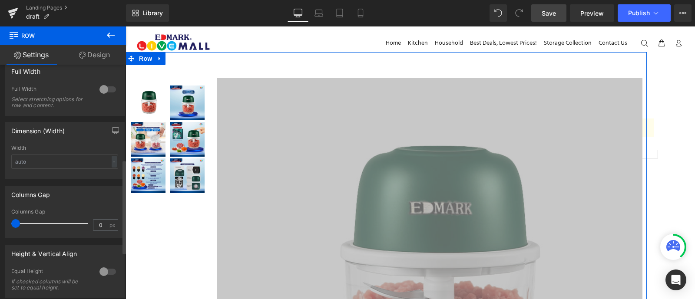
click at [71, 145] on div "Dimension (Width) Width - % px" at bounding box center [65, 150] width 120 height 57
click at [77, 164] on input "text" at bounding box center [64, 162] width 107 height 14
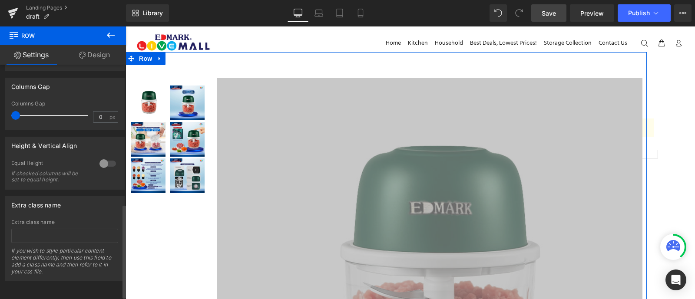
scroll to position [345, 0]
click at [100, 161] on div at bounding box center [107, 164] width 21 height 14
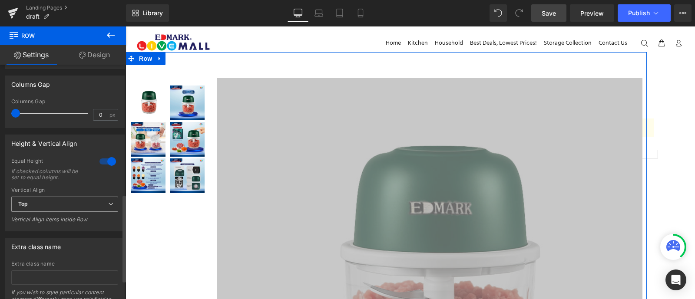
click at [86, 203] on span "Top" at bounding box center [64, 204] width 107 height 15
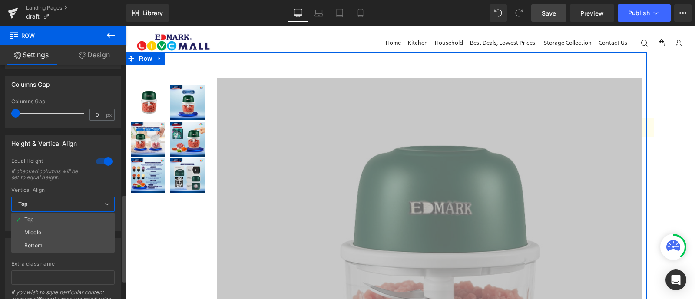
click at [86, 203] on span "Top" at bounding box center [62, 204] width 103 height 15
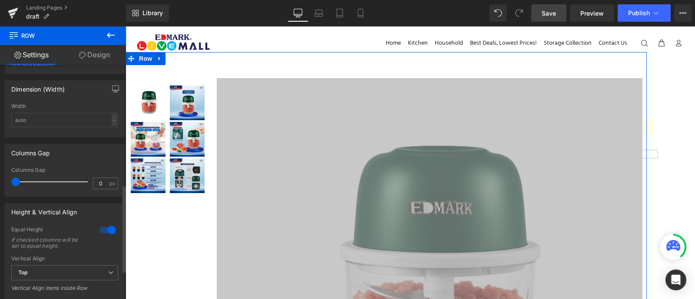
scroll to position [236, 0]
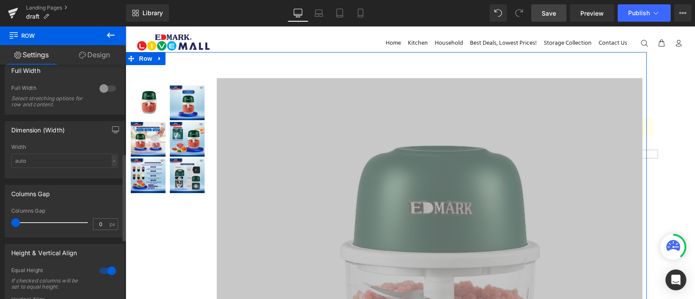
click at [112, 163] on div "-" at bounding box center [114, 161] width 5 height 12
click at [111, 175] on li "%" at bounding box center [112, 174] width 11 height 13
click at [74, 159] on input "text" at bounding box center [64, 161] width 107 height 14
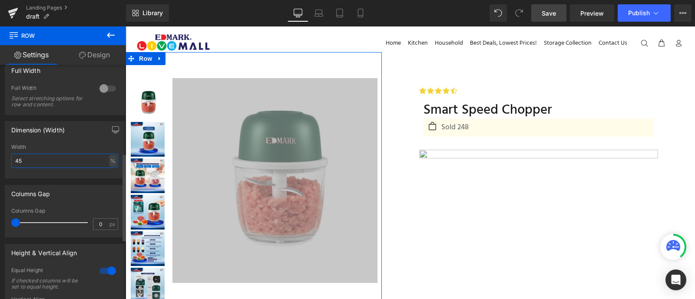
type input "45"
click at [76, 154] on div "Width 45 % % px" at bounding box center [64, 161] width 107 height 34
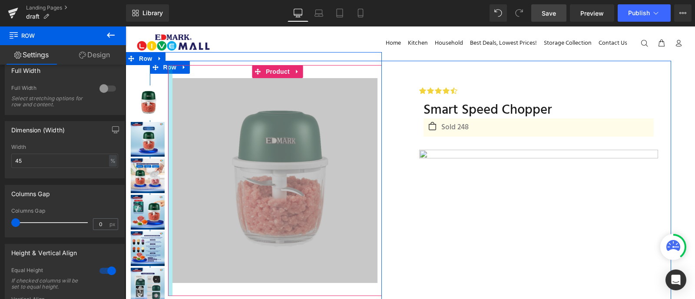
click at [169, 69] on div at bounding box center [170, 180] width 4 height 231
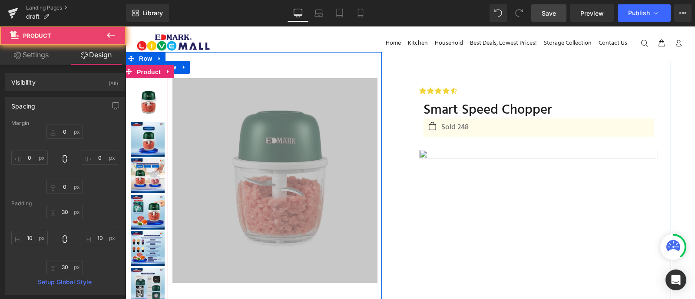
click at [159, 67] on span "Product" at bounding box center [149, 72] width 28 height 13
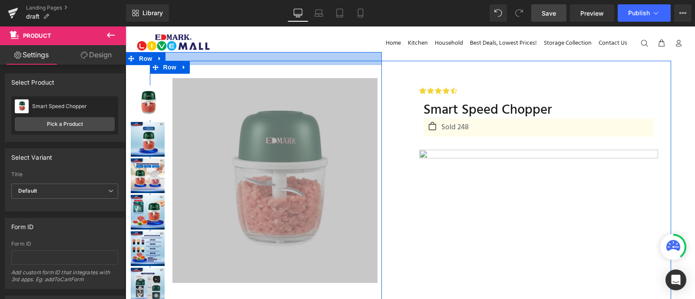
click at [190, 55] on div at bounding box center [253, 58] width 256 height 13
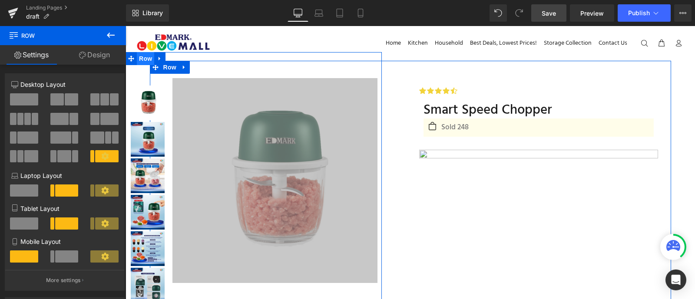
click at [145, 57] on span "Row" at bounding box center [145, 58] width 17 height 13
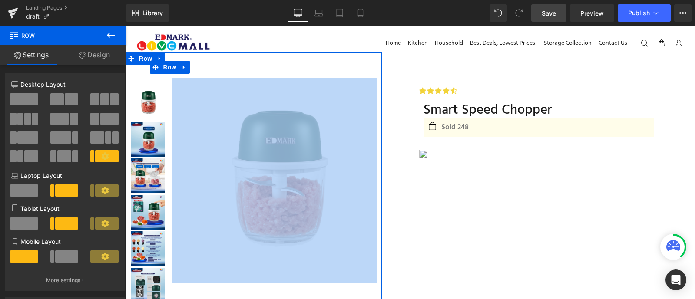
click at [238, 295] on div "Sale Off (P) Image Product" at bounding box center [275, 190] width 214 height 251
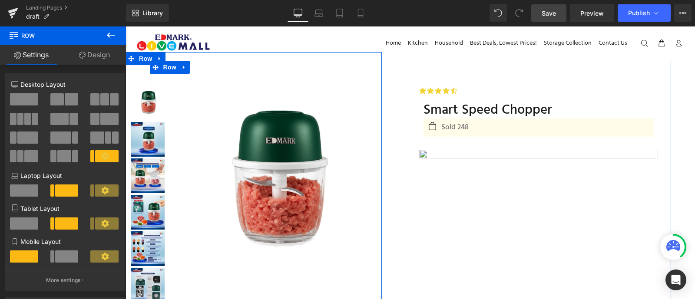
click at [246, 296] on div "Sale Off (P) Image Product" at bounding box center [275, 190] width 214 height 251
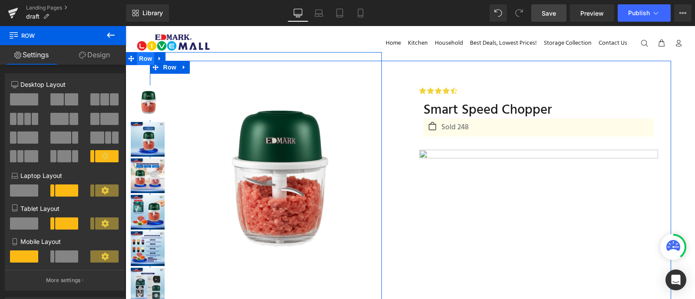
click at [149, 62] on span "Row" at bounding box center [145, 58] width 17 height 13
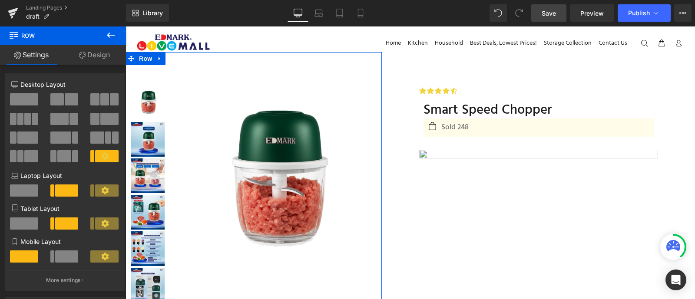
click at [81, 55] on icon at bounding box center [82, 55] width 7 height 7
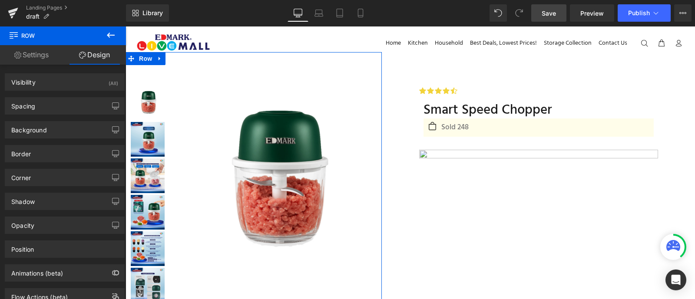
click at [31, 48] on link "Settings" at bounding box center [31, 55] width 63 height 20
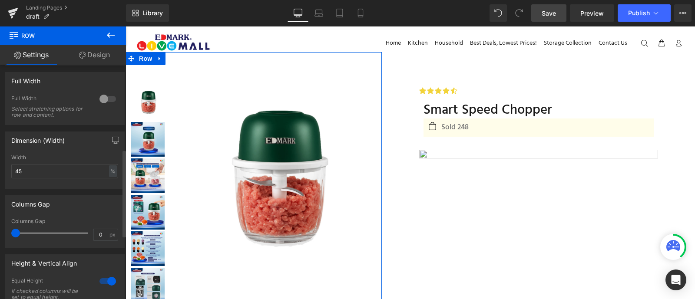
scroll to position [282, 0]
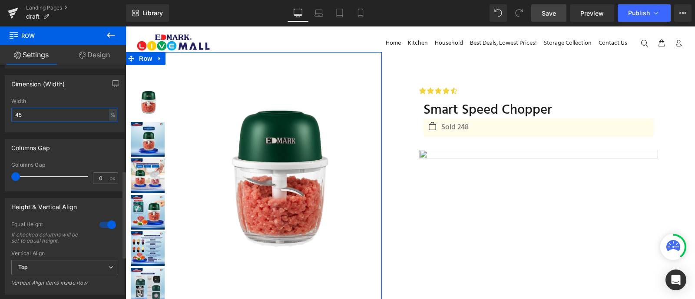
click at [34, 119] on input "45" at bounding box center [64, 115] width 107 height 14
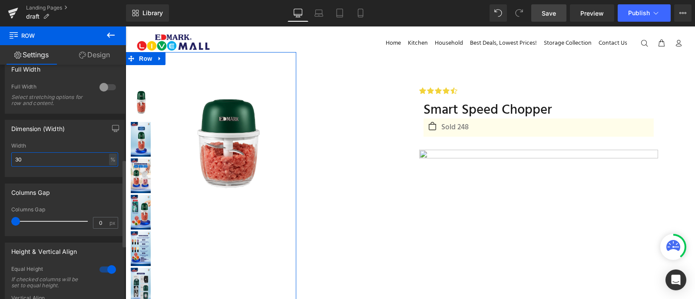
scroll to position [252, 0]
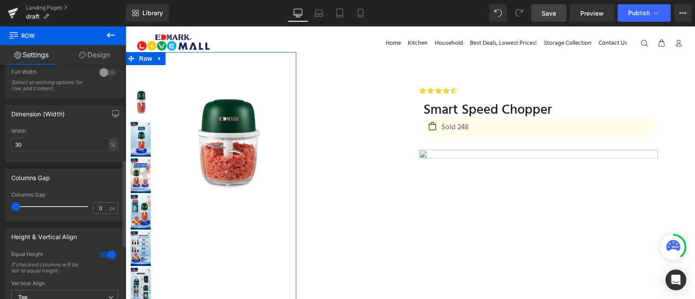
click at [102, 73] on div at bounding box center [107, 73] width 21 height 14
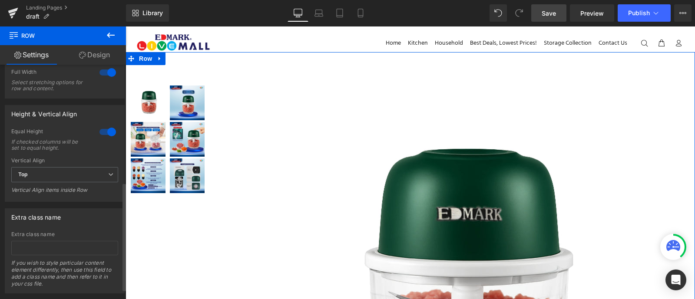
click at [108, 73] on div at bounding box center [107, 73] width 21 height 14
type input "1200"
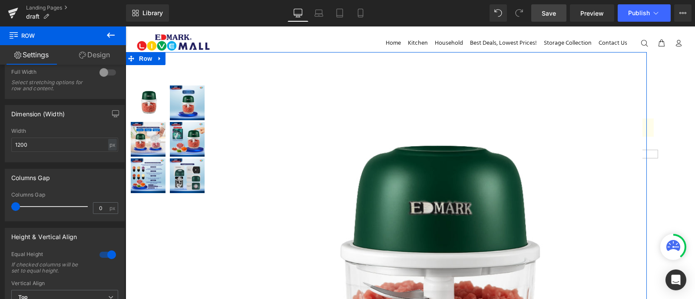
click at [99, 54] on link "Design" at bounding box center [94, 55] width 63 height 20
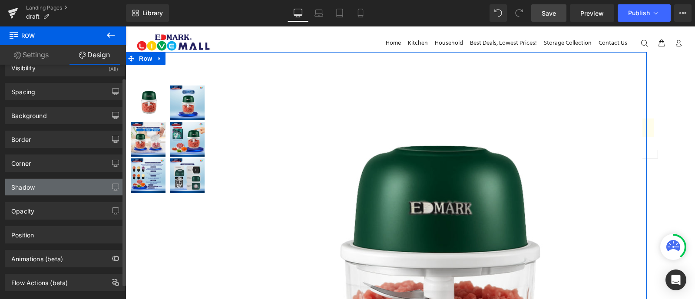
scroll to position [31, 0]
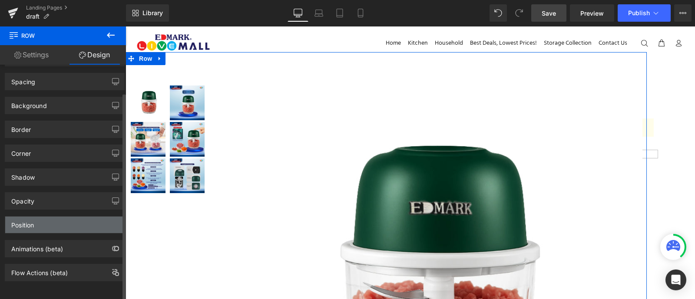
click at [69, 222] on div "Position" at bounding box center [64, 225] width 119 height 16
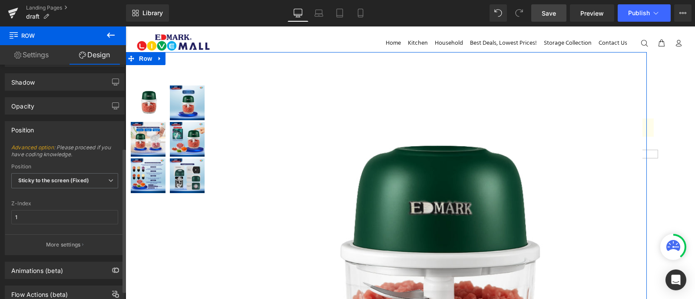
scroll to position [134, 0]
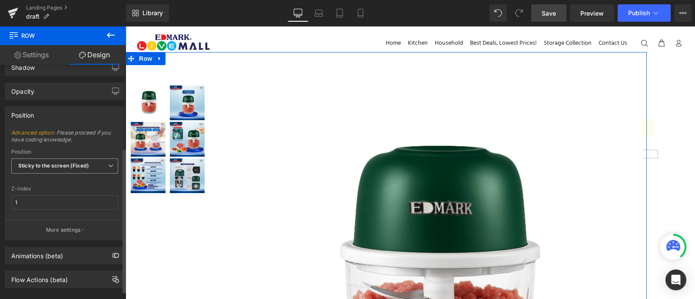
click at [74, 164] on b "Sticky to the screen (Fixed)" at bounding box center [53, 165] width 71 height 7
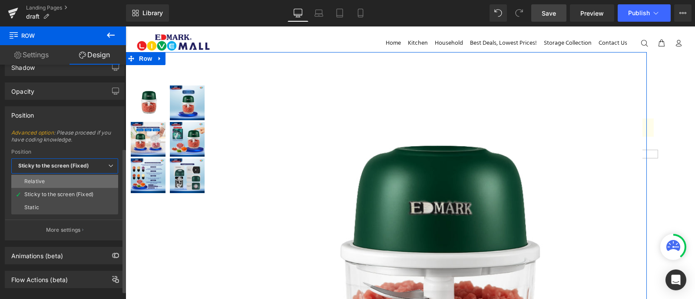
click at [76, 175] on li "Relative" at bounding box center [64, 181] width 107 height 13
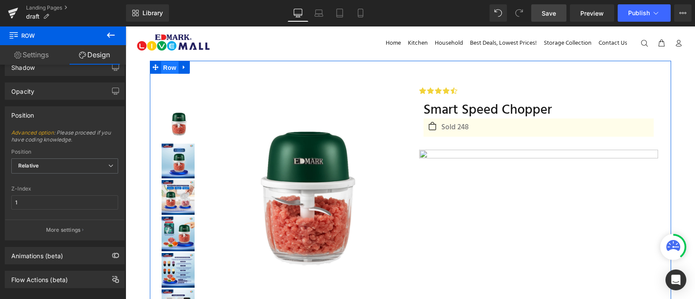
click at [168, 66] on span "Row" at bounding box center [169, 67] width 17 height 13
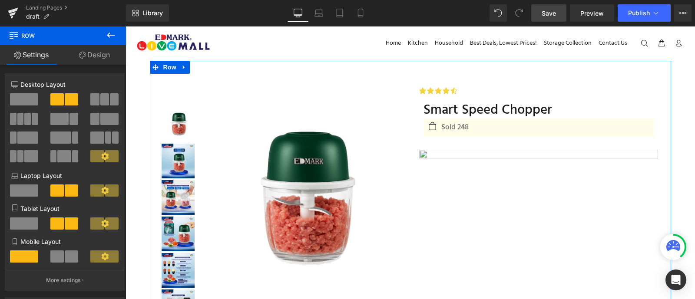
click at [101, 49] on link "Design" at bounding box center [94, 55] width 63 height 20
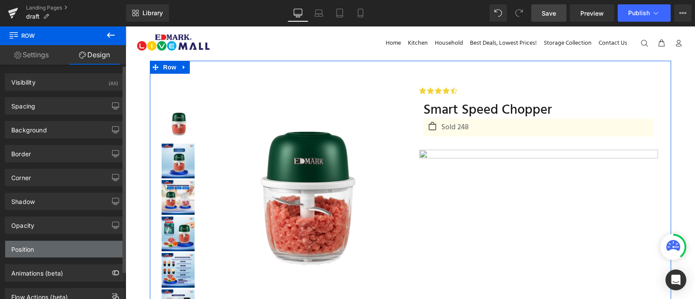
type input "1"
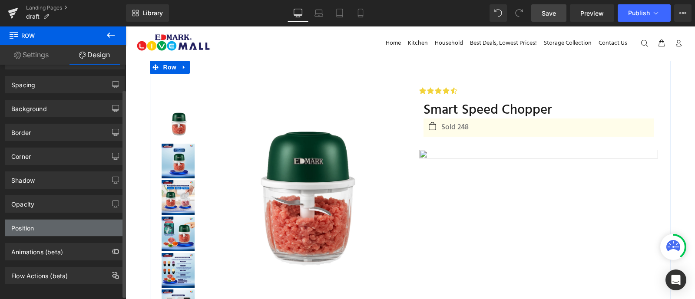
scroll to position [29, 0]
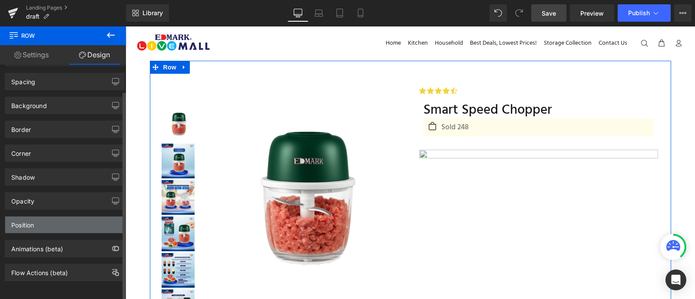
click at [44, 217] on div "Position" at bounding box center [64, 225] width 119 height 16
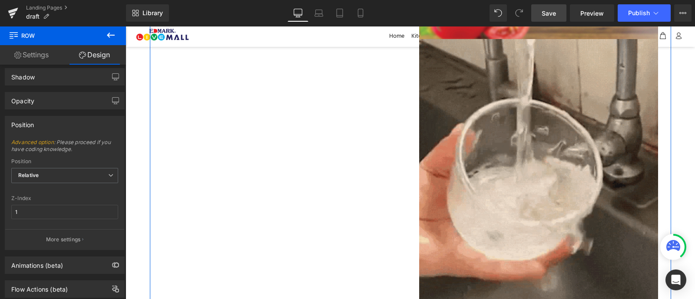
scroll to position [866, 0]
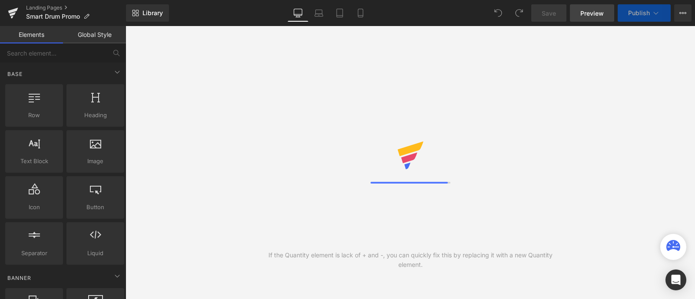
click at [593, 18] on link "Preview" at bounding box center [592, 12] width 44 height 17
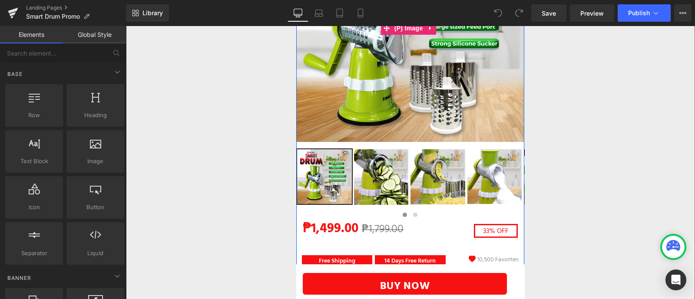
scroll to position [148, 0]
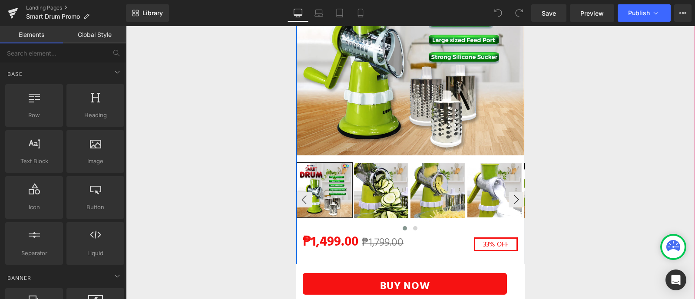
click at [378, 187] on img at bounding box center [381, 190] width 55 height 55
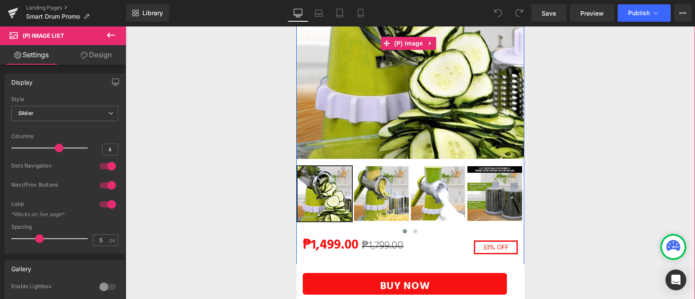
click at [380, 108] on img at bounding box center [410, 43] width 228 height 231
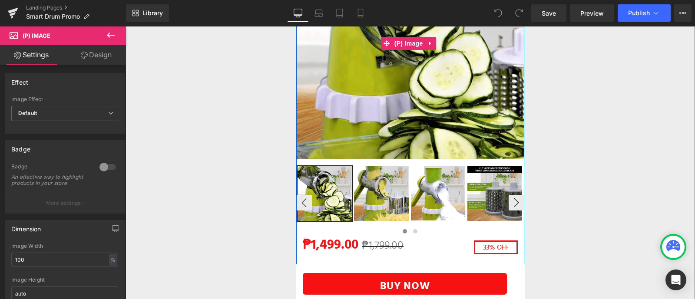
scroll to position [150, 0]
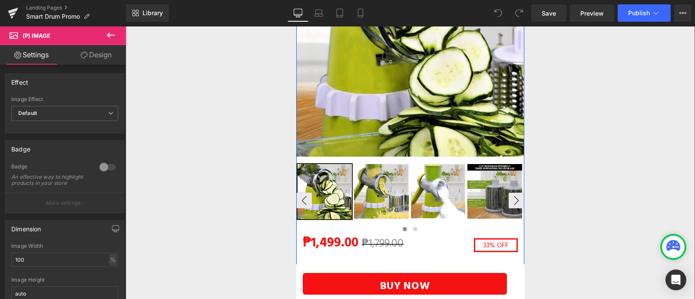
click at [398, 182] on img at bounding box center [381, 191] width 55 height 55
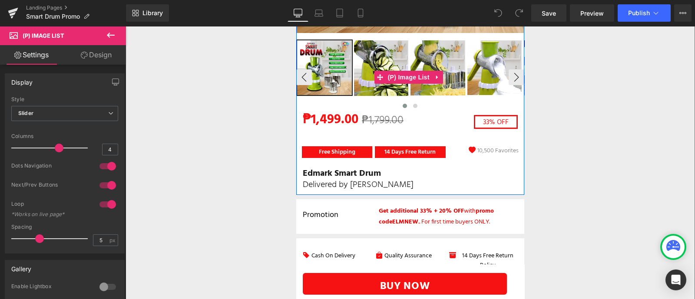
scroll to position [270, 0]
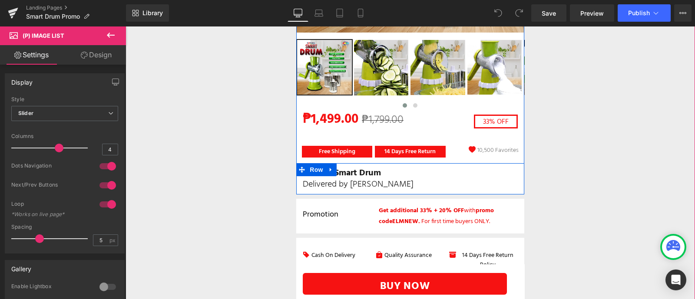
click at [297, 185] on div "Edmark Smart Drum Heading Delivered by Ninjavan Heading" at bounding box center [410, 179] width 228 height 23
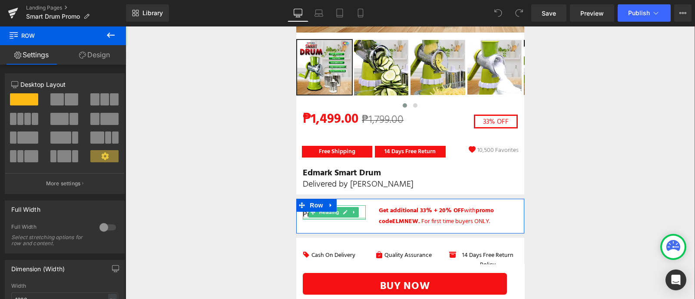
click at [330, 218] on div at bounding box center [334, 219] width 63 height 2
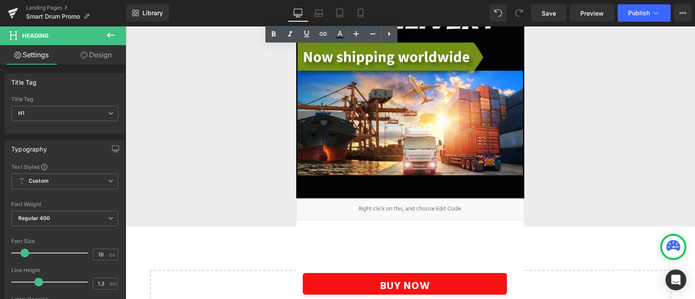
scroll to position [4326, 0]
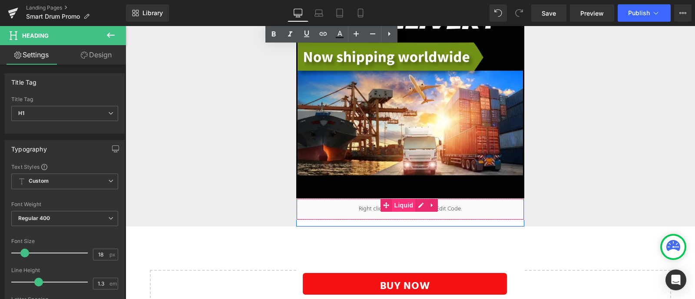
click at [400, 199] on span "Liquid" at bounding box center [403, 205] width 23 height 13
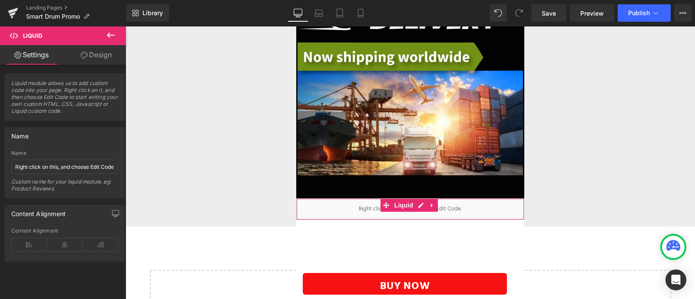
click at [0, 277] on div "Liquid module allows us to add custom code into your page. Right click on it, a…" at bounding box center [65, 184] width 130 height 238
click at [80, 162] on input "Right click on this, and choose Edit Code." at bounding box center [64, 167] width 107 height 14
click at [102, 57] on link "Design" at bounding box center [96, 55] width 63 height 20
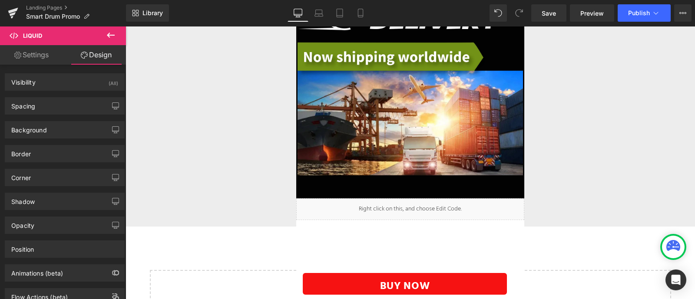
click at [115, 35] on icon at bounding box center [111, 35] width 10 height 10
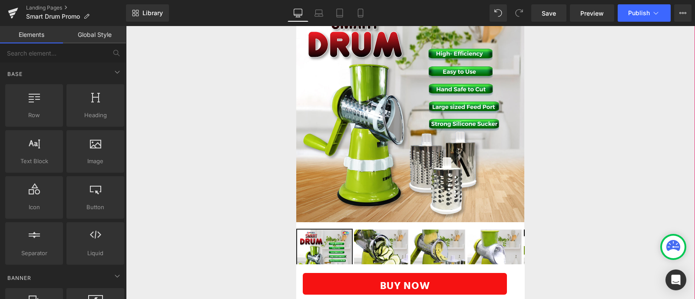
scroll to position [0, 0]
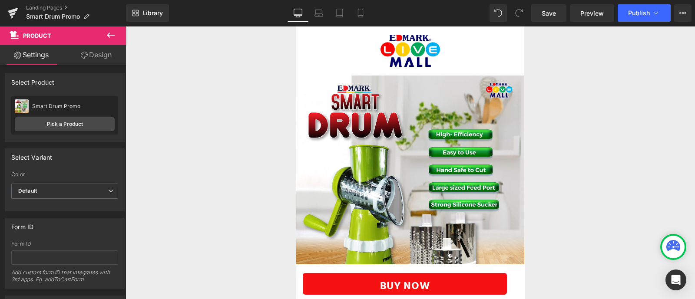
click at [115, 37] on icon at bounding box center [111, 35] width 10 height 10
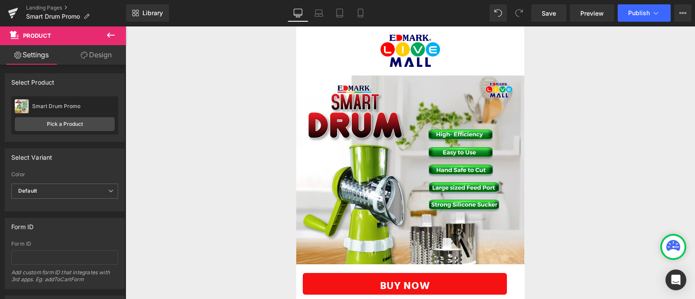
click at [117, 38] on button at bounding box center [111, 35] width 30 height 19
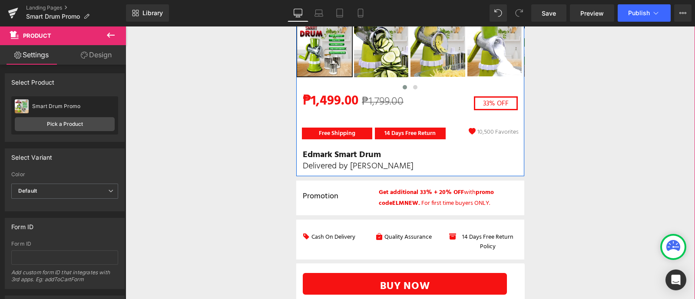
scroll to position [287, 0]
